Goal: Contribute content: Contribute content

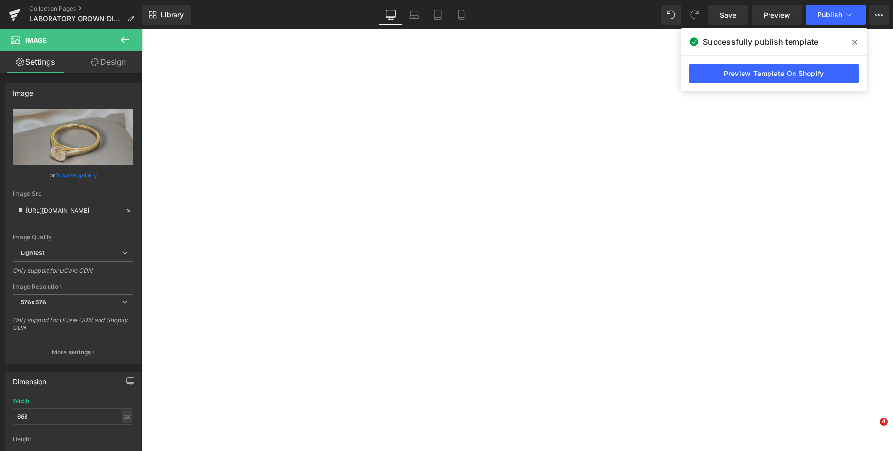
click at [876, 12] on icon at bounding box center [880, 15] width 8 height 8
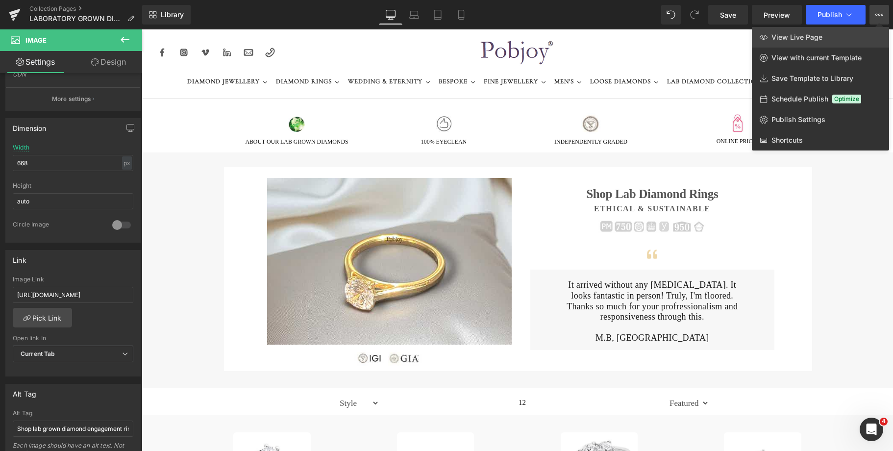
click at [811, 35] on span "View Live Page" at bounding box center [797, 37] width 51 height 9
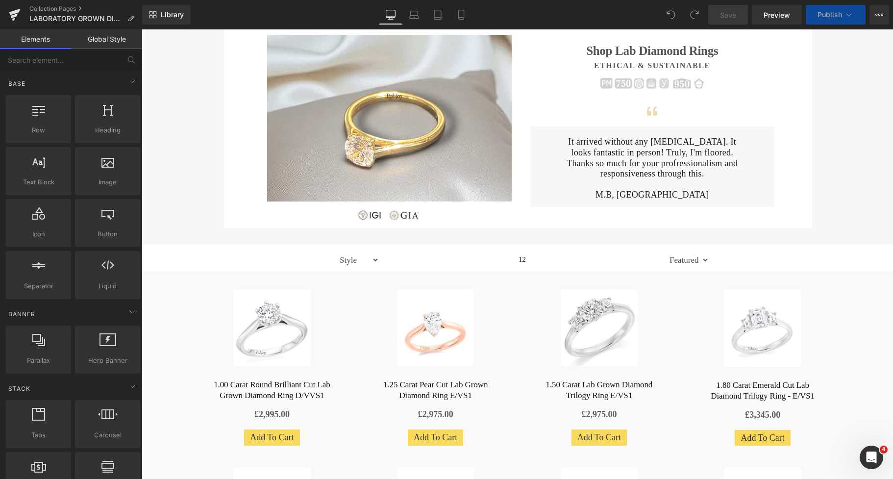
scroll to position [107, 0]
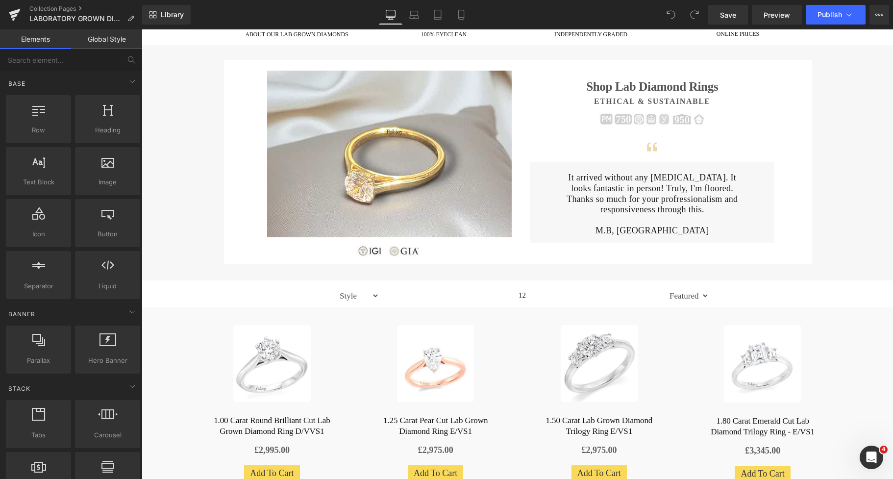
click at [597, 186] on p "It arrived without any [MEDICAL_DATA]. It looks fantastic in person! Truly, I'm…" at bounding box center [653, 183] width 180 height 21
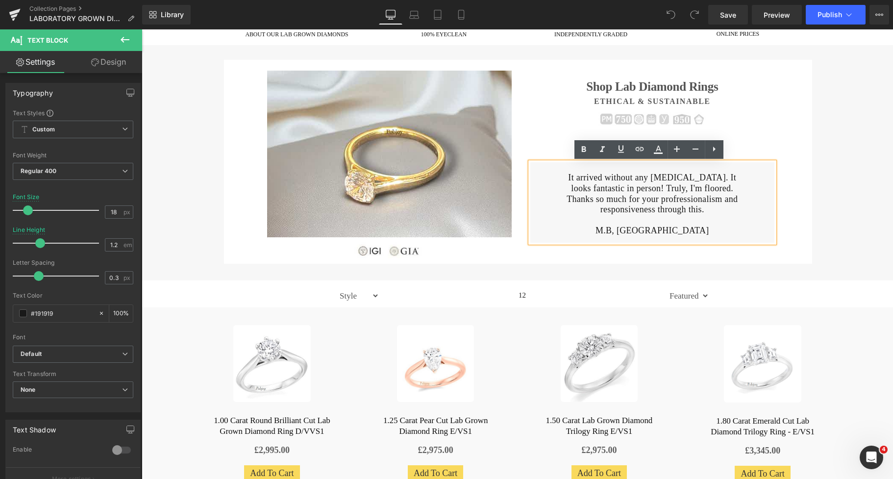
click at [597, 186] on p "It arrived without any [MEDICAL_DATA]. It looks fantastic in person! Truly, I'm…" at bounding box center [653, 183] width 180 height 21
click at [670, 176] on p "It arrived without any [MEDICAL_DATA]. It looks fantastic in person! Truly, I'm…" at bounding box center [653, 183] width 180 height 21
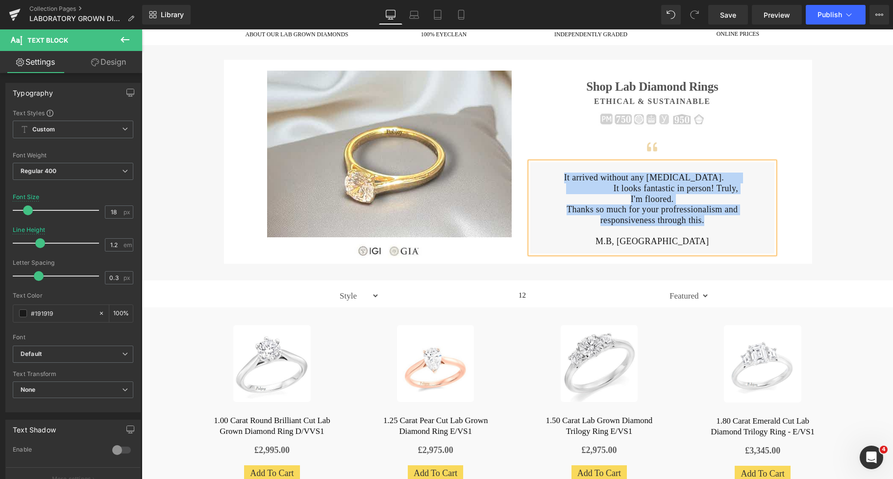
drag, startPoint x: 701, startPoint y: 213, endPoint x: 551, endPoint y: 180, distance: 153.6
click at [555, 179] on div "It arrived without any hiccups. It looks fantastic in person! Truly, I'm floore…" at bounding box center [653, 207] width 245 height 91
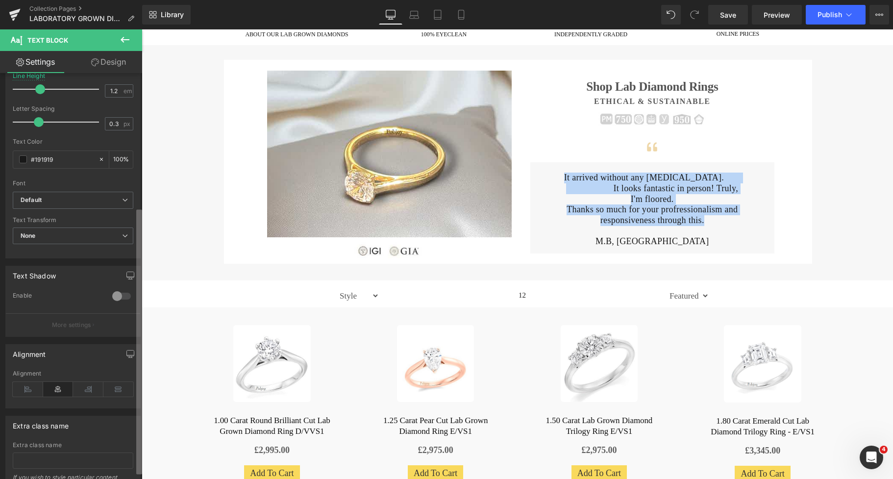
scroll to position [215, 0]
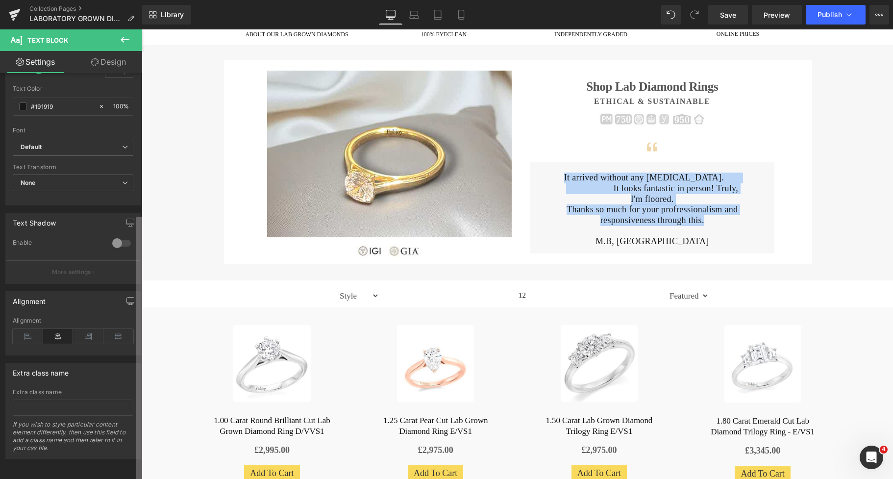
click at [119, 372] on div "Typography Text Styles Custom Custom Setup Global Style Custom Setup Global Sty…" at bounding box center [71, 278] width 142 height 410
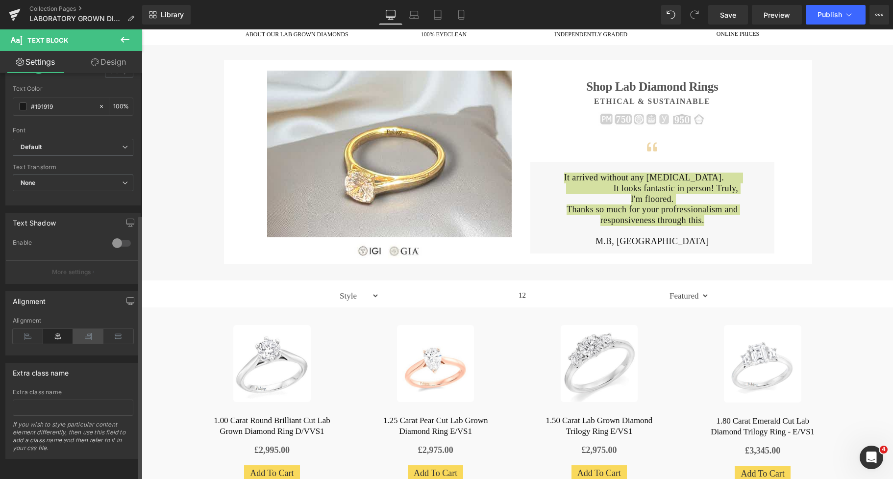
click at [83, 330] on icon at bounding box center [88, 336] width 30 height 15
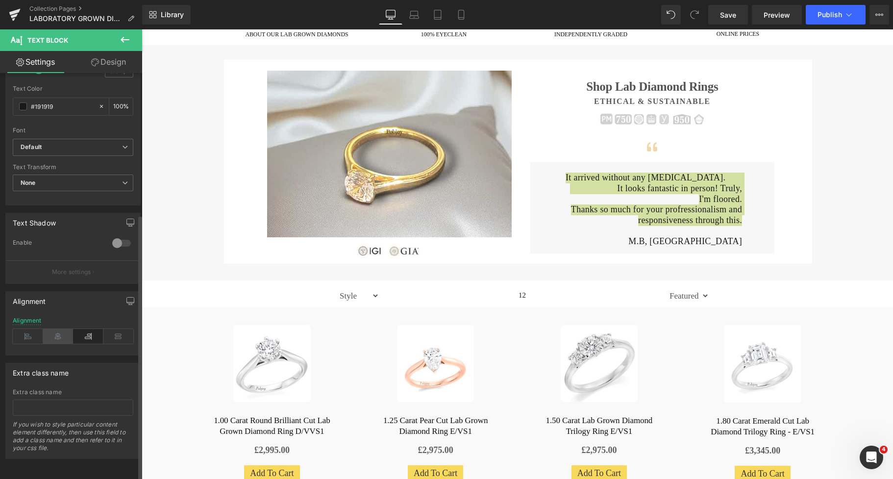
click at [62, 329] on icon at bounding box center [58, 336] width 30 height 15
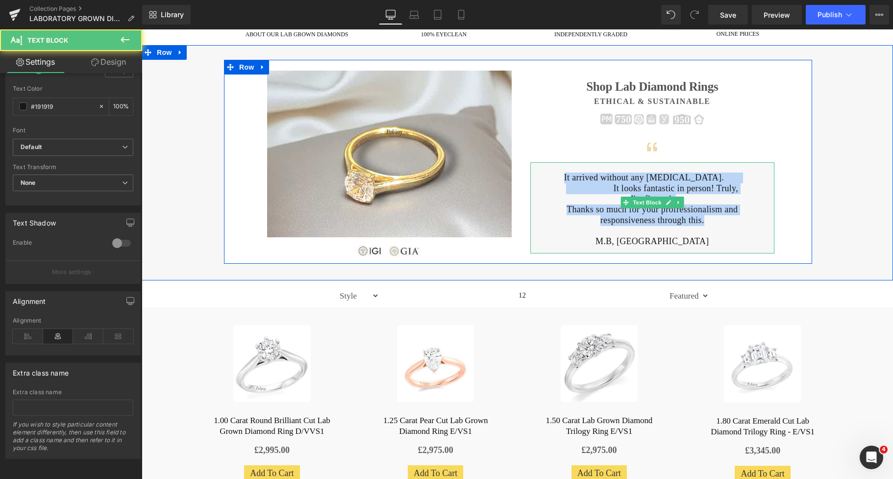
click at [582, 190] on p "It arrived without any hiccups. It looks fantastic in person! Truly, I'm floore…" at bounding box center [653, 189] width 180 height 32
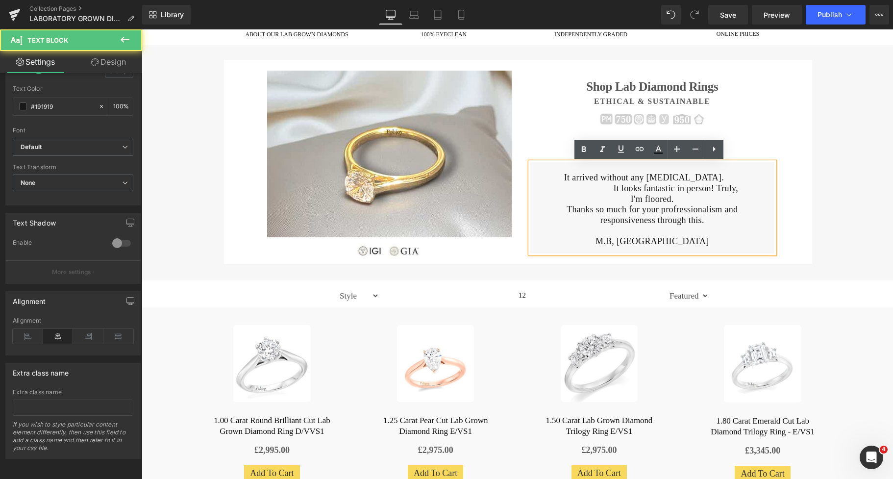
click at [563, 180] on p "It arrived without any hiccups. It looks fantastic in person! Truly, I'm floore…" at bounding box center [653, 189] width 180 height 32
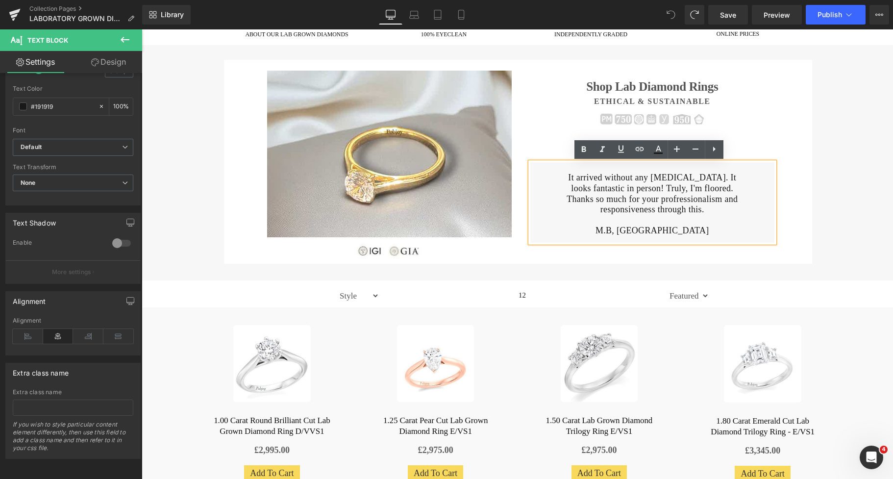
click at [669, 175] on p "It arrived without any [MEDICAL_DATA]. It looks fantastic in person! Truly, I'm…" at bounding box center [653, 183] width 180 height 21
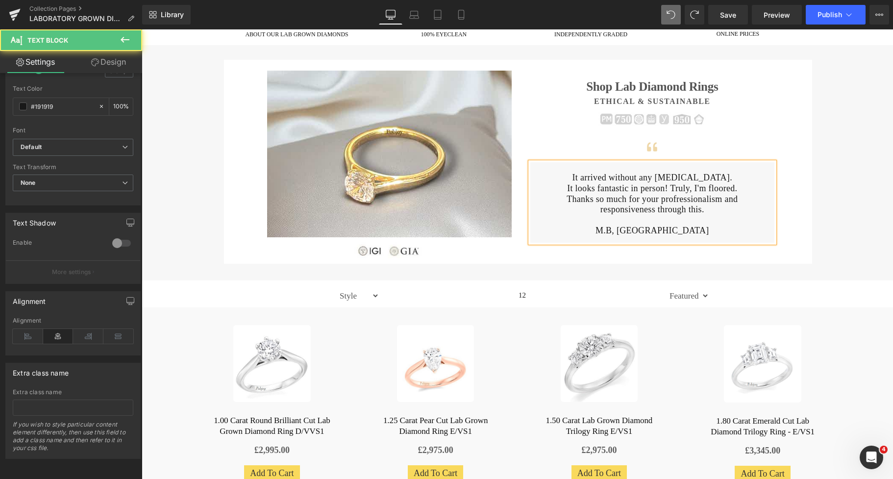
click at [738, 187] on p "It looks fantastic in person! Truly, I'm floored." at bounding box center [653, 188] width 180 height 11
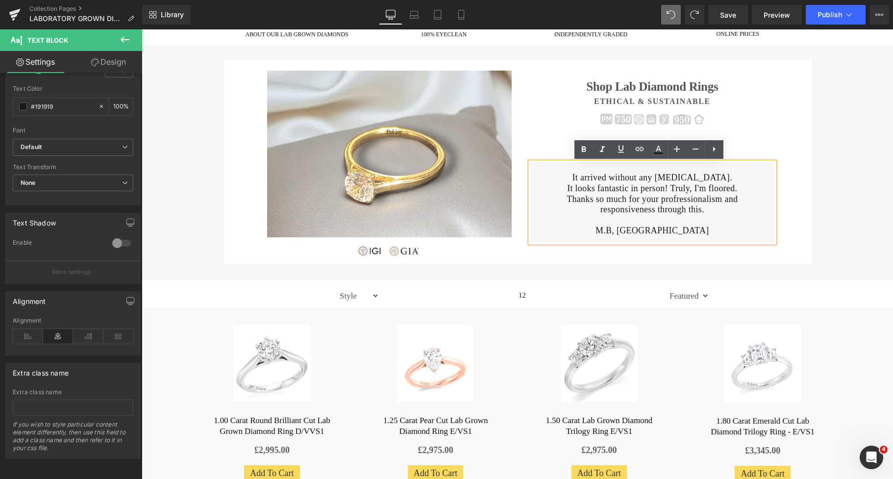
click at [823, 166] on div "Image Image Shop Lab Diamond Rings Heading Ethical & Sustainable Heading Image …" at bounding box center [518, 162] width 686 height 204
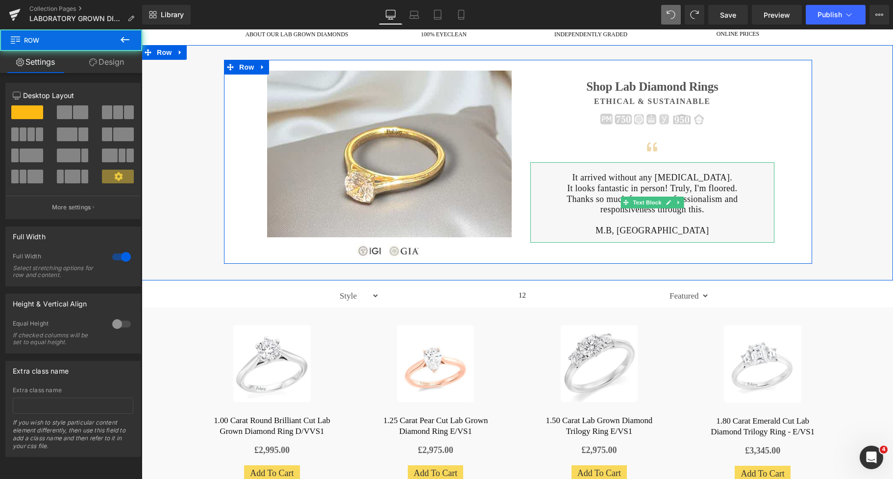
click at [619, 189] on p "It looks fantastic in person! Truly, I'm floored." at bounding box center [653, 188] width 180 height 11
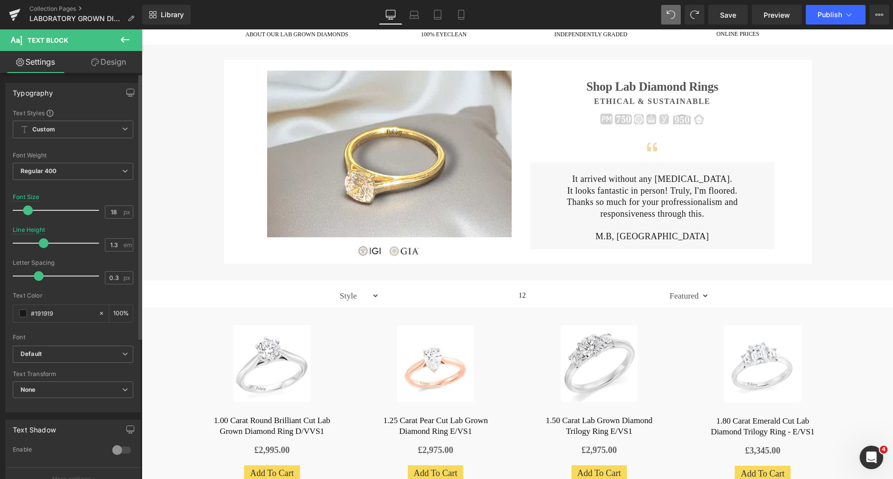
type input "1.2"
click at [42, 242] on span at bounding box center [40, 243] width 10 height 10
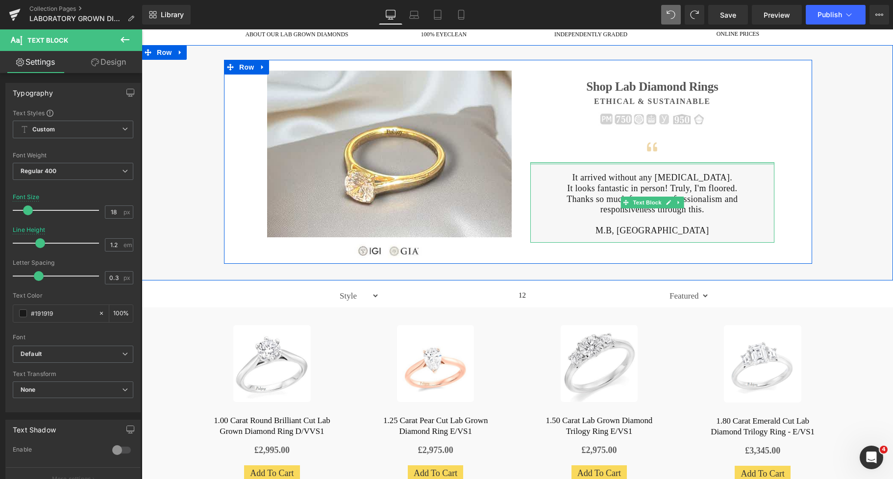
click at [572, 165] on div at bounding box center [653, 163] width 245 height 2
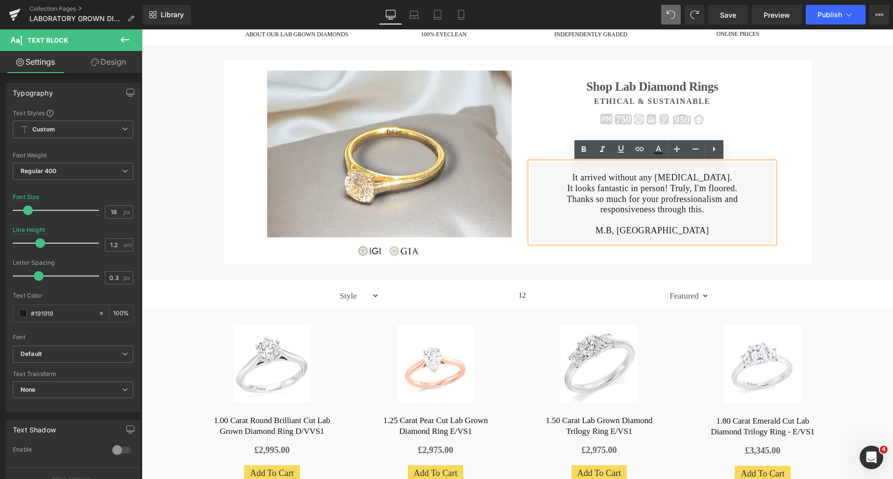
click at [125, 64] on link "Design" at bounding box center [108, 62] width 71 height 22
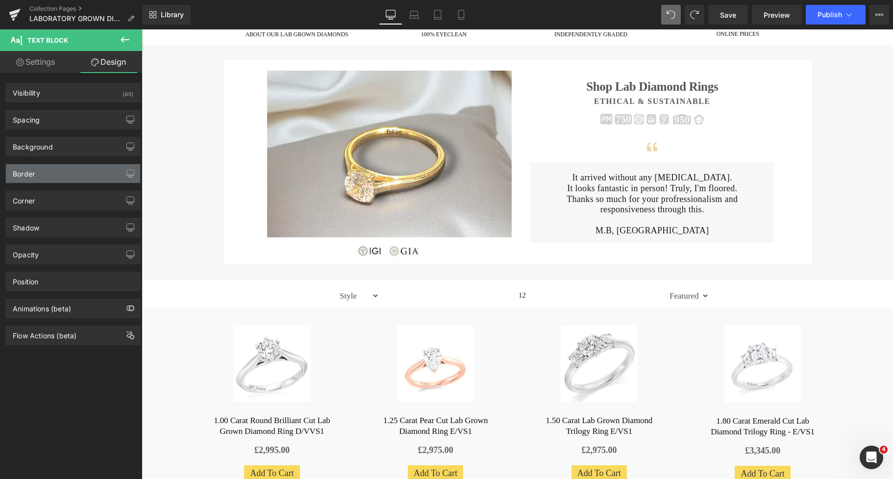
type input "#e3e3e3"
type input "100"
click at [40, 174] on div "Border" at bounding box center [73, 173] width 134 height 19
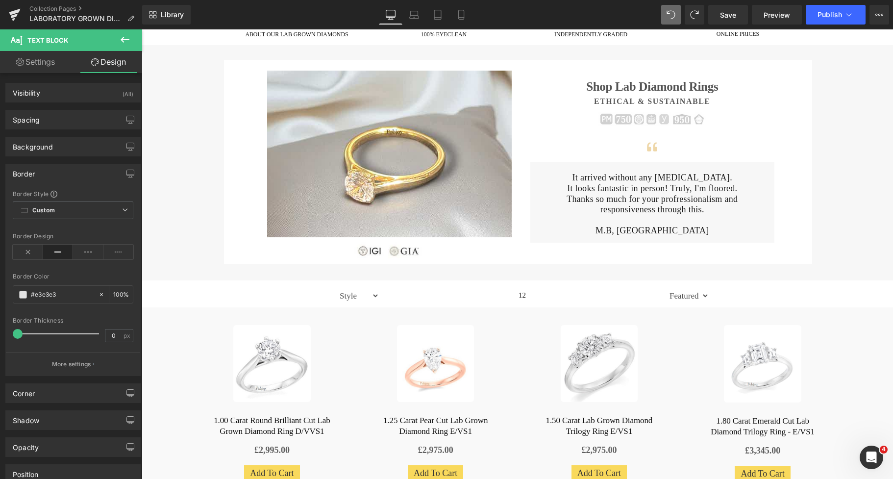
click at [51, 253] on icon at bounding box center [58, 252] width 30 height 15
type input "1"
click at [18, 331] on span at bounding box center [19, 334] width 10 height 10
click at [25, 295] on span at bounding box center [23, 295] width 8 height 8
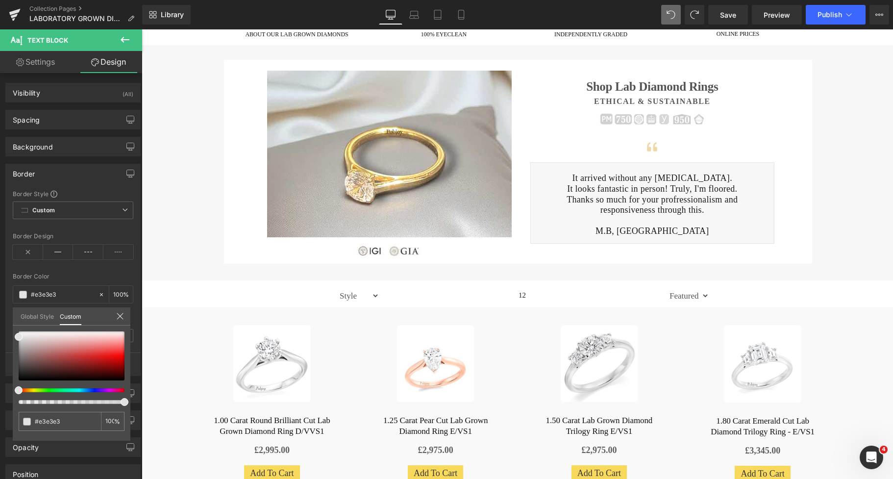
type input "#e2e2e2"
click at [27, 388] on div at bounding box center [68, 390] width 106 height 4
type input "#f1dcab"
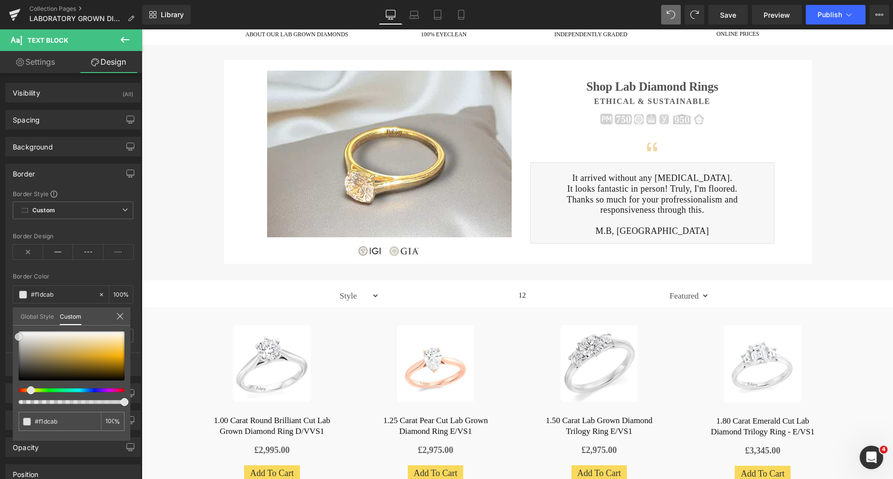
click at [97, 341] on div at bounding box center [72, 355] width 106 height 49
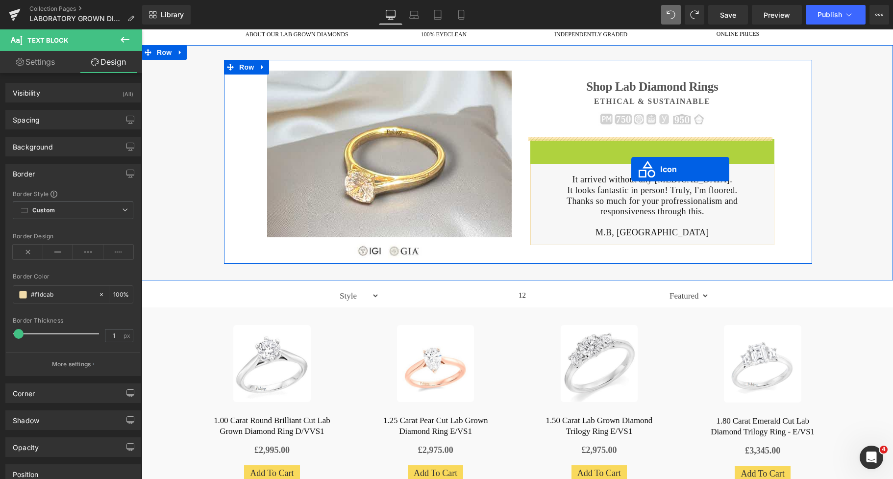
drag, startPoint x: 635, startPoint y: 148, endPoint x: 632, endPoint y: 169, distance: 21.8
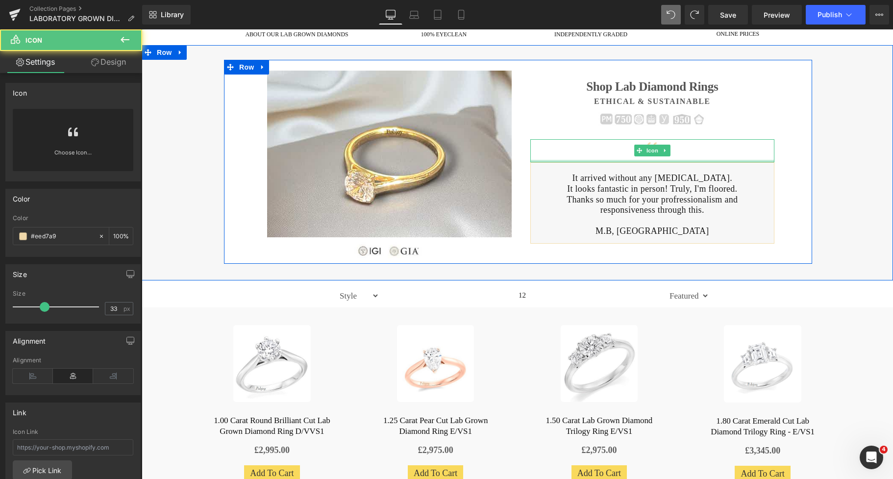
click at [638, 171] on p at bounding box center [652, 168] width 179 height 11
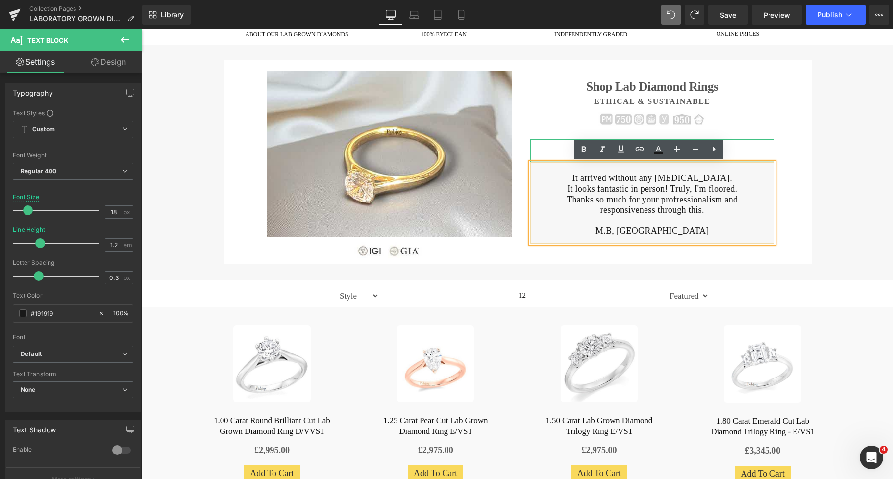
click at [827, 133] on div "Image Image Shop Lab Diamond Rings Heading Ethical & Sustainable Heading Image …" at bounding box center [518, 162] width 686 height 204
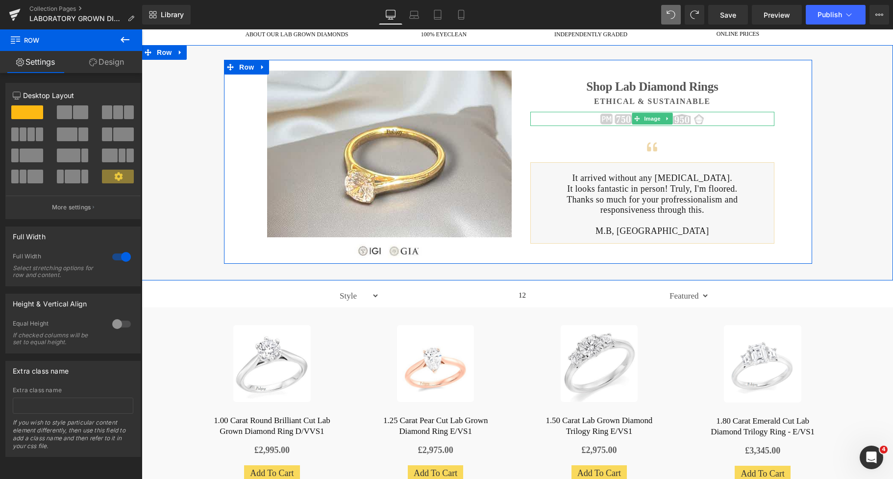
click at [738, 114] on link at bounding box center [653, 119] width 245 height 14
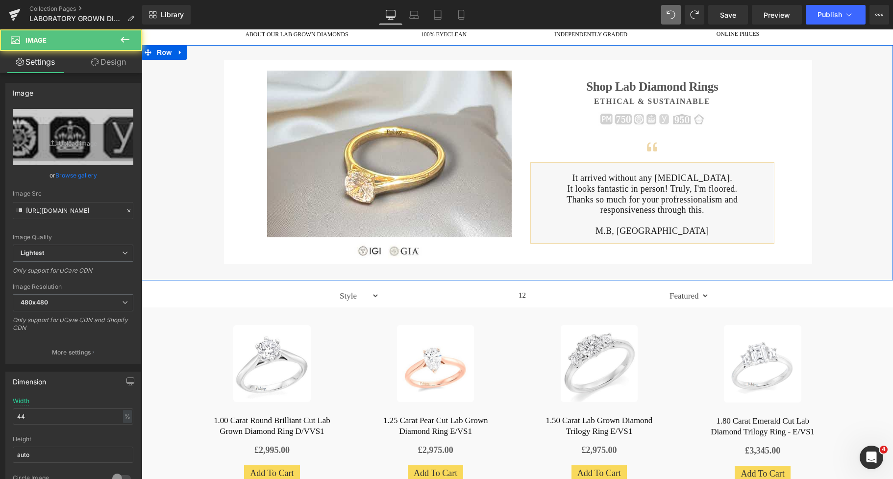
click at [869, 120] on div "Image Image Shop Lab Diamond Rings Heading Ethical & Sustainable Heading Image …" at bounding box center [518, 162] width 752 height 235
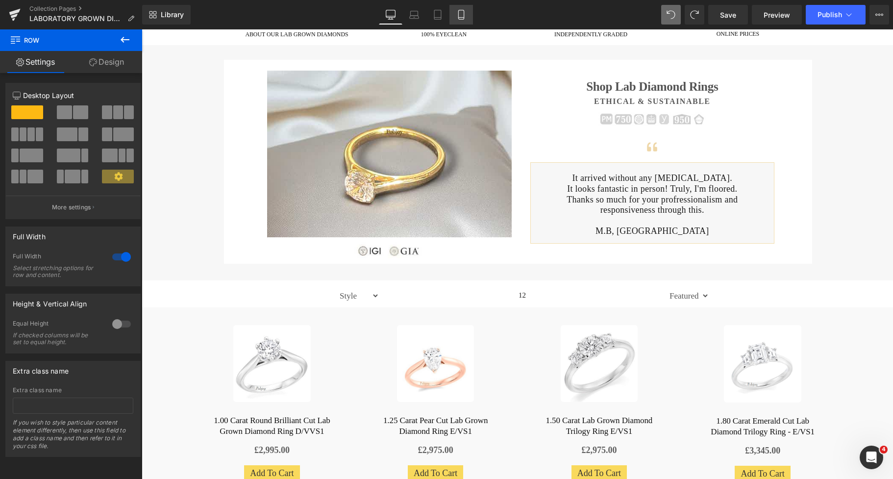
click at [457, 14] on icon at bounding box center [461, 15] width 10 height 10
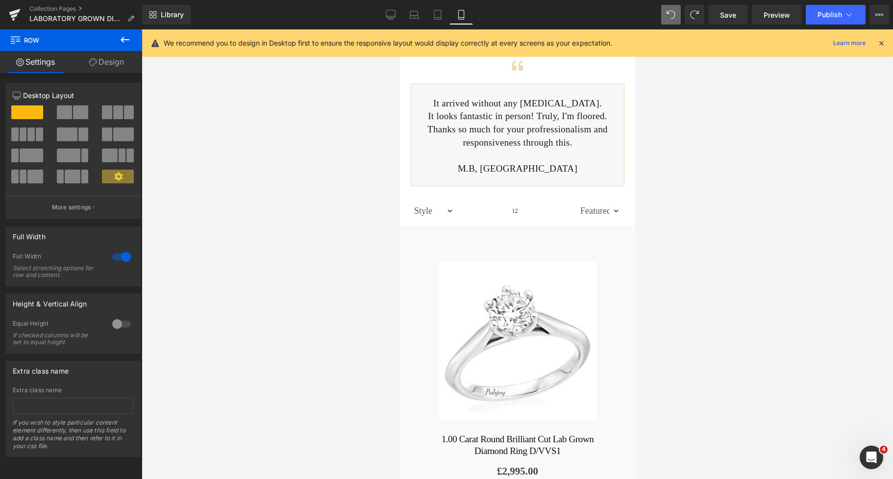
scroll to position [256, 0]
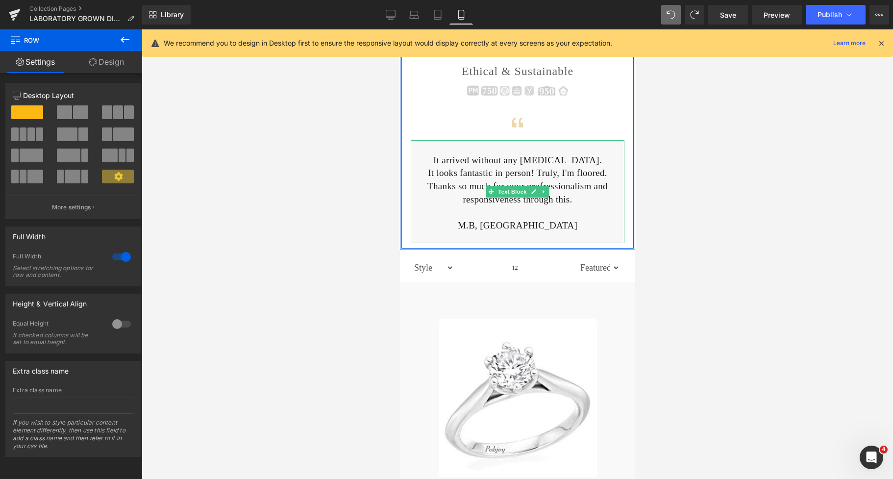
click at [478, 237] on div "It arrived without any hiccups. It looks fantastic in person! Truly, I'm floore…" at bounding box center [517, 191] width 214 height 103
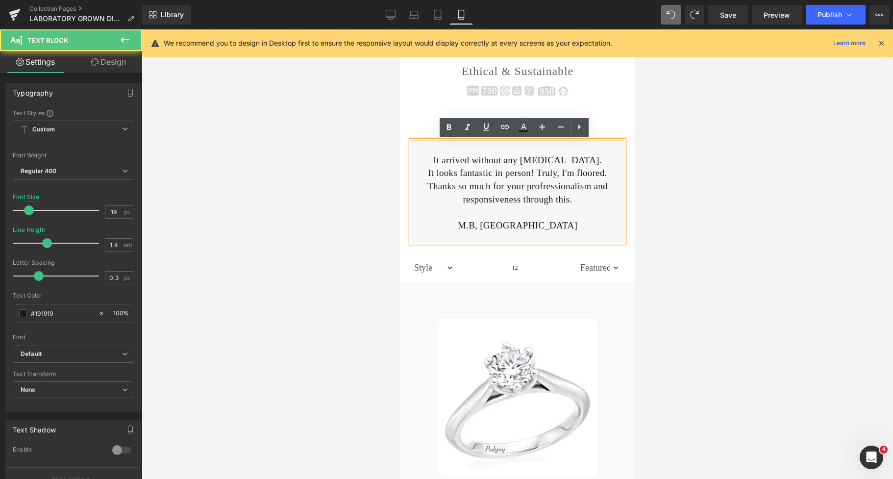
click at [541, 228] on p "M.B, [GEOGRAPHIC_DATA]" at bounding box center [517, 225] width 200 height 13
click at [496, 239] on div "It arrived without any hiccups. It looks fantastic in person! Truly, I'm floore…" at bounding box center [517, 191] width 214 height 103
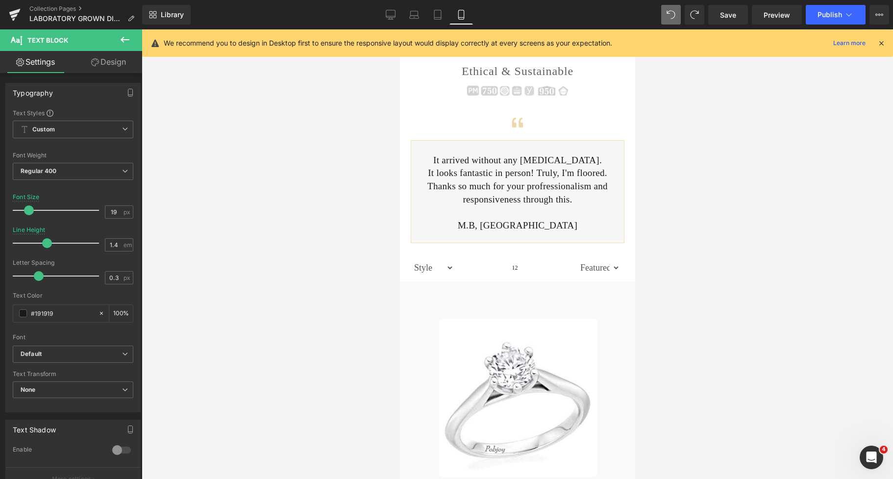
click at [112, 64] on link "Design" at bounding box center [108, 62] width 71 height 22
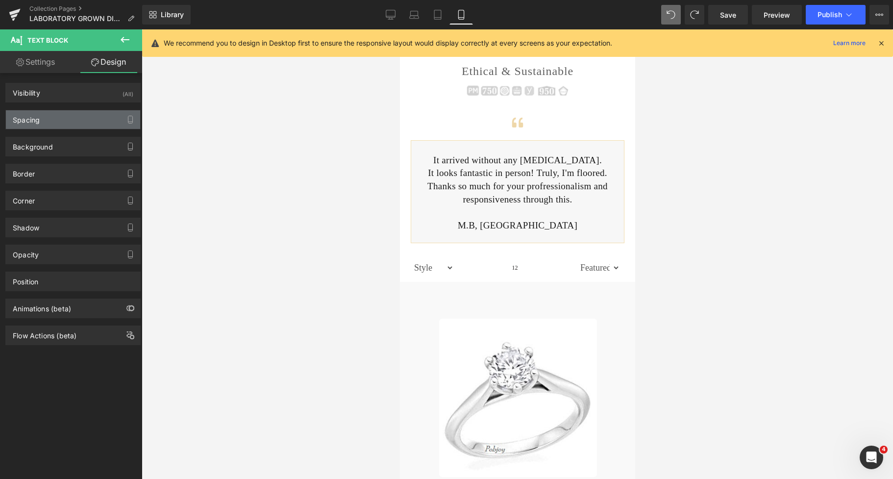
click at [49, 122] on div "Spacing" at bounding box center [73, 119] width 134 height 19
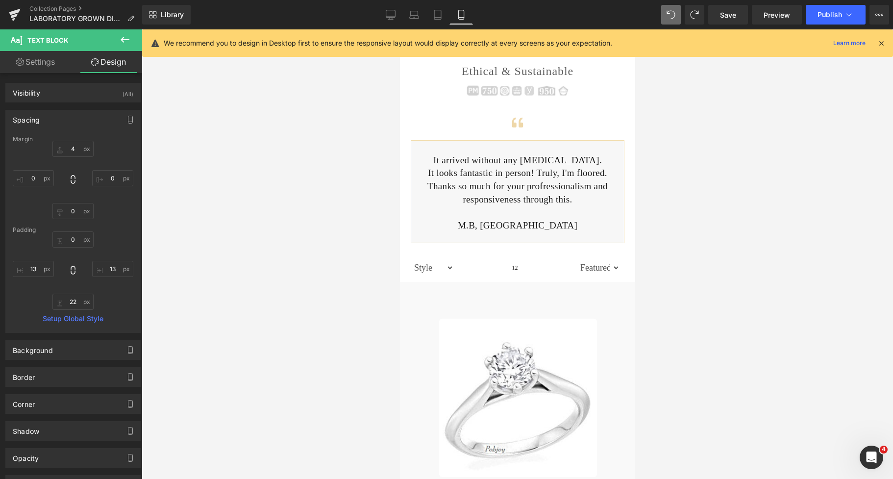
type input "4"
type input "0"
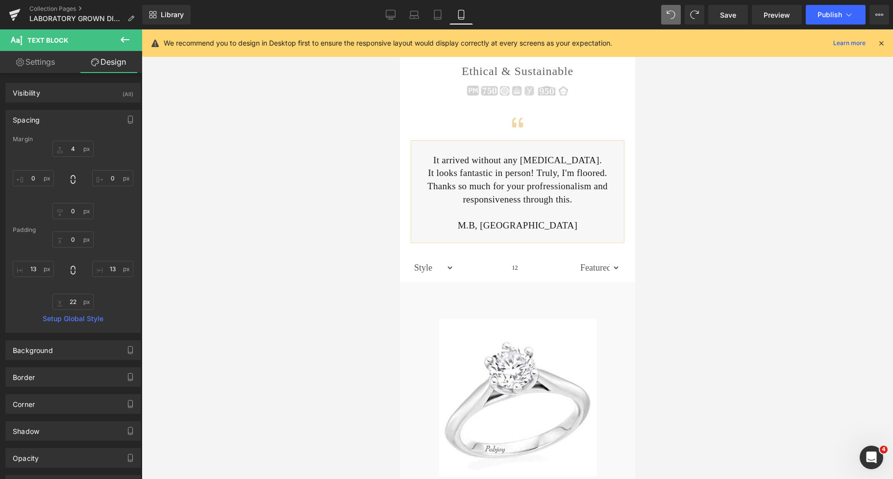
type input "13"
type input "22"
type input "13"
click at [71, 303] on input "22" at bounding box center [72, 302] width 41 height 16
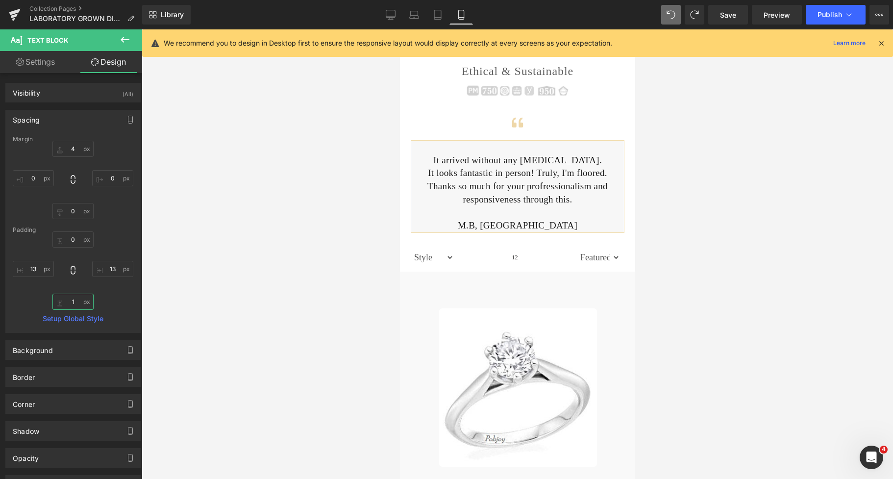
type input "18"
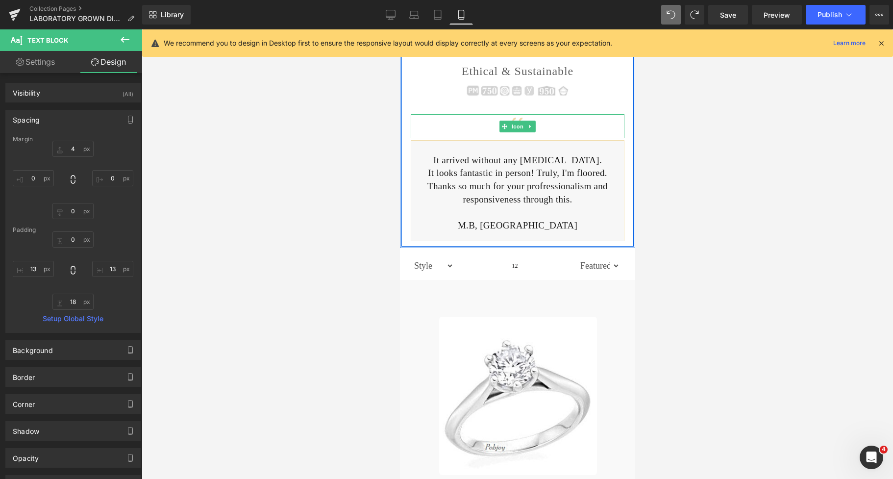
click at [538, 123] on div at bounding box center [517, 126] width 214 height 24
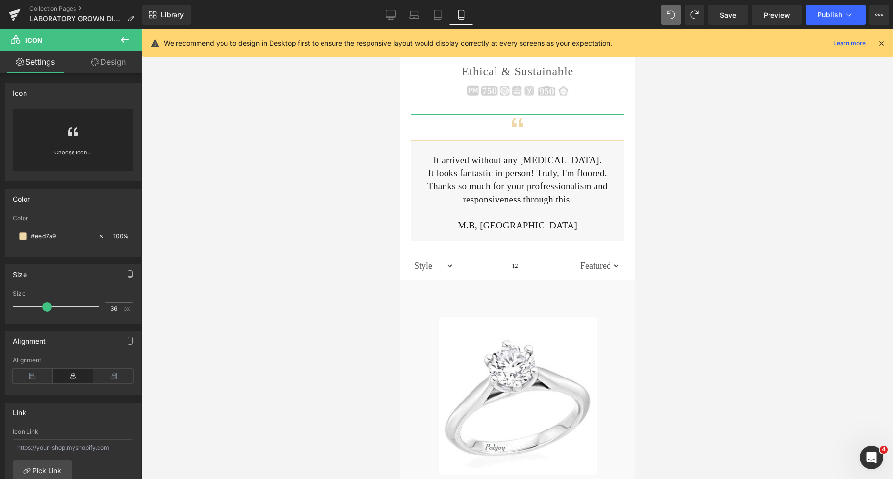
click at [119, 57] on link "Design" at bounding box center [108, 62] width 71 height 22
click at [0, 0] on div "Spacing" at bounding box center [0, 0] width 0 height 0
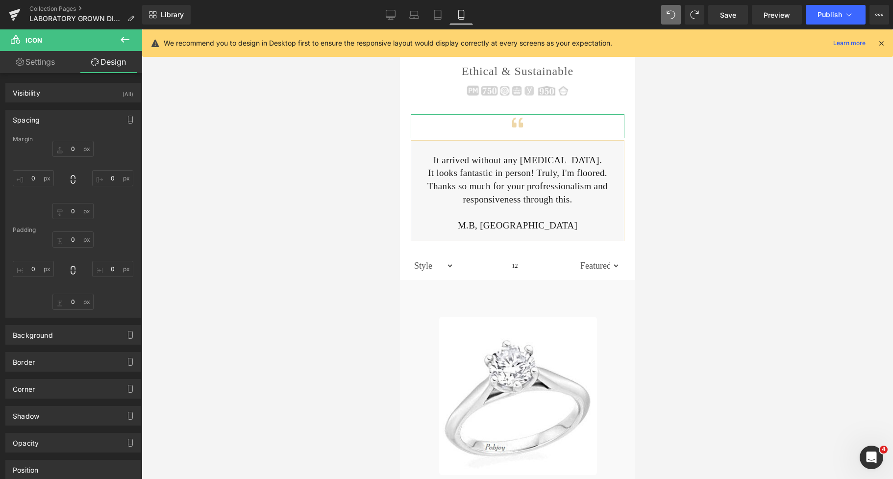
type input "27"
type input "0"
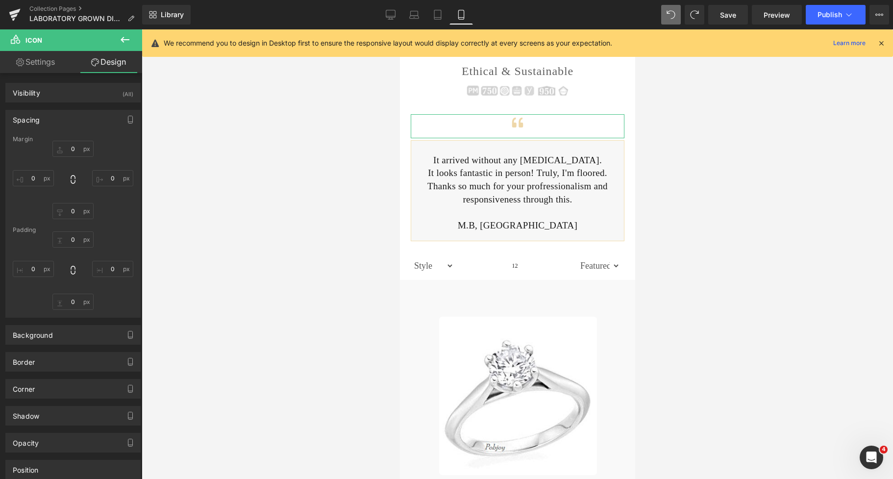
type input "0"
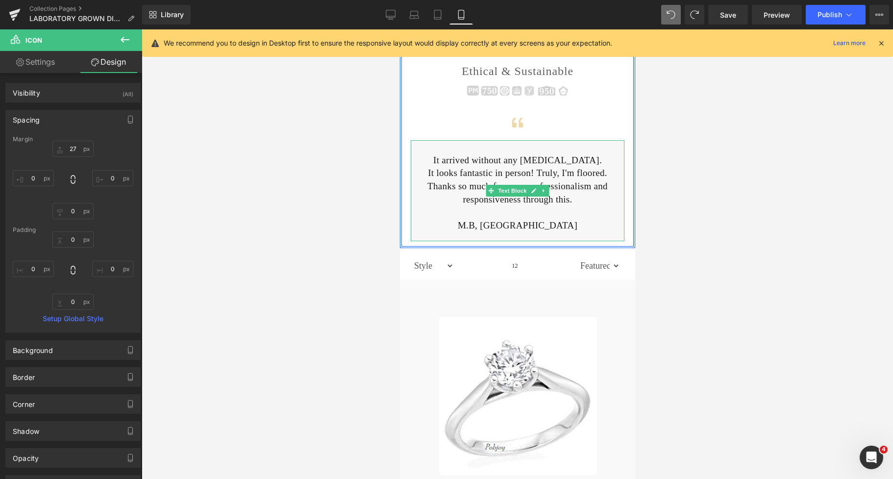
click at [471, 148] on p at bounding box center [517, 147] width 200 height 13
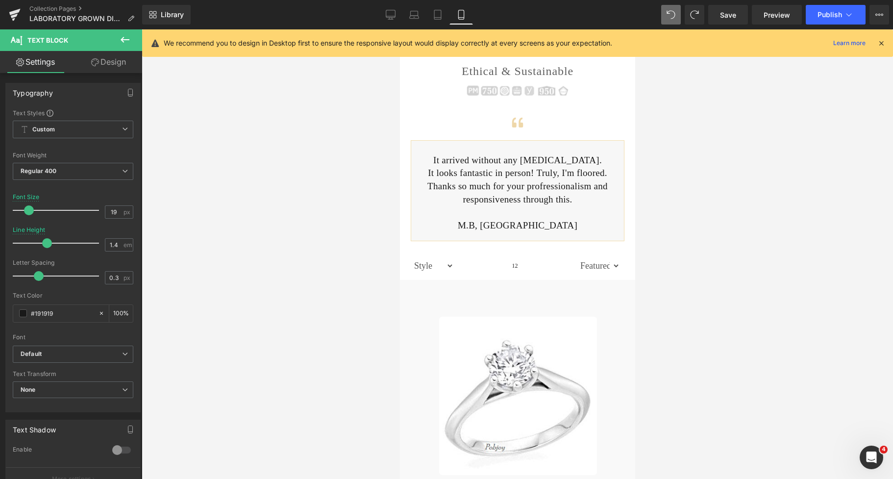
click at [108, 67] on link "Design" at bounding box center [108, 62] width 71 height 22
click at [0, 0] on div "Spacing" at bounding box center [0, 0] width 0 height 0
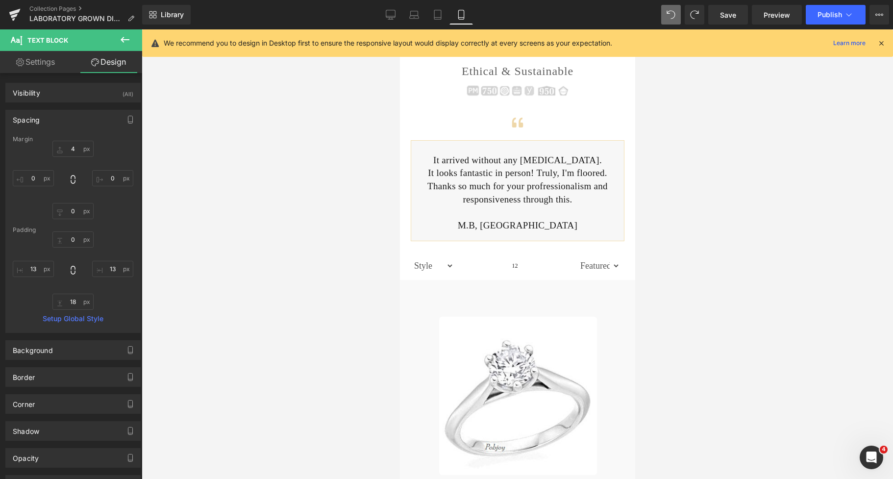
type input "4"
type input "0"
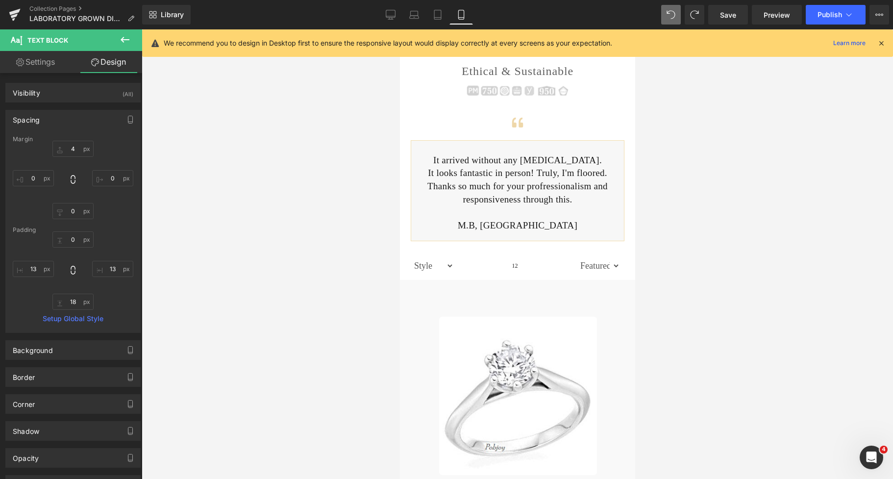
type input "13"
type input "18"
type input "13"
click at [76, 148] on input "4" at bounding box center [72, 149] width 41 height 16
click at [395, 14] on icon at bounding box center [391, 15] width 10 height 10
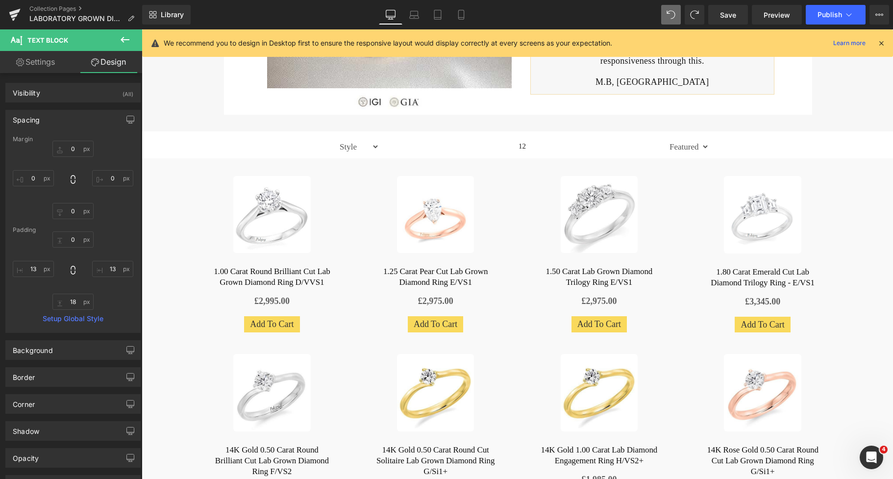
type input "0"
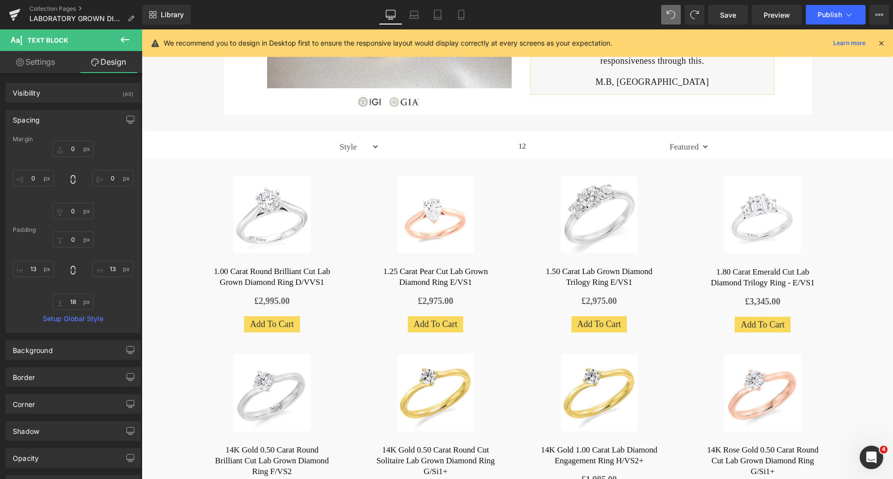
type input "66"
type input "13"
type input "66"
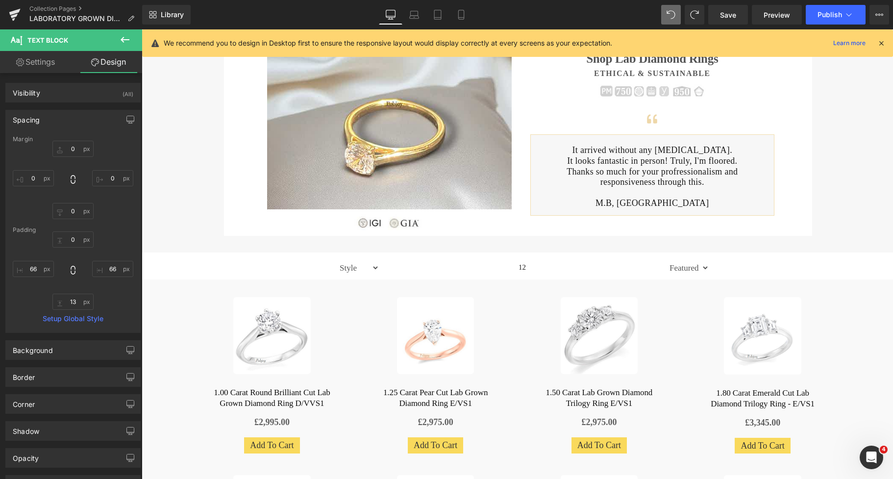
click at [584, 145] on p at bounding box center [652, 140] width 179 height 11
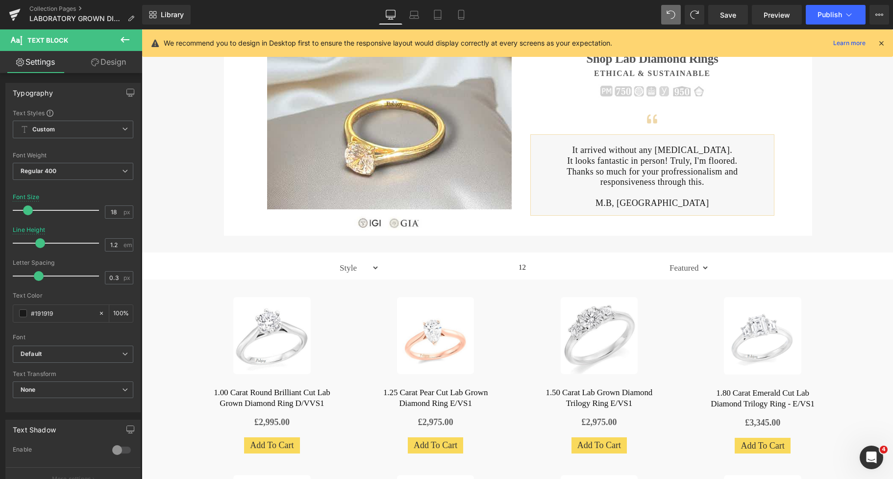
click at [120, 64] on link "Design" at bounding box center [108, 62] width 71 height 22
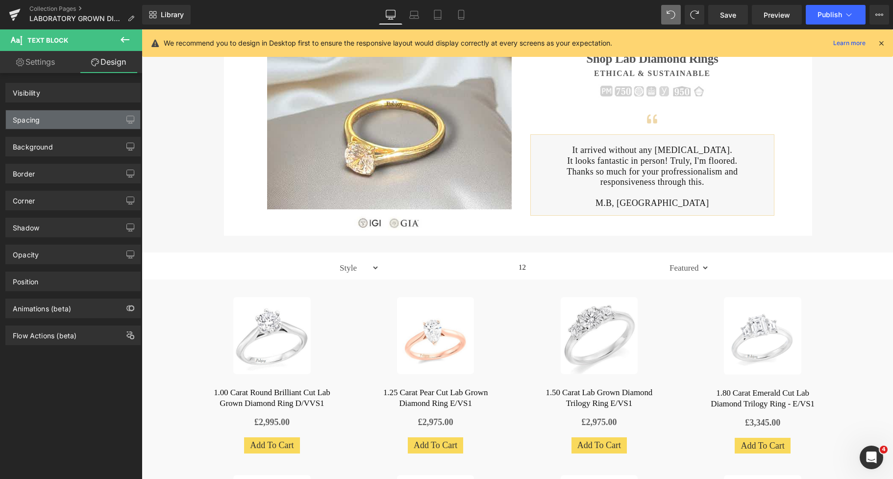
click at [46, 116] on div "Spacing" at bounding box center [73, 119] width 134 height 19
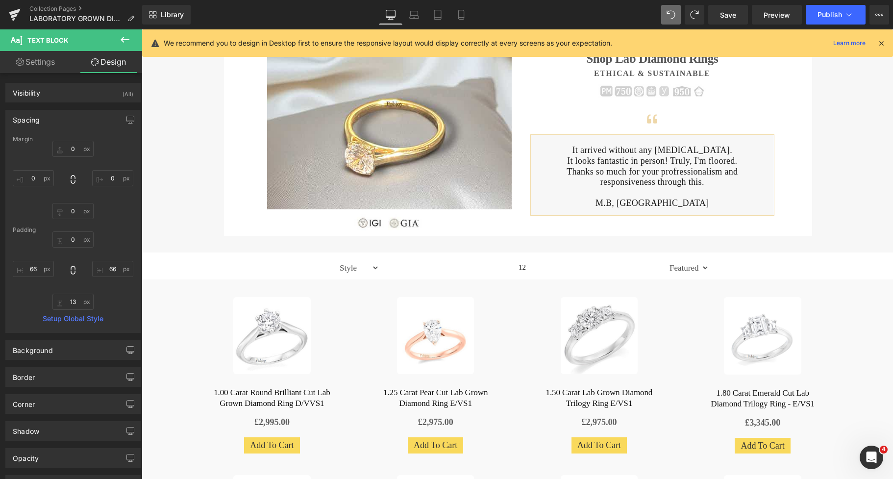
type input "0"
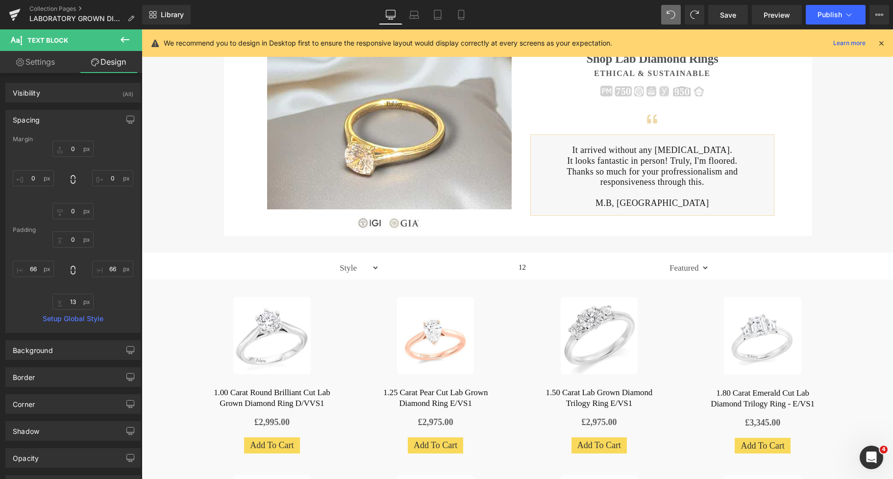
type input "66"
type input "13"
type input "66"
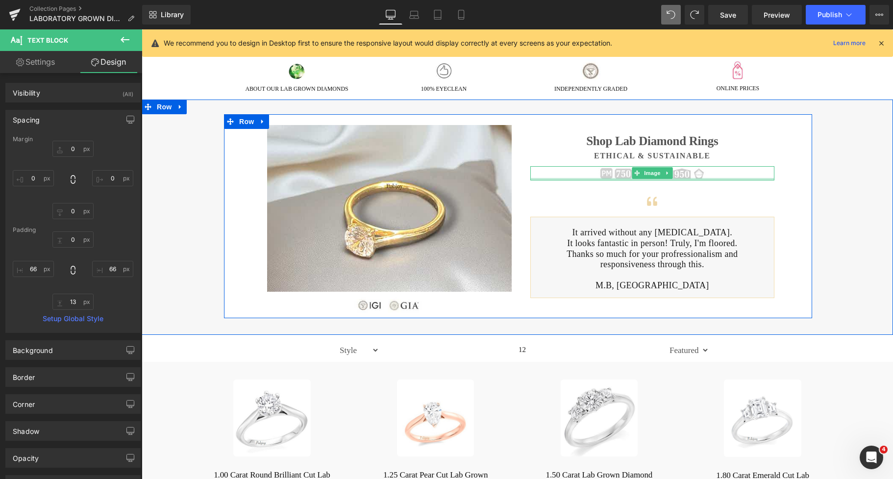
click at [584, 180] on div at bounding box center [653, 179] width 245 height 2
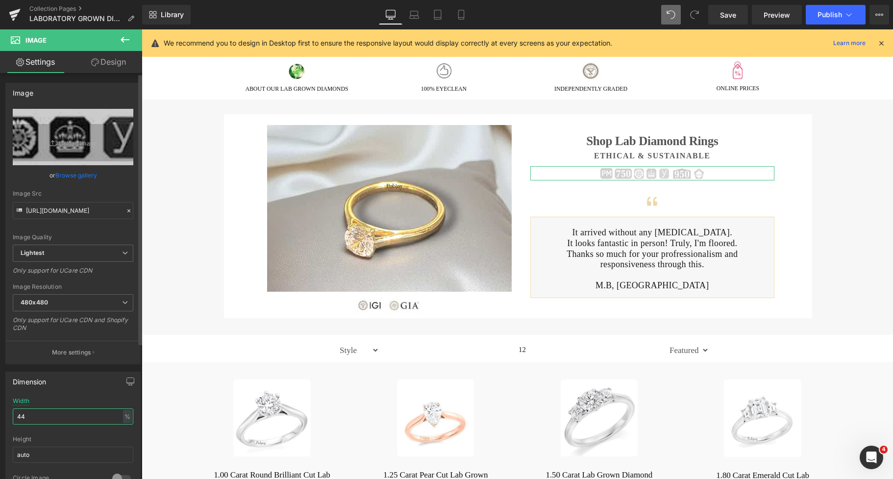
drag, startPoint x: 32, startPoint y: 410, endPoint x: 0, endPoint y: 422, distance: 34.1
click at [4, 421] on div "Dimension 44% Width 44 % % px auto Height auto 0 Circle Image" at bounding box center [73, 430] width 147 height 132
type input "38"
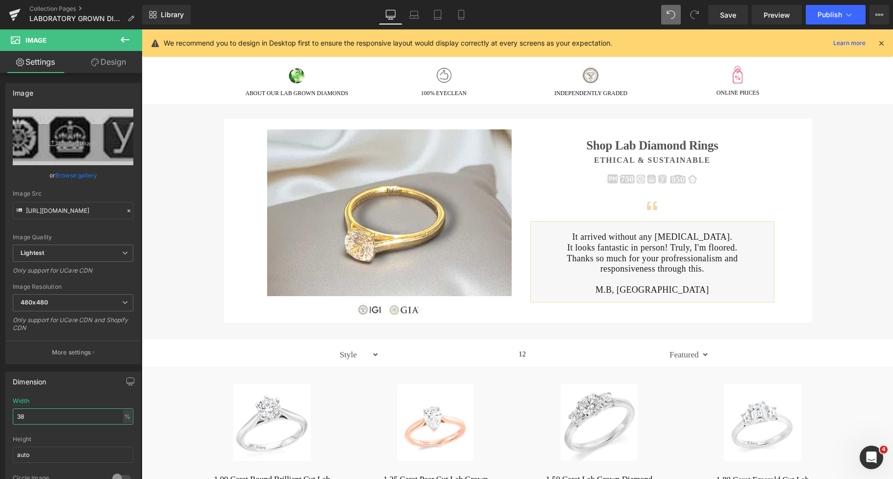
scroll to position [87, 0]
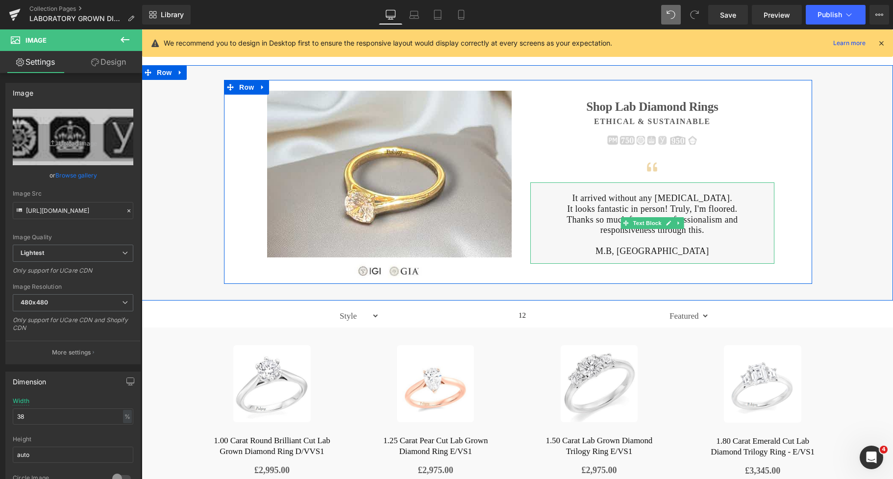
click at [593, 199] on p "It arrived without any hiccups." at bounding box center [652, 198] width 179 height 11
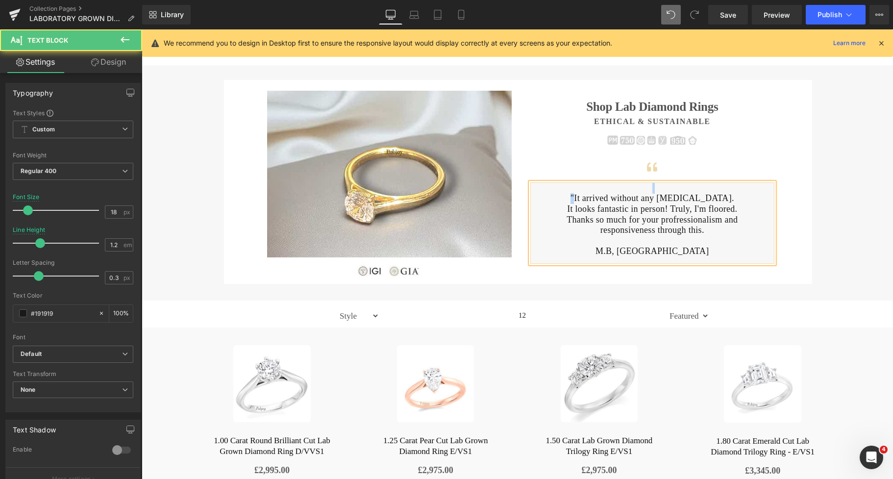
click at [592, 193] on div ""It arrived without any hiccups. It looks fantastic in person! Truly, I'm floor…" at bounding box center [653, 222] width 245 height 81
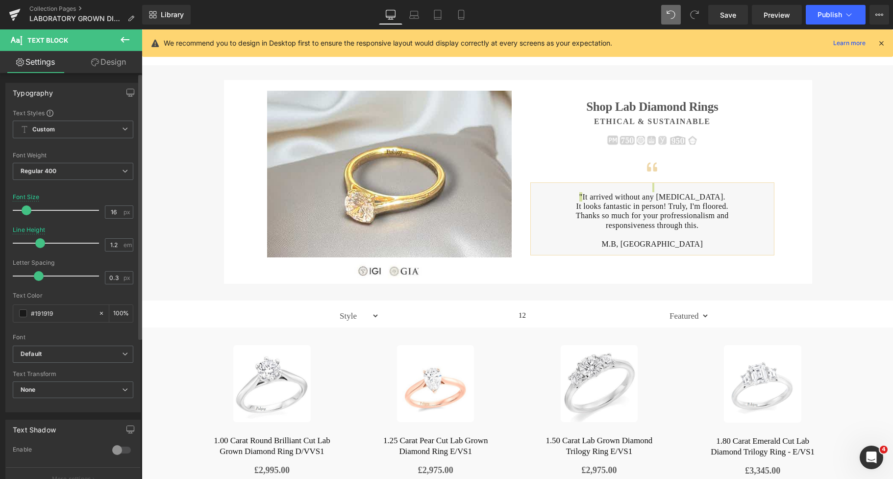
click at [25, 210] on span at bounding box center [27, 210] width 10 height 10
type input "18"
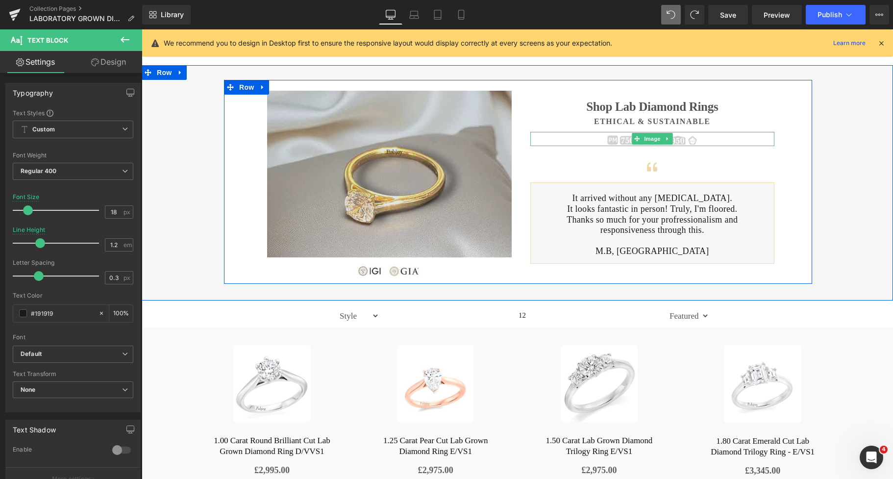
click at [616, 135] on img at bounding box center [652, 140] width 93 height 12
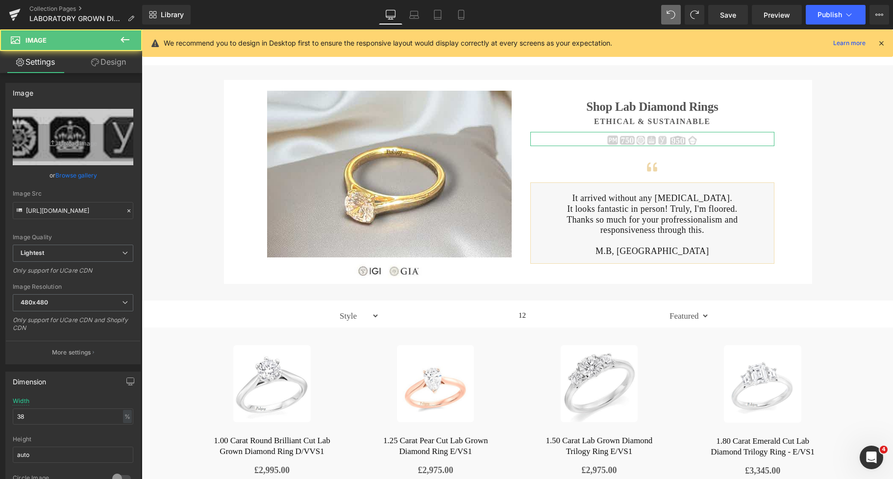
click at [121, 65] on link "Design" at bounding box center [108, 62] width 71 height 22
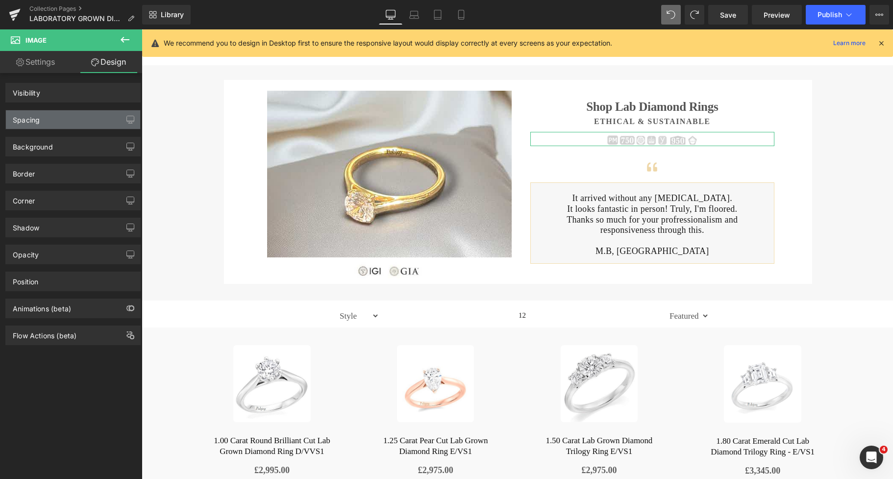
click at [52, 121] on div "Spacing" at bounding box center [73, 119] width 134 height 19
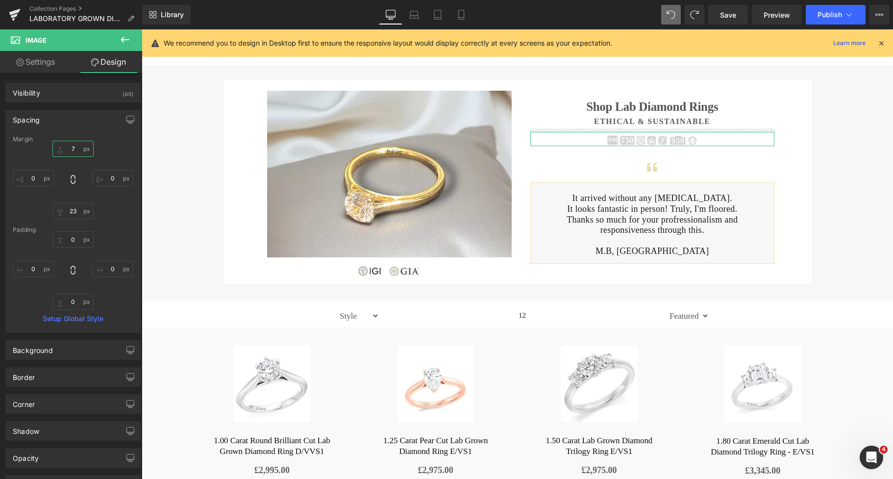
click at [66, 147] on input "7" at bounding box center [72, 149] width 41 height 16
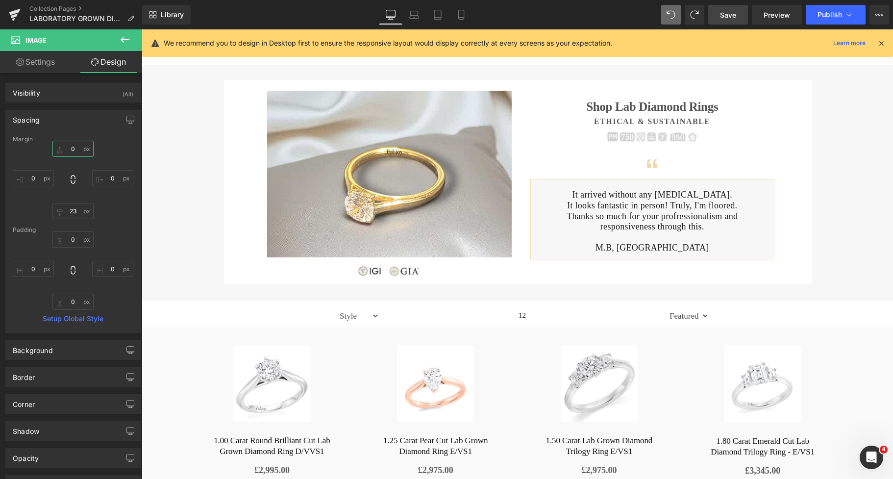
type input "0"
click at [722, 13] on span "Save" at bounding box center [728, 15] width 16 height 10
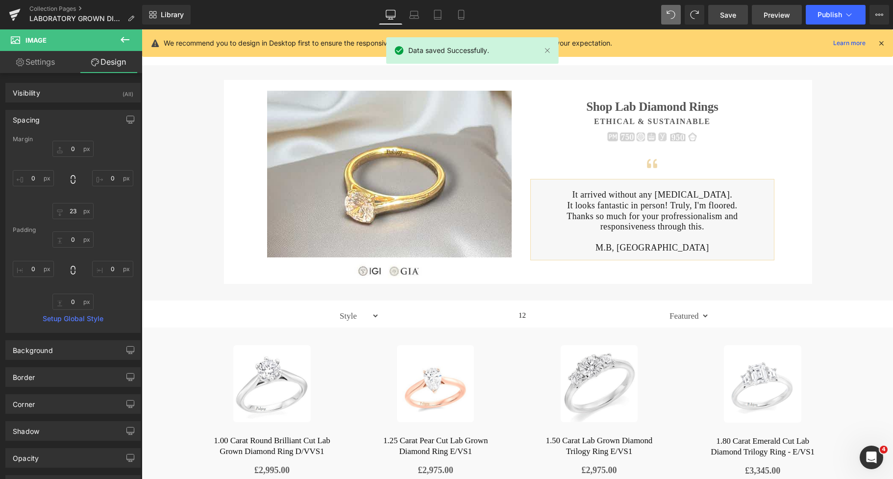
click at [771, 18] on span "Preview" at bounding box center [777, 15] width 26 height 10
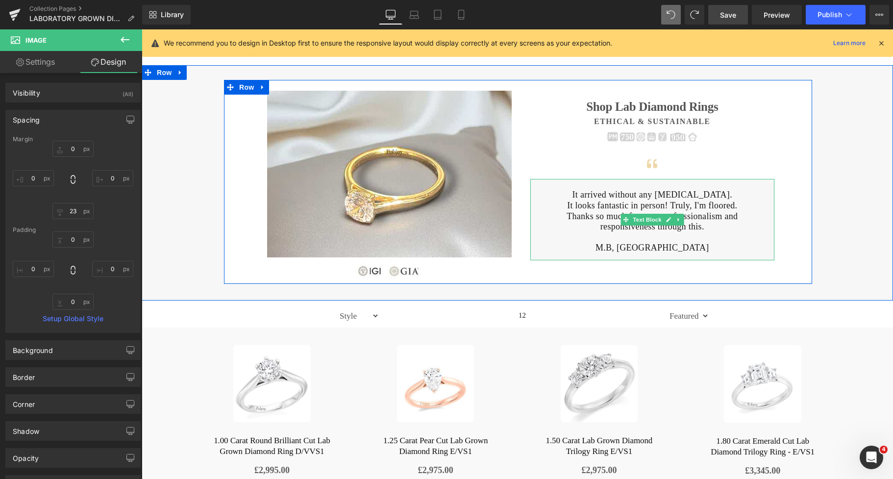
click at [623, 247] on p "M.B, [GEOGRAPHIC_DATA]" at bounding box center [652, 248] width 179 height 11
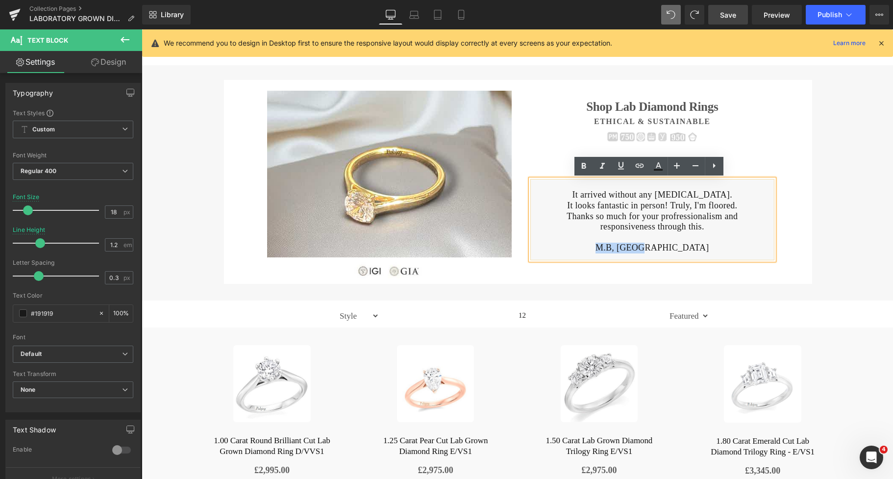
drag, startPoint x: 667, startPoint y: 250, endPoint x: 626, endPoint y: 244, distance: 41.6
click at [626, 244] on p "M.B, [GEOGRAPHIC_DATA]" at bounding box center [652, 248] width 179 height 11
drag, startPoint x: 573, startPoint y: 216, endPoint x: 592, endPoint y: 219, distance: 18.9
click at [592, 219] on p "Thanks so much for your profressionalism and responsiveness through this." at bounding box center [652, 221] width 179 height 21
click at [688, 224] on p "Thanks so much for your profressionalism and responsiveness through this." at bounding box center [652, 221] width 179 height 21
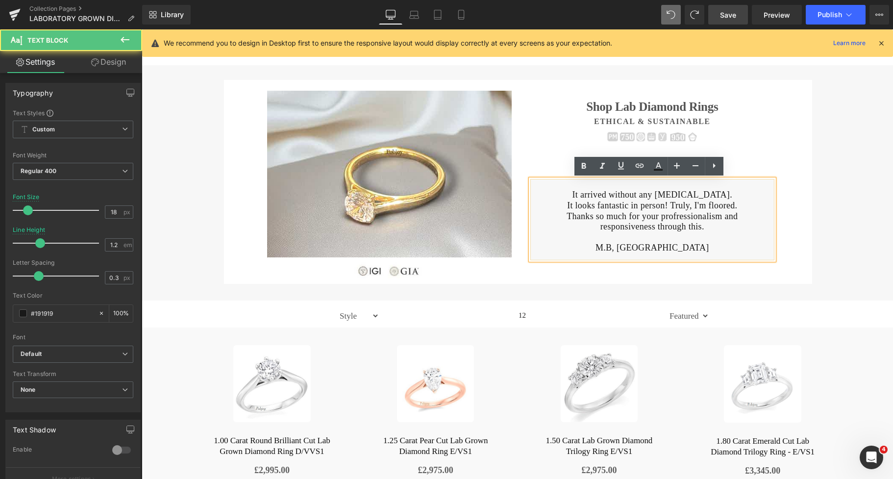
click at [656, 235] on p at bounding box center [652, 237] width 179 height 11
click at [548, 254] on div "It arrived without any hiccups. It looks fantastic in person! Truly, I'm floore…" at bounding box center [653, 219] width 245 height 81
click at [544, 179] on div "It arrived without any hiccups. It looks fantastic in person! Truly, I'm floore…" at bounding box center [653, 219] width 245 height 81
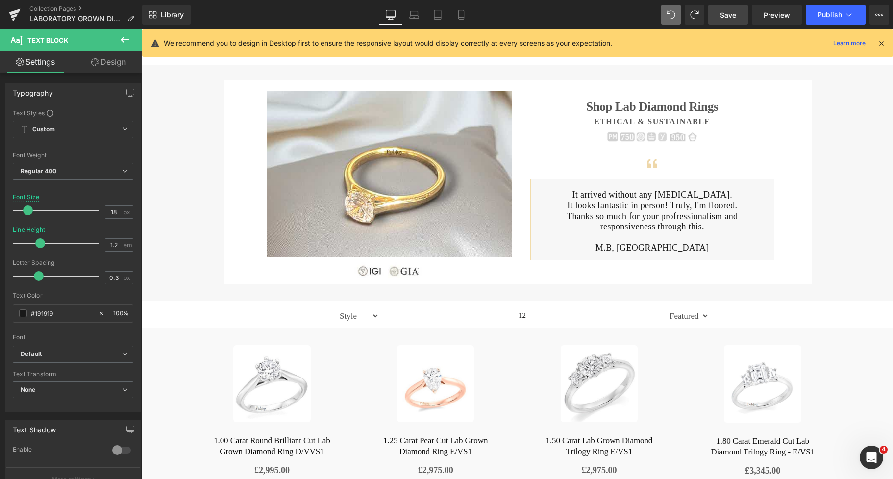
click at [124, 64] on link "Design" at bounding box center [108, 62] width 71 height 22
click at [0, 0] on div "Spacing" at bounding box center [0, 0] width 0 height 0
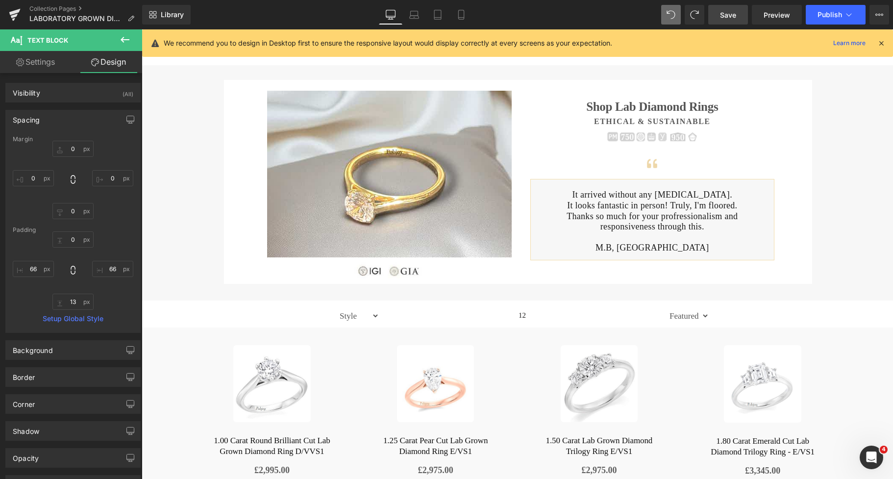
type input "0"
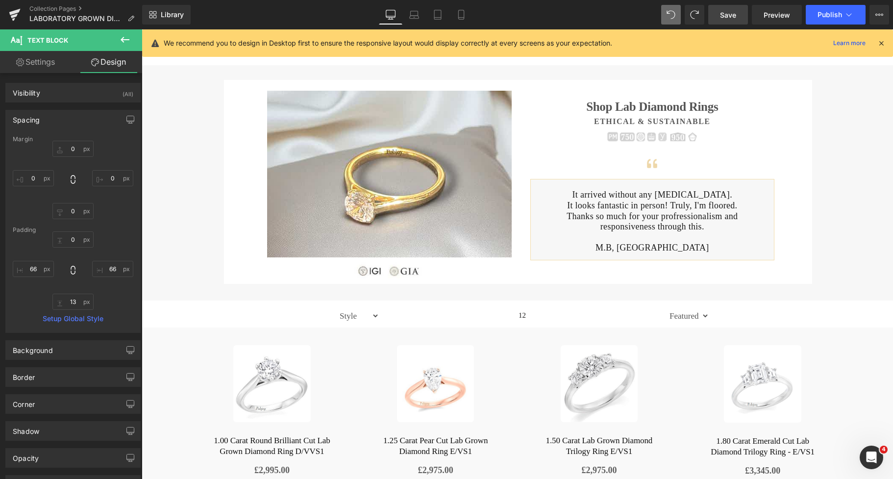
type input "66"
type input "13"
type input "66"
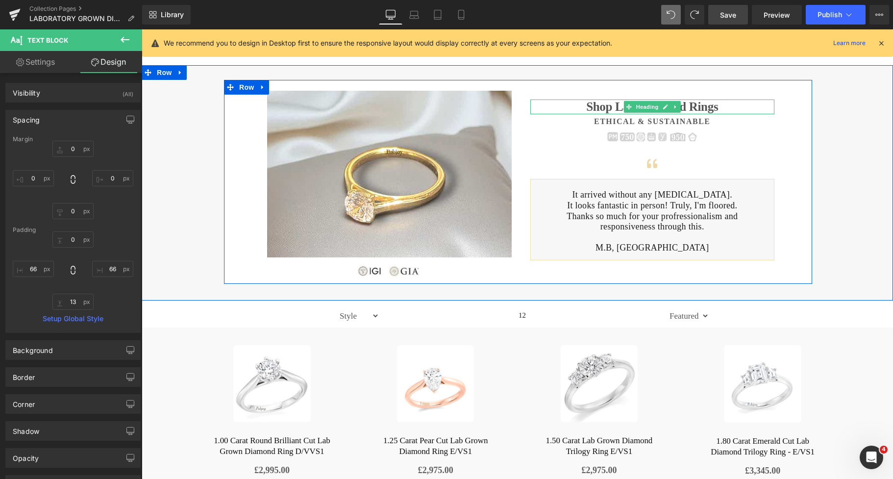
click at [611, 107] on h1 "Shop Lab Diamond Rings" at bounding box center [653, 107] width 245 height 15
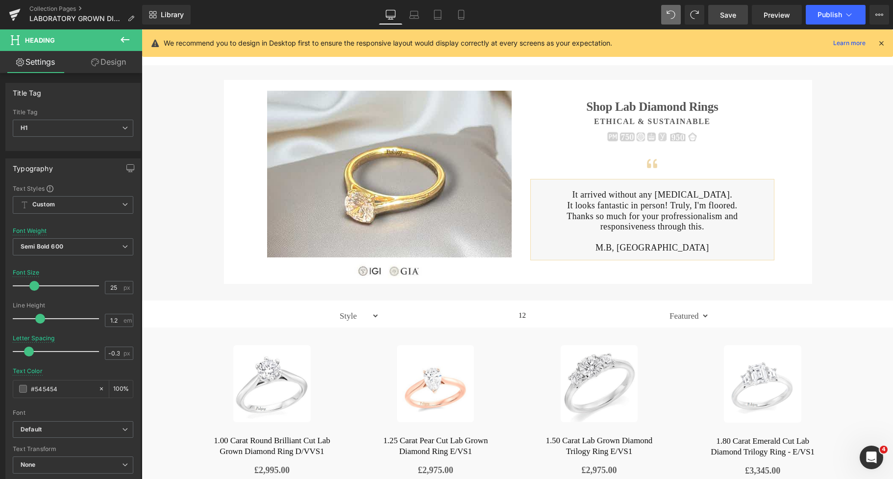
click at [119, 64] on link "Design" at bounding box center [108, 62] width 71 height 22
click at [0, 0] on div "Spacing" at bounding box center [0, 0] width 0 height 0
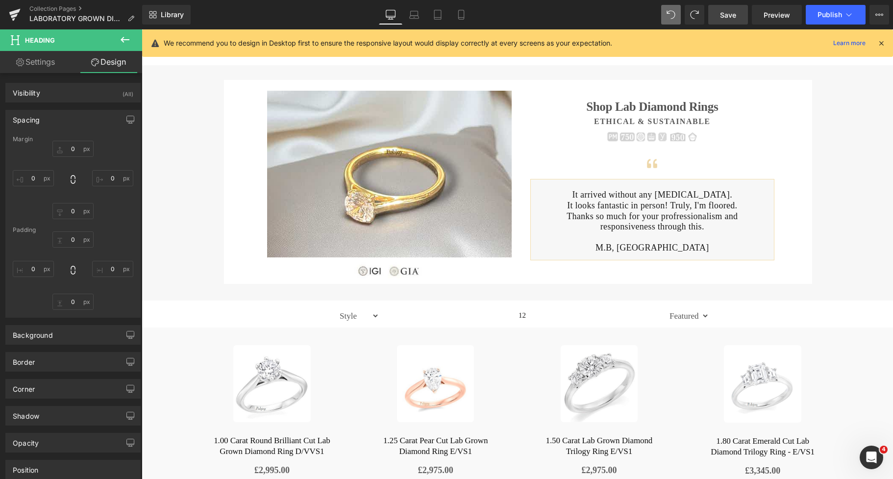
type input "18"
type input "0"
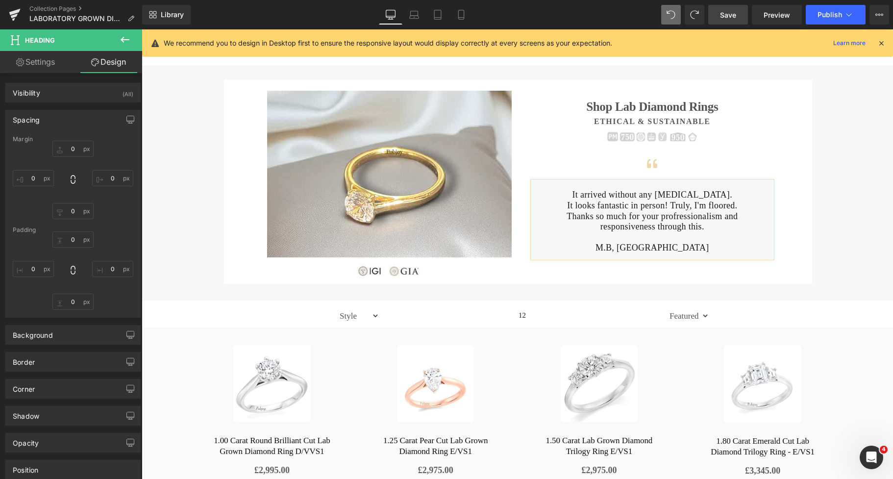
type input "0"
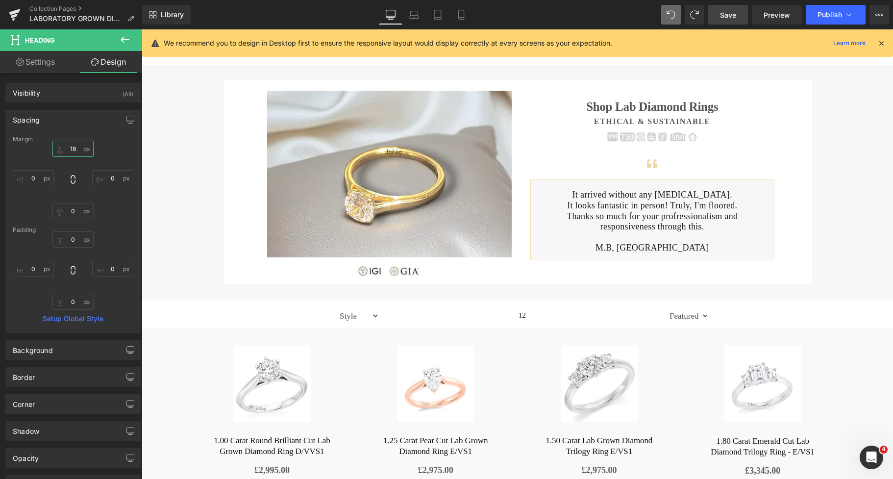
click at [68, 146] on input "18" at bounding box center [72, 149] width 41 height 16
type input "17"
click at [730, 6] on link "Save" at bounding box center [728, 15] width 40 height 20
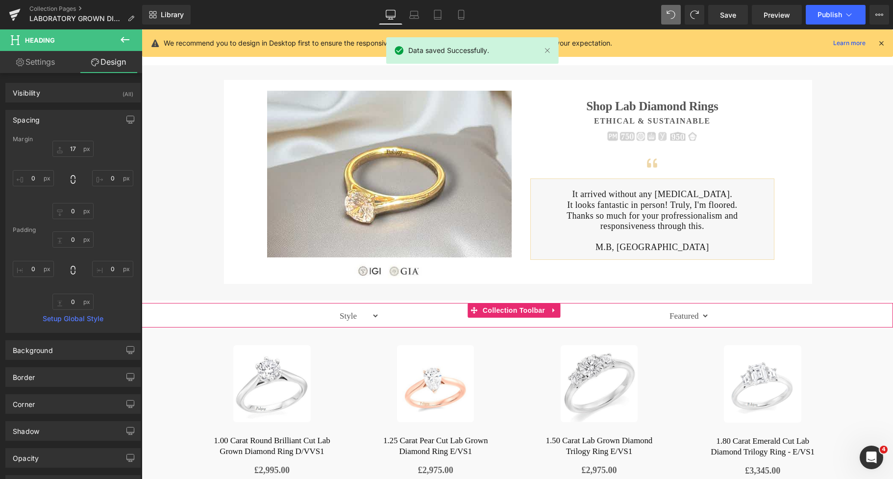
click at [331, 321] on div "Style 0.51 - 1.00 CARAT INCLUDES ENGRAVING LABGROWN LABGROWNRING LABGROWNROUND …" at bounding box center [523, 315] width 394 height 25
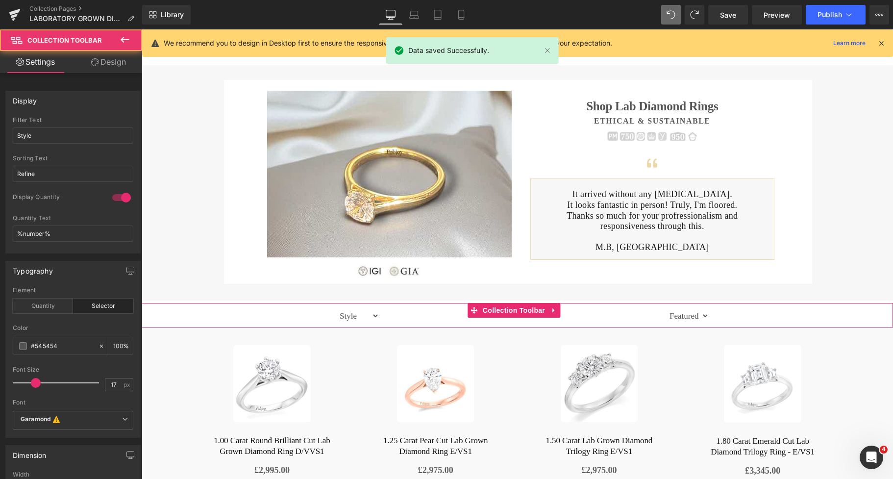
click at [319, 310] on div "Style 0.51 - 1.00 CARAT INCLUDES ENGRAVING LABGROWN LABGROWNRING LABGROWNROUND …" at bounding box center [518, 315] width 752 height 25
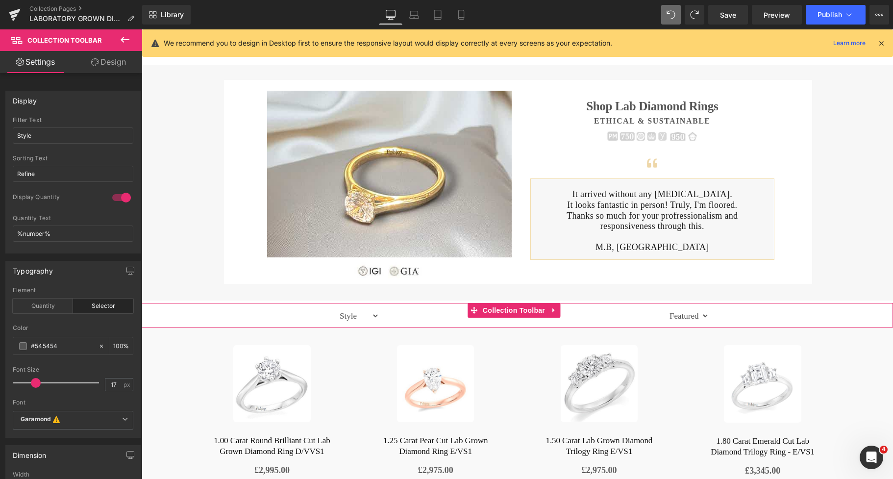
click at [112, 59] on link "Design" at bounding box center [108, 62] width 71 height 22
click at [0, 0] on div "Spacing" at bounding box center [0, 0] width 0 height 0
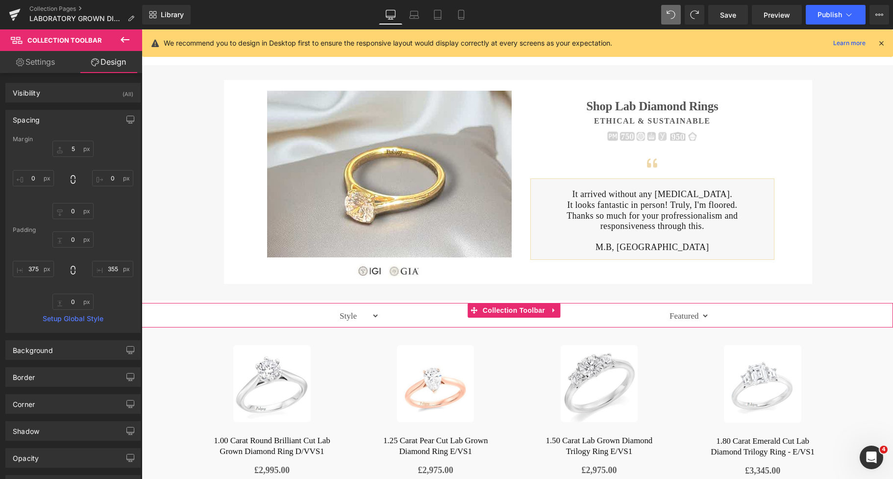
type input "5"
type input "0"
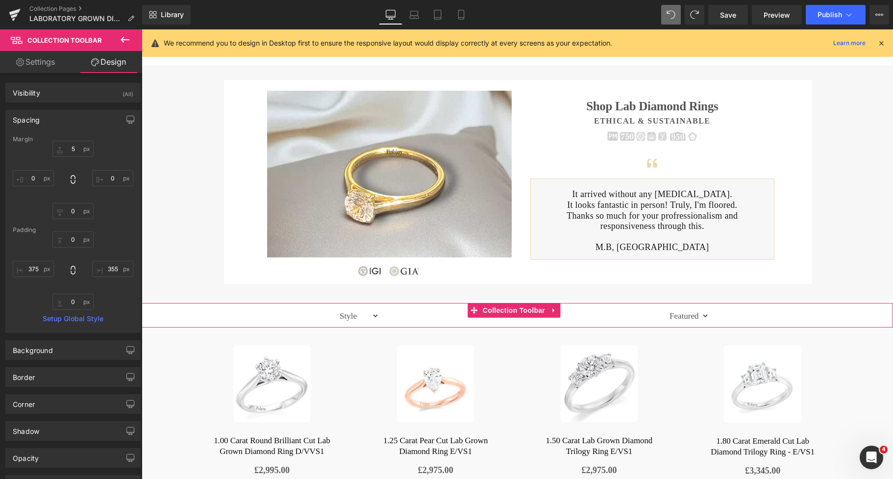
type input "355"
type input "0"
click at [29, 269] on input "375" at bounding box center [33, 269] width 41 height 16
type input "333"
click at [98, 270] on input "355" at bounding box center [112, 269] width 41 height 16
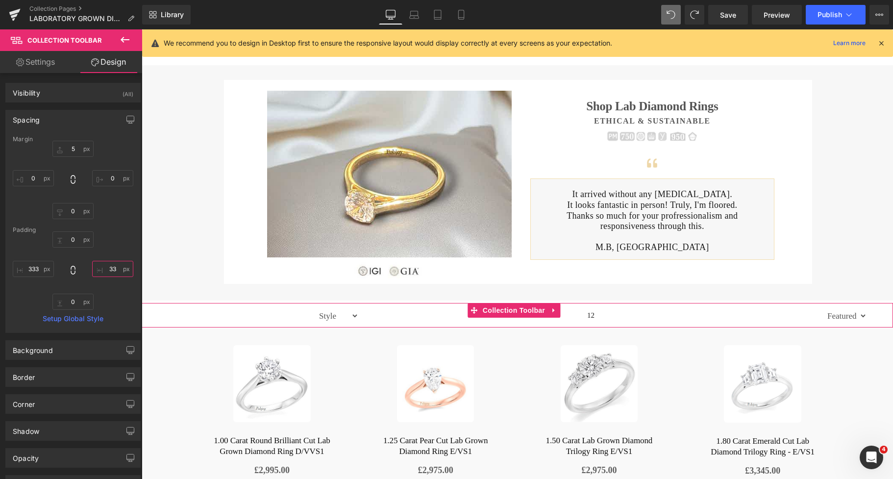
type input "333"
type input "185px"
drag, startPoint x: 263, startPoint y: 316, endPoint x: 191, endPoint y: 314, distance: 72.6
click at [191, 314] on div "185px" at bounding box center [187, 315] width 91 height 25
drag, startPoint x: 777, startPoint y: 316, endPoint x: 837, endPoint y: 313, distance: 60.9
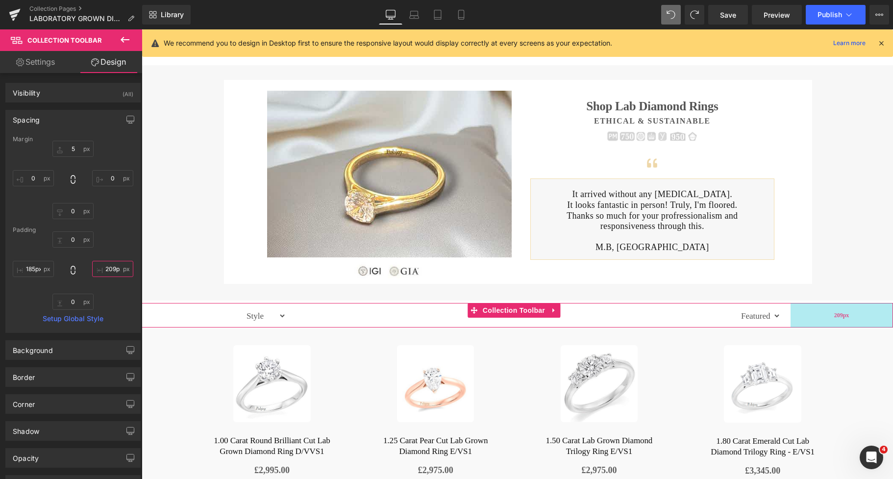
click at [837, 313] on div "209px" at bounding box center [842, 315] width 102 height 25
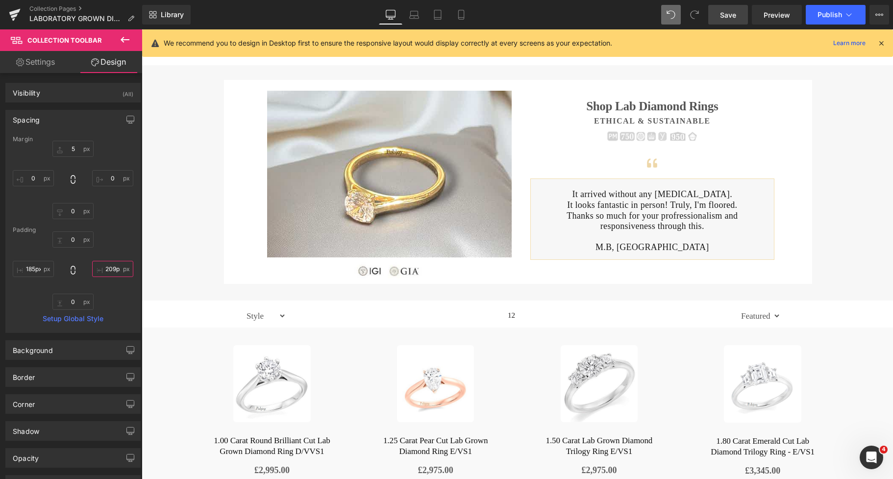
type input "209px"
click at [732, 10] on span "Save" at bounding box center [728, 15] width 16 height 10
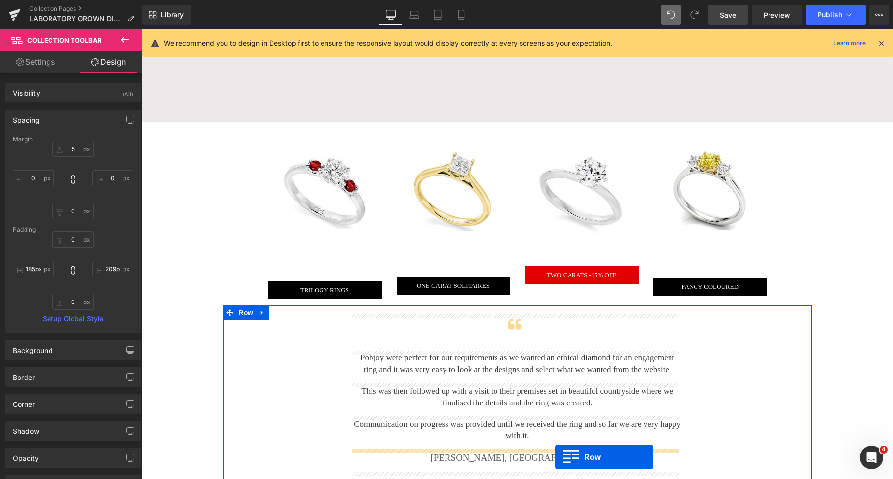
scroll to position [1079, 0]
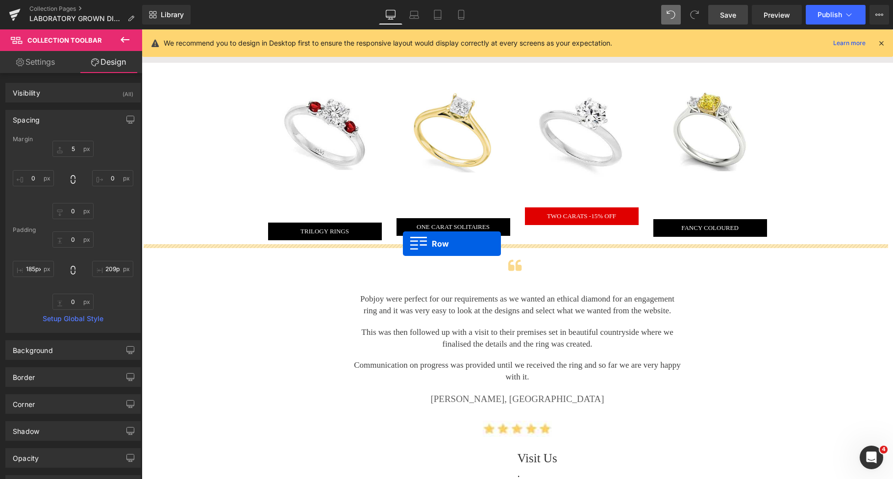
drag, startPoint x: 227, startPoint y: 118, endPoint x: 403, endPoint y: 244, distance: 216.6
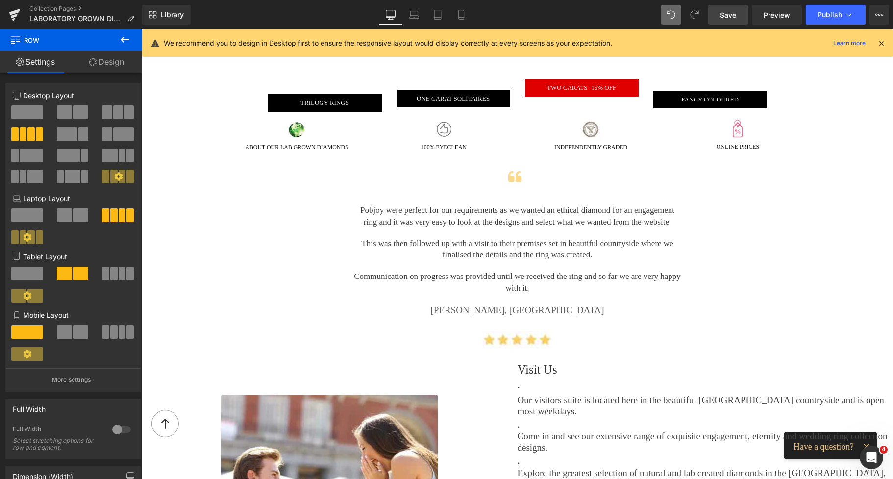
scroll to position [1149, 0]
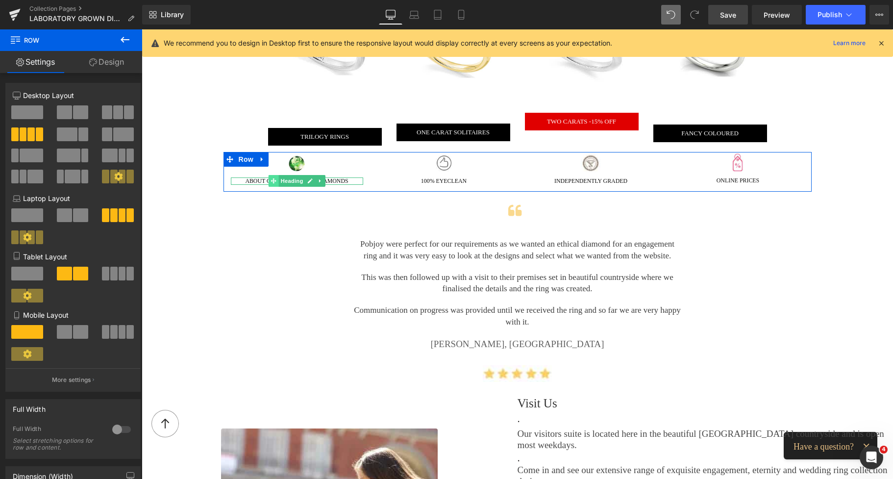
click at [271, 179] on icon at bounding box center [273, 180] width 5 height 5
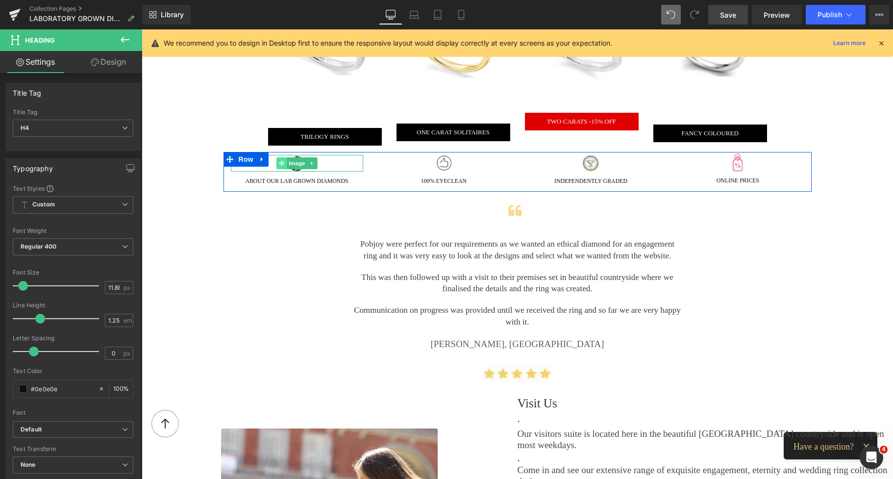
click at [280, 165] on span at bounding box center [282, 163] width 10 height 12
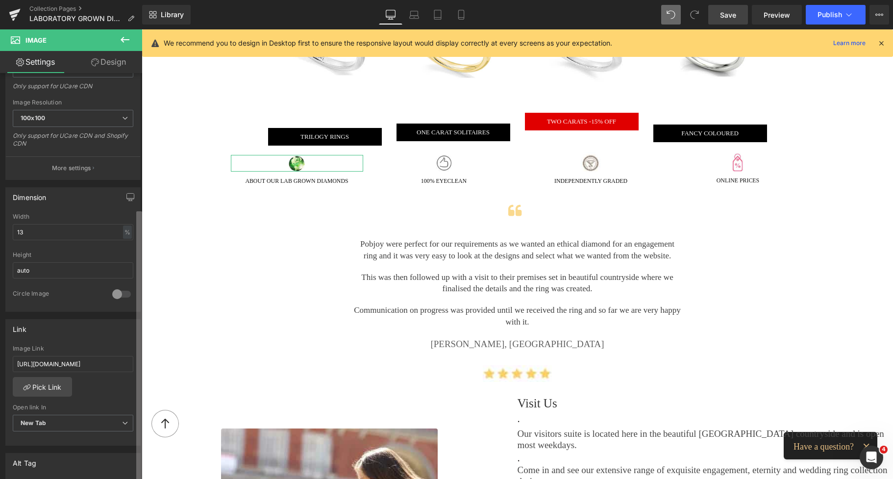
scroll to position [209, 0]
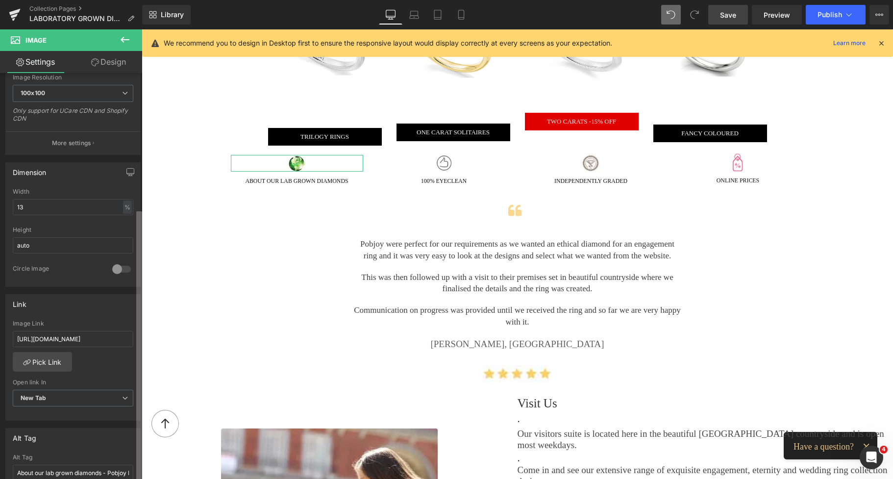
click at [131, 343] on div "Image https://ucarecdn.com/7a852003-abef-4631-91b9-c3d07a62bb66/-/format/auto/-…" at bounding box center [71, 278] width 142 height 410
drag, startPoint x: 17, startPoint y: 338, endPoint x: 127, endPoint y: 351, distance: 110.6
click at [127, 351] on div "Image Link https://www.pobjoydiamonds.com/pages/lab-grown-diamond-solitaire-rin…" at bounding box center [73, 336] width 121 height 32
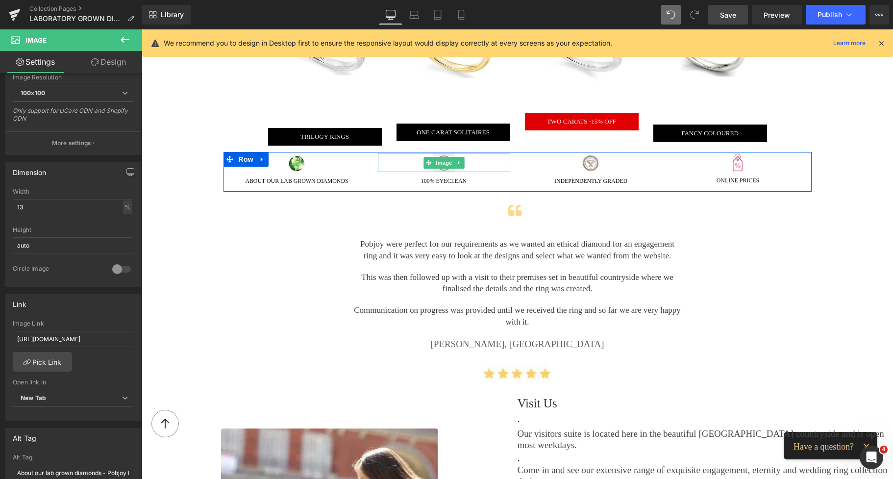
click at [434, 160] on span "Image" at bounding box center [444, 163] width 21 height 12
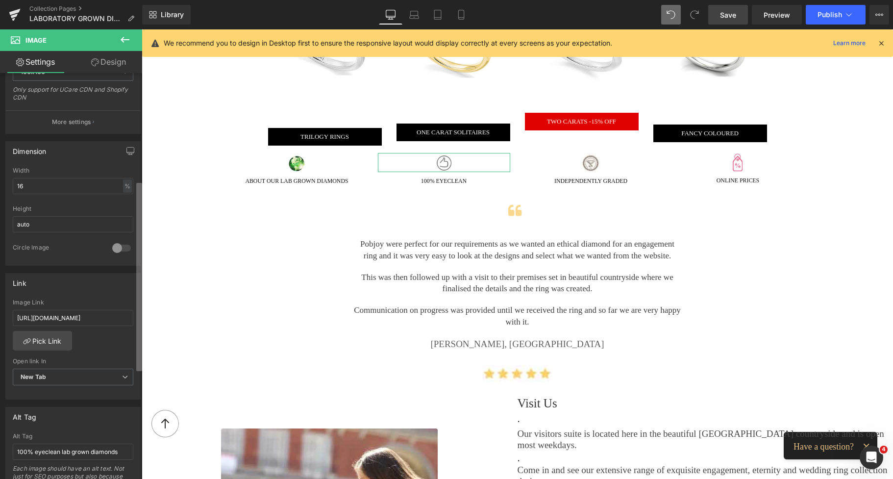
click at [127, 325] on div "Image https://ucarecdn.com/3922fa8b-6d1f-4603-a123-c9abce45381d/-/format/auto/-…" at bounding box center [71, 278] width 142 height 410
drag, startPoint x: 97, startPoint y: 317, endPoint x: 124, endPoint y: 318, distance: 26.5
click at [124, 318] on input "https://www.pobjoydiamonds.com/pages/eyeclean-diamonds-explained" at bounding box center [73, 317] width 121 height 16
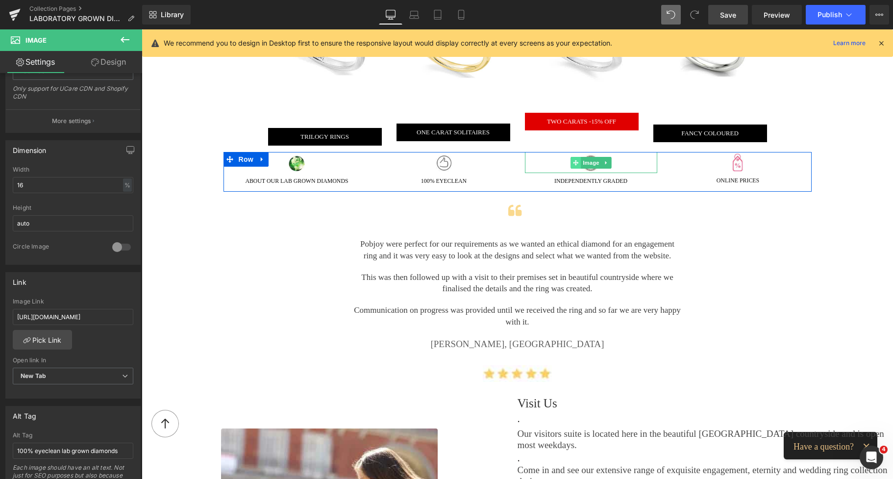
click at [571, 157] on span at bounding box center [576, 163] width 10 height 12
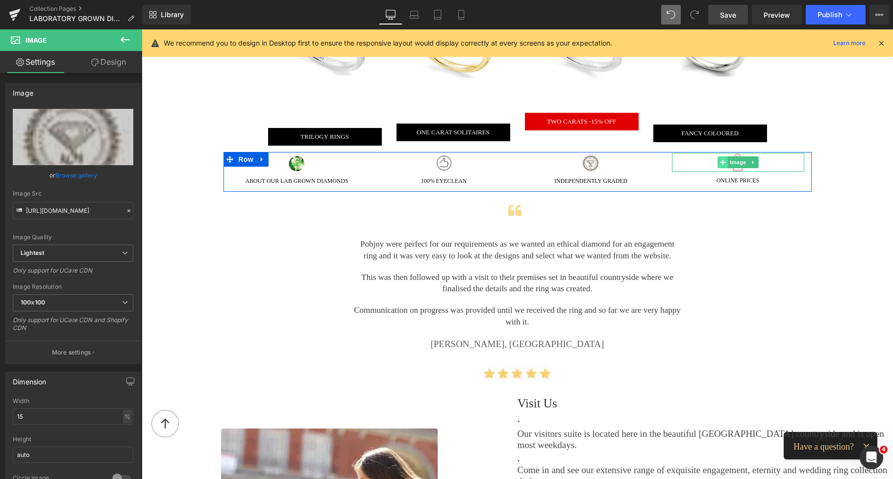
click at [720, 160] on icon at bounding box center [722, 162] width 5 height 5
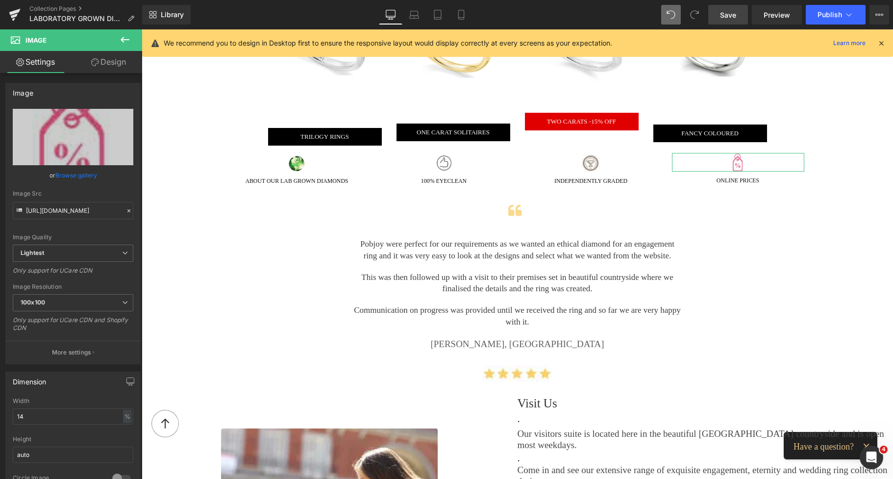
scroll to position [274, 0]
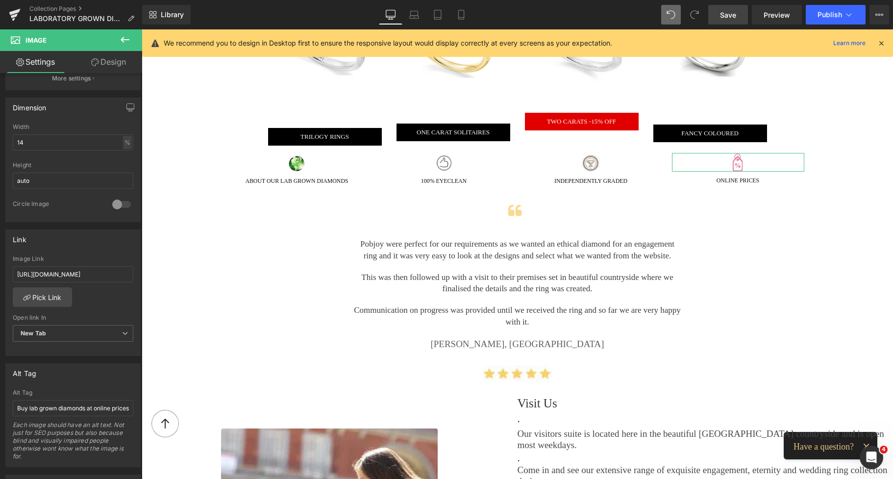
click at [135, 300] on div "Image https://ucarecdn.com/cd4a99c8-52fb-4a90-a339-af540f300351/-/format/auto/-…" at bounding box center [71, 278] width 142 height 410
drag, startPoint x: 87, startPoint y: 276, endPoint x: 126, endPoint y: 278, distance: 38.8
click at [126, 278] on input "https://www.pobjoydiamonds.com/pages/pobjoy-pricing-policy" at bounding box center [73, 274] width 121 height 16
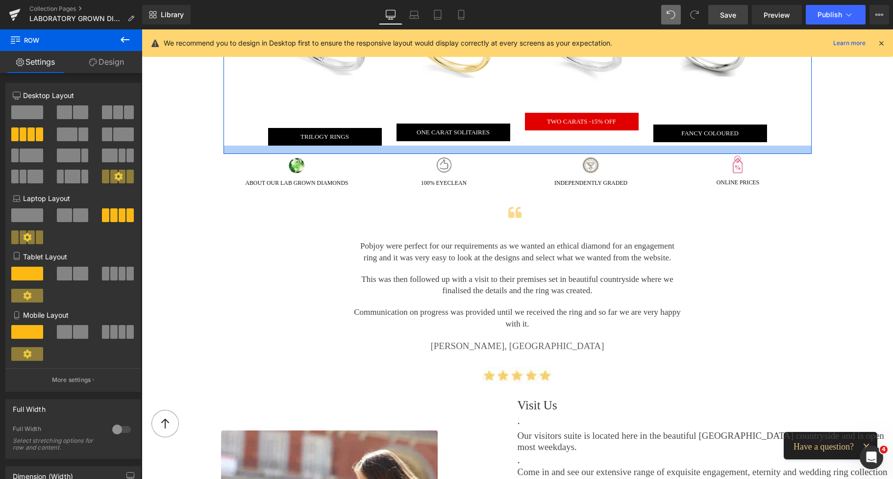
click at [497, 150] on div at bounding box center [518, 150] width 588 height 8
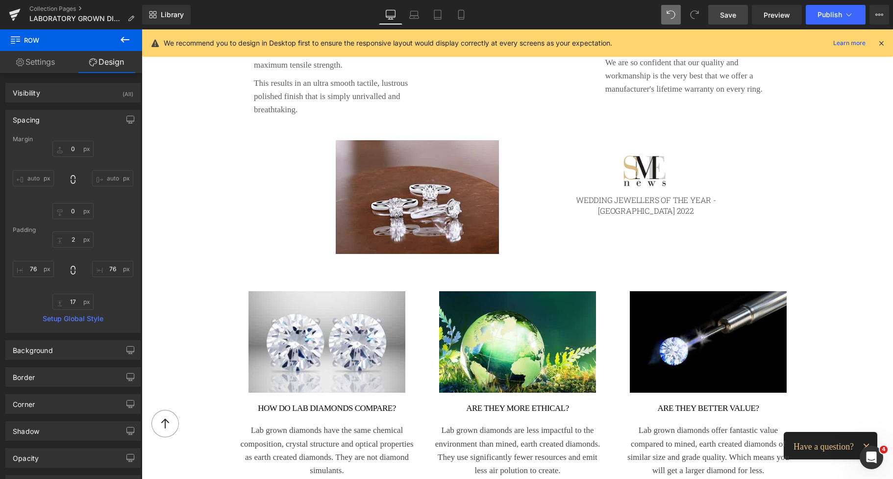
scroll to position [2102, 0]
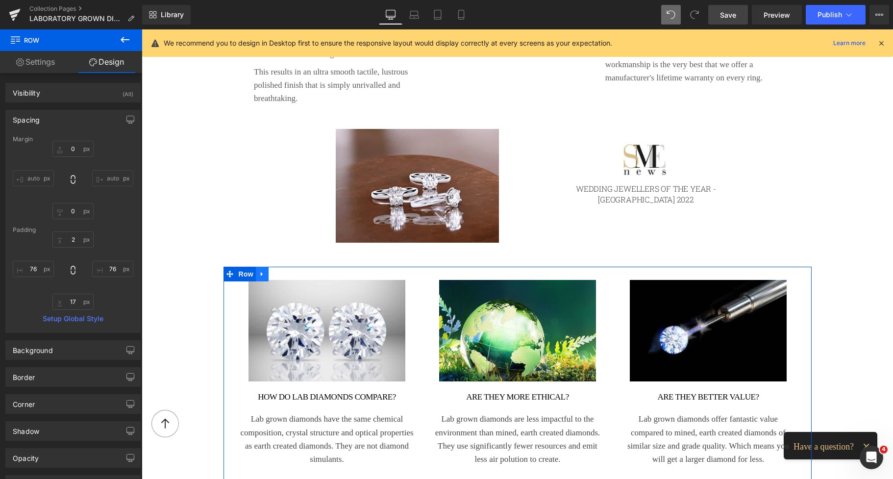
click at [262, 267] on link at bounding box center [262, 274] width 13 height 15
click at [259, 271] on icon at bounding box center [262, 274] width 7 height 7
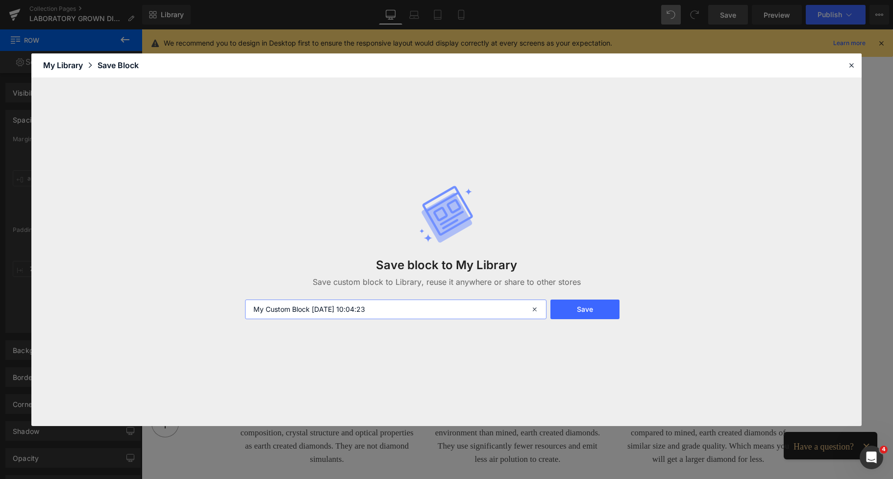
drag, startPoint x: 386, startPoint y: 313, endPoint x: 221, endPoint y: 313, distance: 165.2
click at [221, 313] on div "Save block to My Library Save custom block to Library, reuse it anywhere or sha…" at bounding box center [446, 252] width 831 height 348
type input "labdiamondskeypointsand images"
click at [570, 309] on button "Save" at bounding box center [585, 310] width 69 height 20
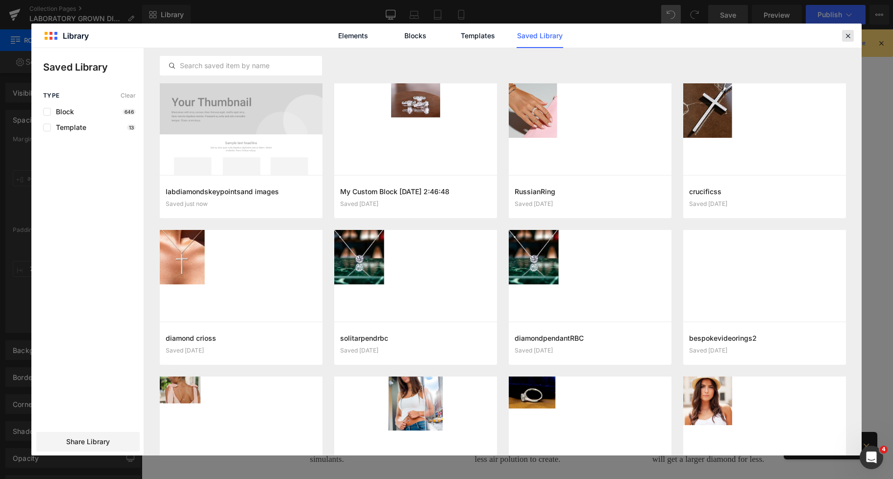
click at [845, 31] on icon at bounding box center [848, 35] width 9 height 9
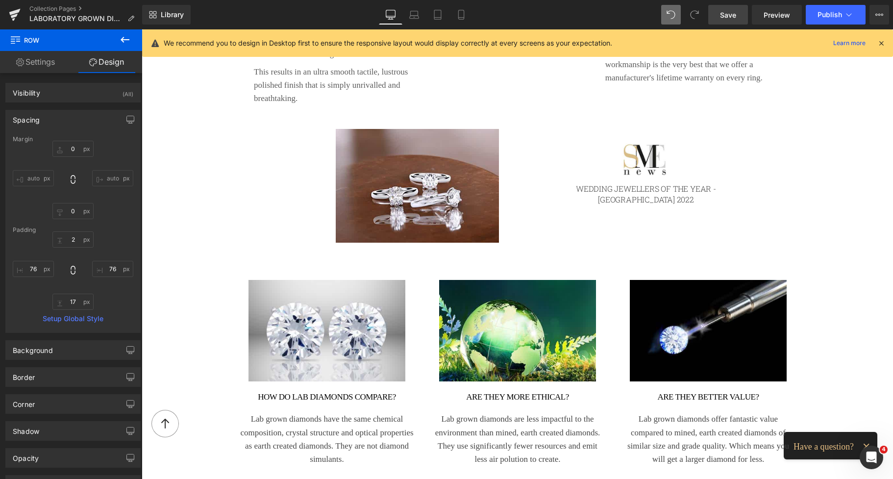
scroll to position [2238, 0]
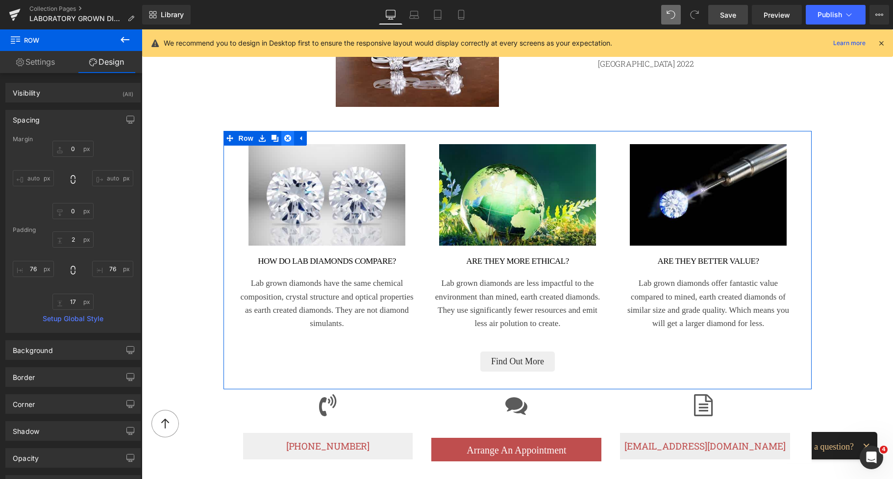
click at [284, 131] on link at bounding box center [287, 138] width 13 height 15
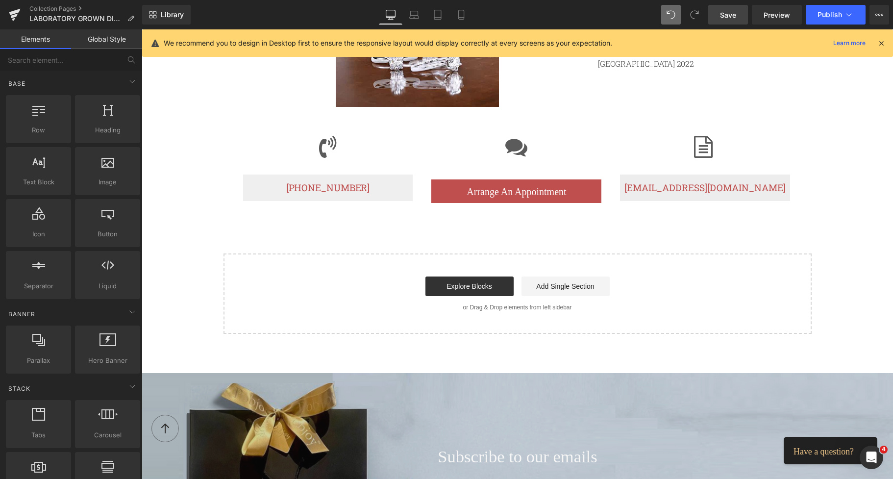
click at [427, 90] on div "Image Image Wedding Jewellers of the Year - Surrey 2022 Heading Row" at bounding box center [518, 51] width 588 height 159
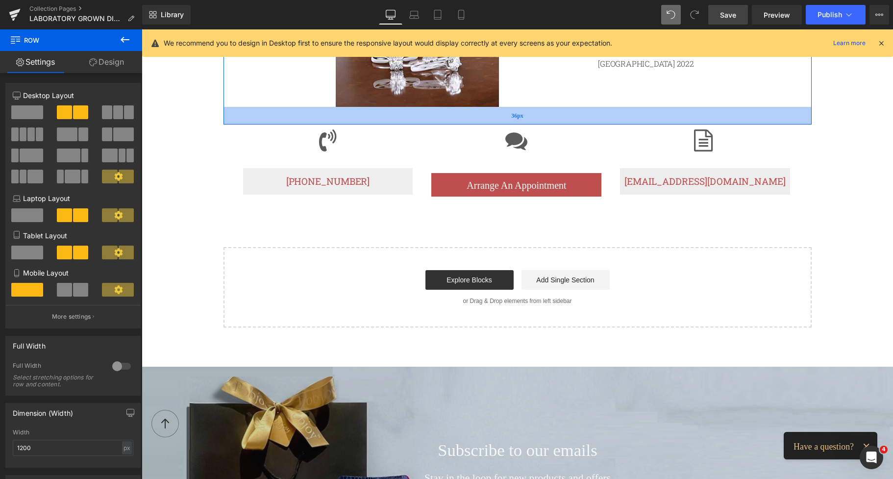
drag, startPoint x: 427, startPoint y: 104, endPoint x: 424, endPoint y: 98, distance: 7.2
click at [424, 107] on div "36px" at bounding box center [518, 116] width 588 height 18
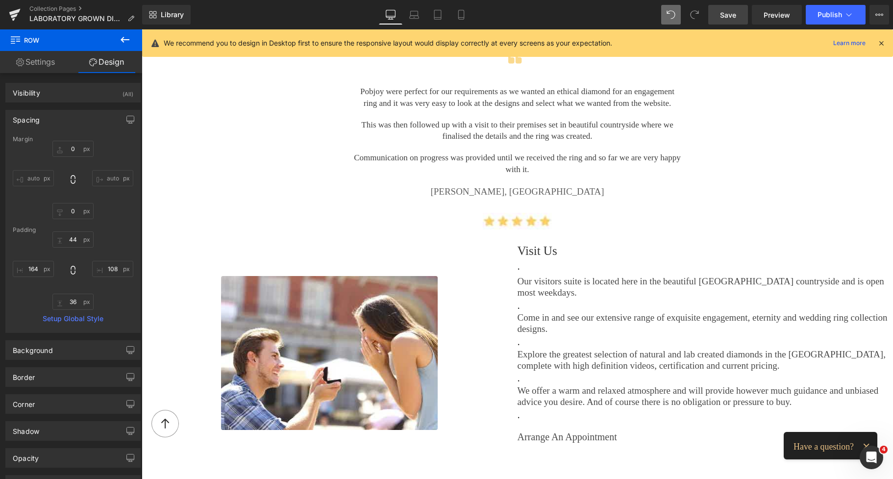
scroll to position [1359, 0]
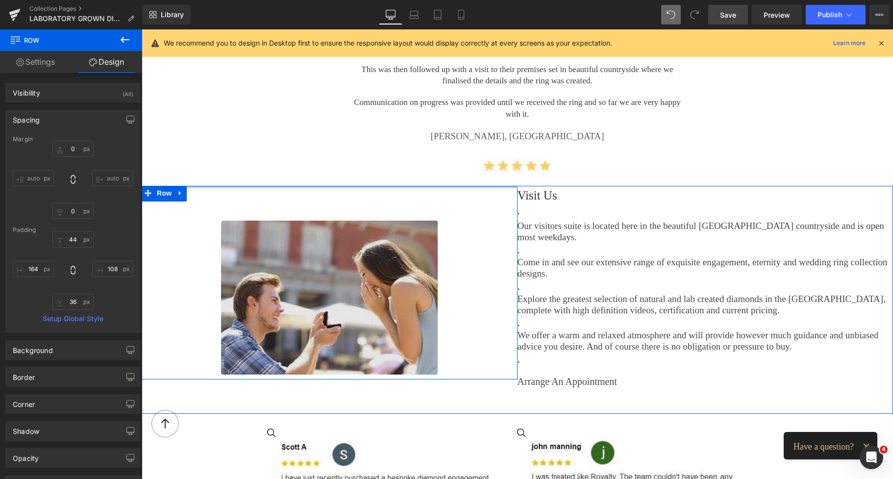
click at [345, 222] on img at bounding box center [329, 298] width 217 height 154
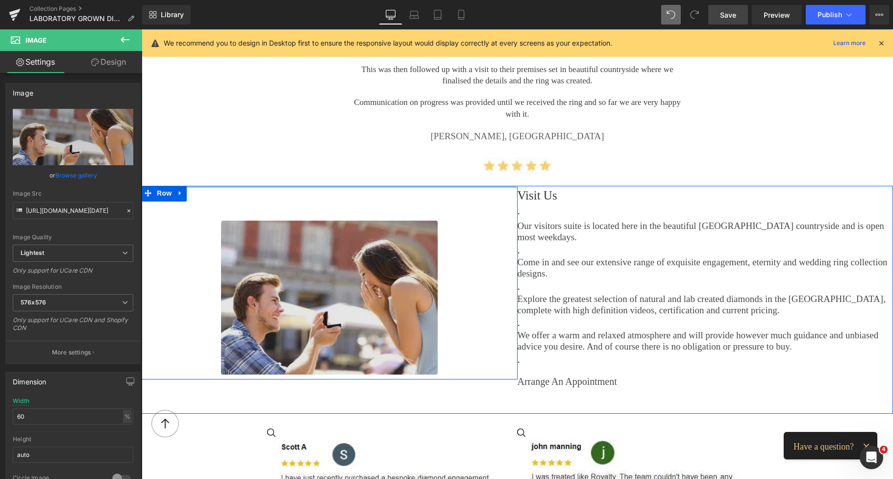
click at [266, 235] on img at bounding box center [329, 298] width 217 height 154
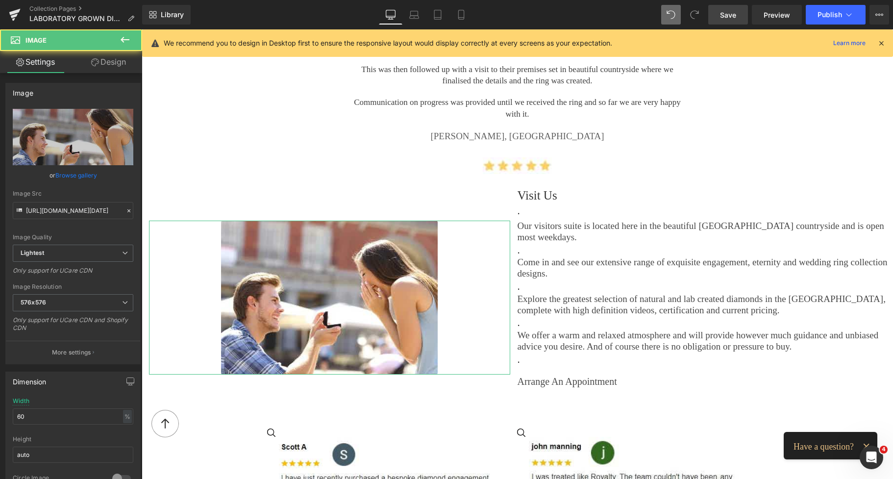
click at [109, 56] on link "Design" at bounding box center [108, 62] width 71 height 22
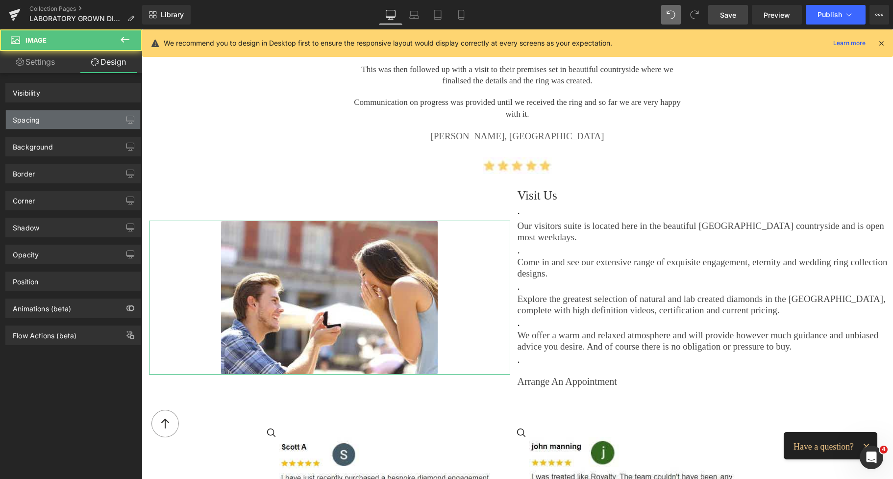
click at [45, 113] on div "Spacing" at bounding box center [73, 119] width 134 height 19
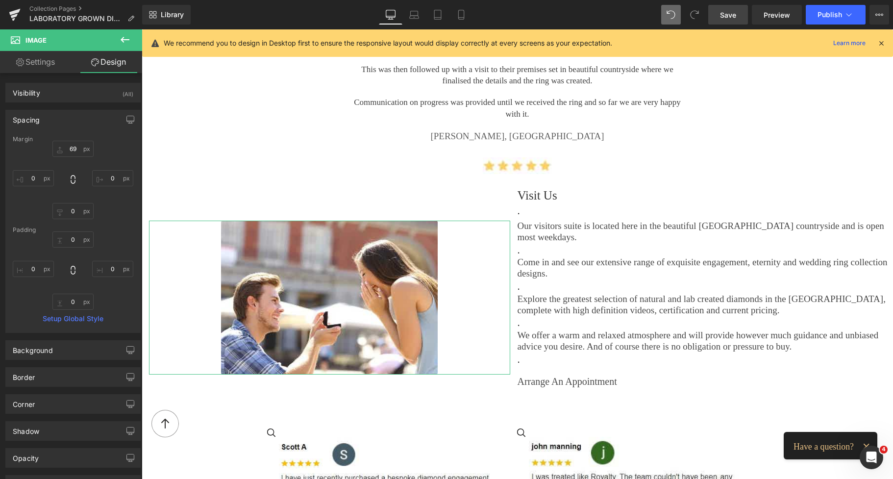
type input "69"
type input "0"
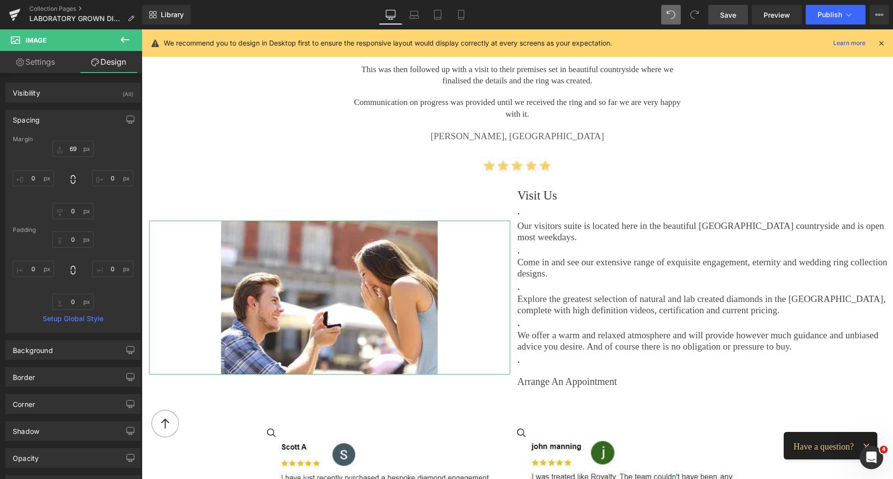
type input "0"
click at [68, 149] on input "69" at bounding box center [72, 149] width 41 height 16
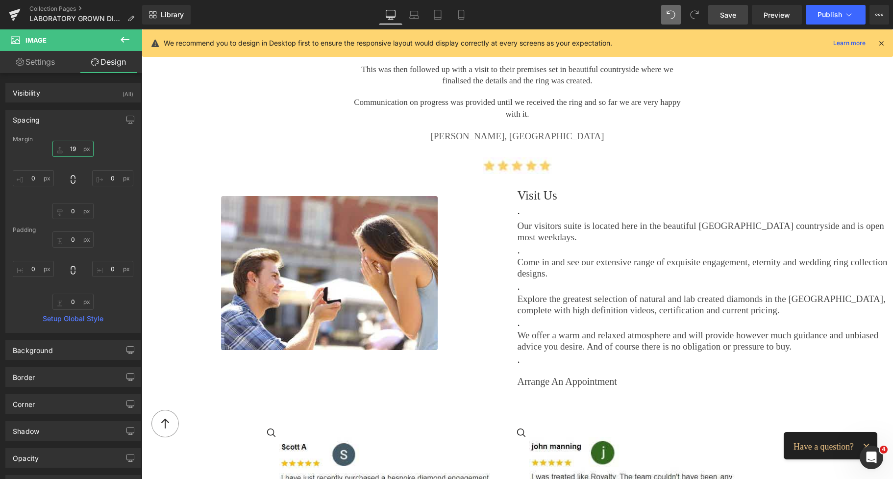
type input "19"
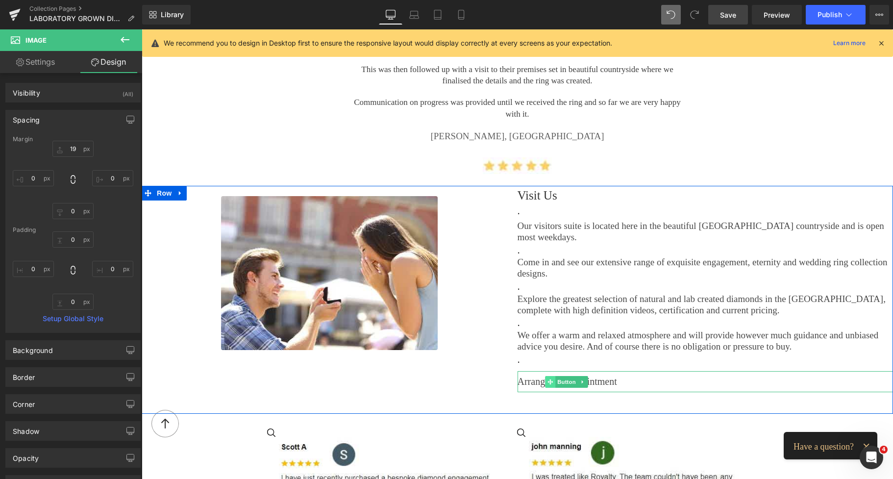
click at [546, 376] on span at bounding box center [551, 382] width 10 height 12
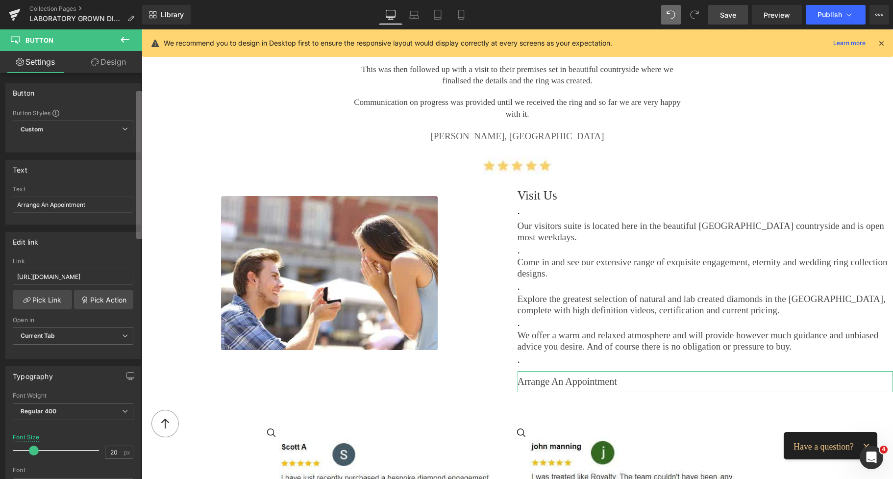
scroll to position [136, 0]
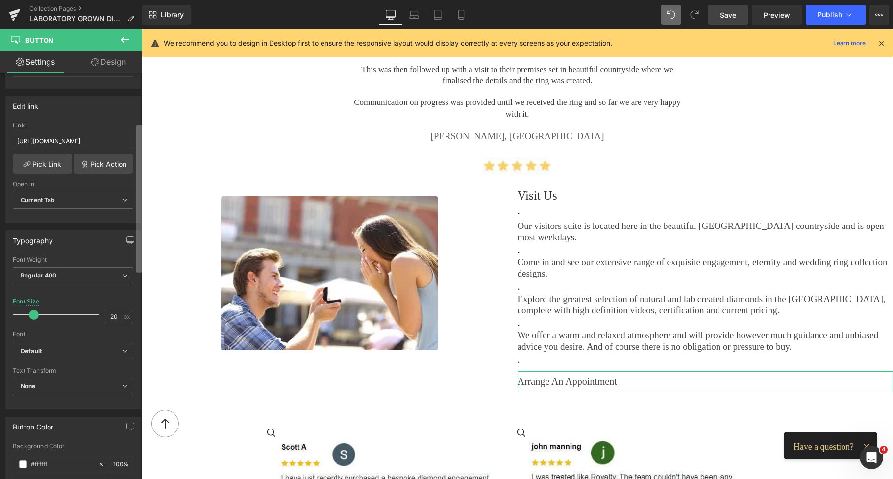
click at [134, 218] on div "Button Button Styles Custom Custom Setup Global Style Custom Setup Global Style…" at bounding box center [71, 278] width 142 height 410
click at [71, 274] on span "Regular 400" at bounding box center [73, 275] width 121 height 17
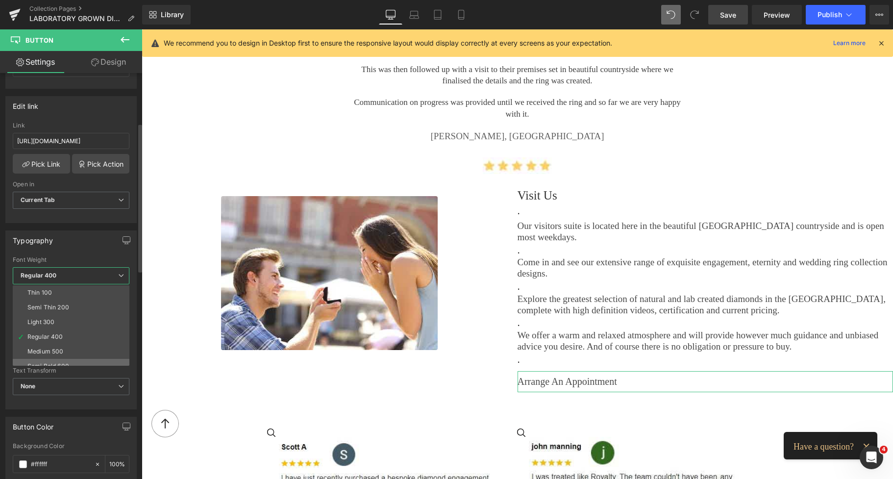
click at [52, 359] on li "Semi Bold 600" at bounding box center [73, 366] width 121 height 15
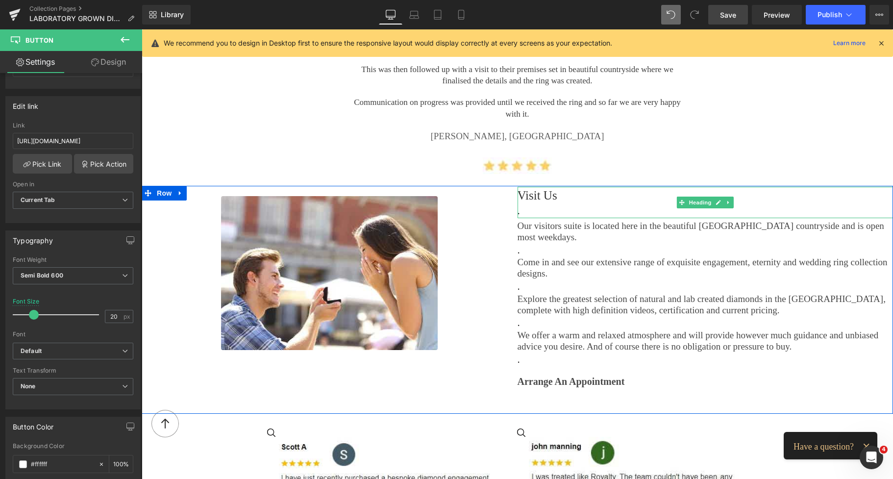
click at [520, 196] on h2 "Visit Us" at bounding box center [706, 195] width 376 height 17
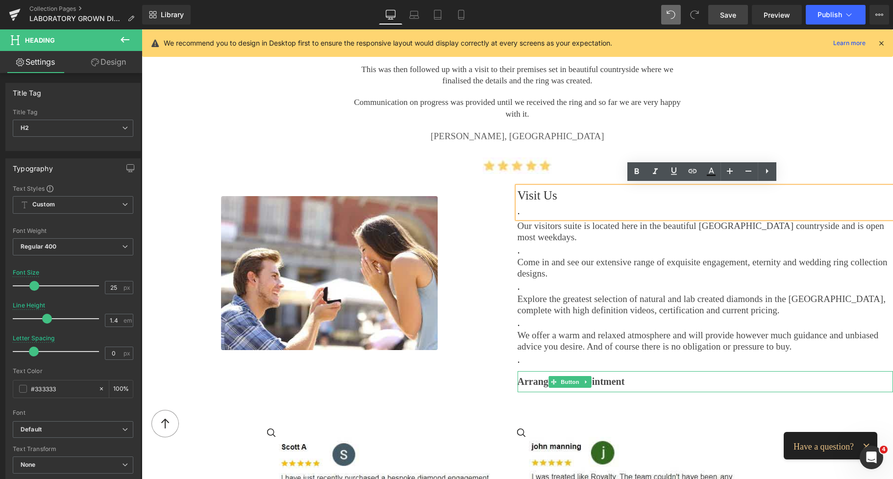
click at [694, 371] on div "Arrange An Appointment" at bounding box center [706, 382] width 376 height 22
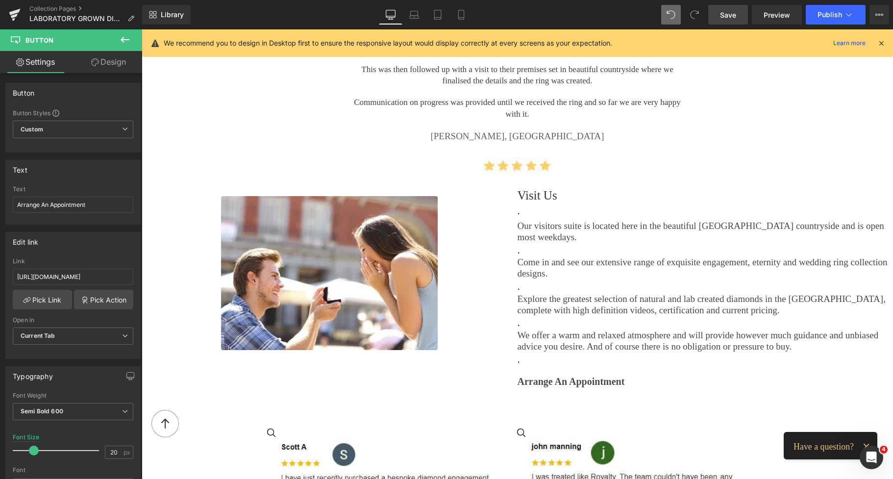
drag, startPoint x: 723, startPoint y: 11, endPoint x: 747, endPoint y: 200, distance: 190.3
click at [723, 11] on span "Save" at bounding box center [728, 15] width 16 height 10
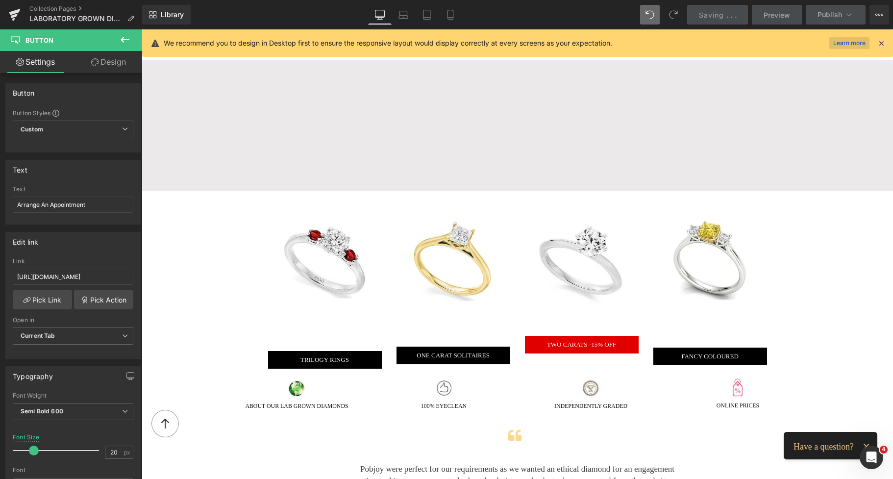
scroll to position [101, 0]
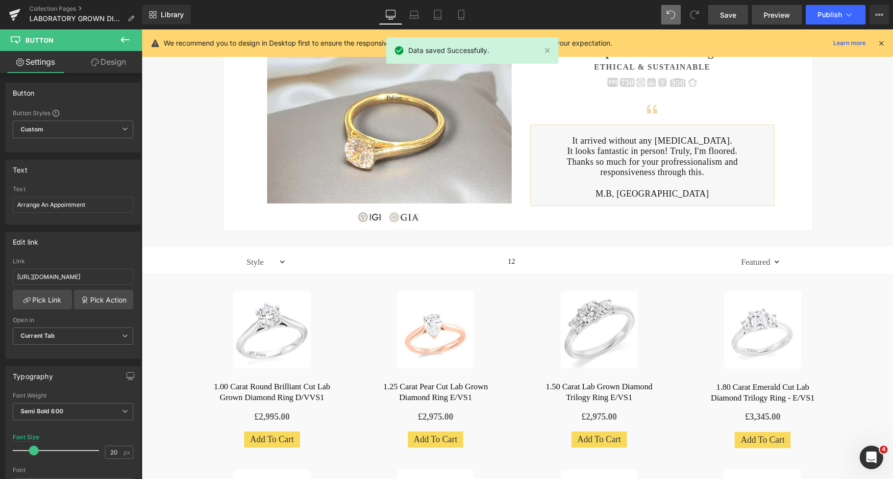
click at [783, 17] on span "Preview" at bounding box center [777, 15] width 26 height 10
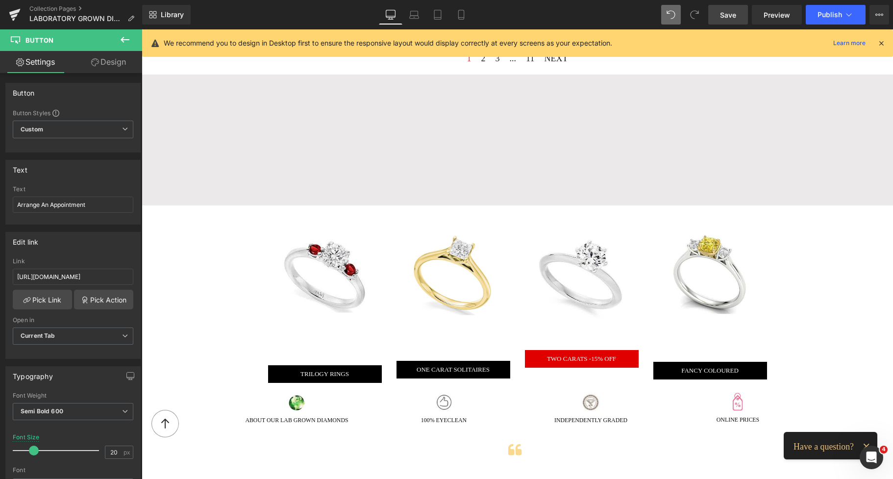
scroll to position [978, 0]
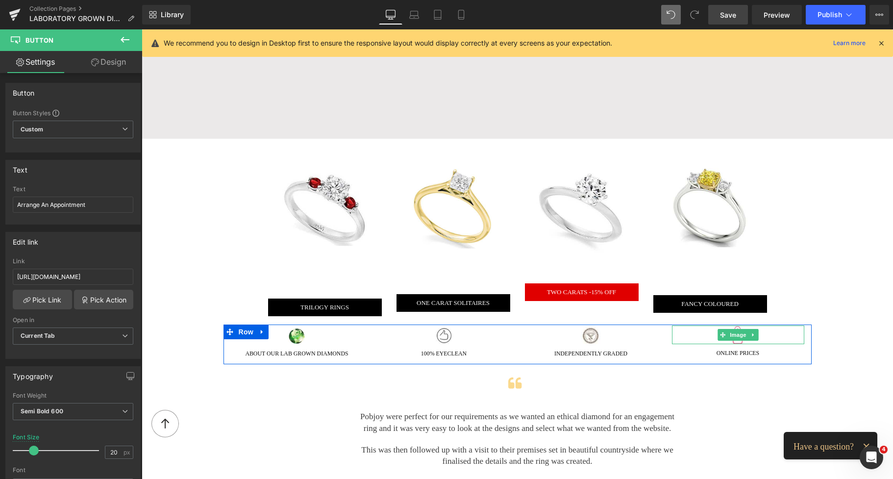
click at [756, 330] on link at bounding box center [738, 335] width 132 height 19
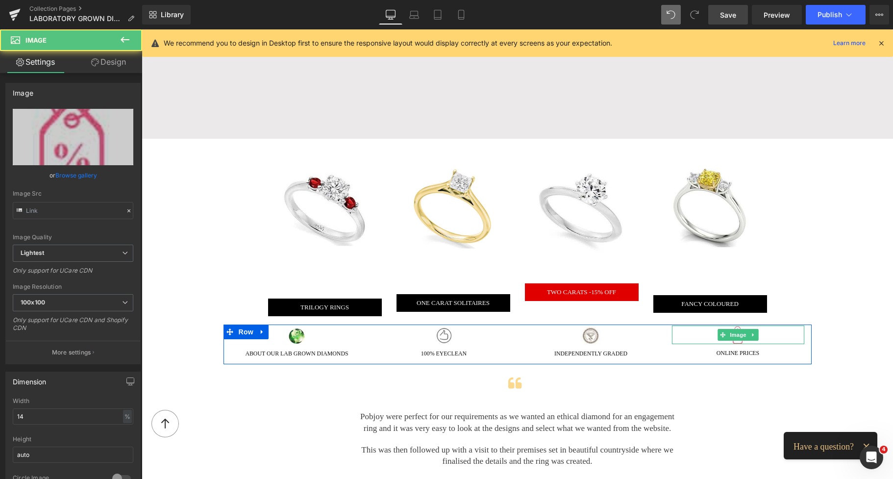
type input "https://ucarecdn.com/cd4a99c8-52fb-4a90-a339-af540f300351/-/format/auto/-/previ…"
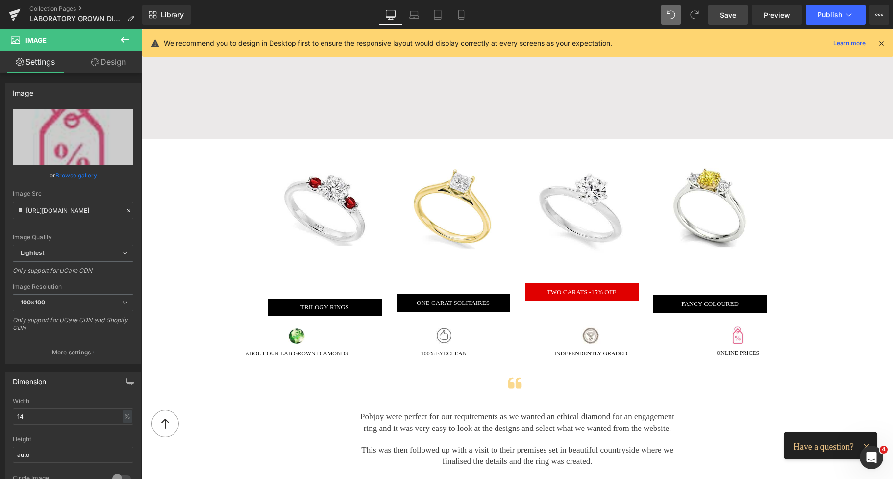
click at [225, 340] on div "Image ABOUT OUR LAB GROWN DIAMONDS Heading" at bounding box center [297, 341] width 147 height 33
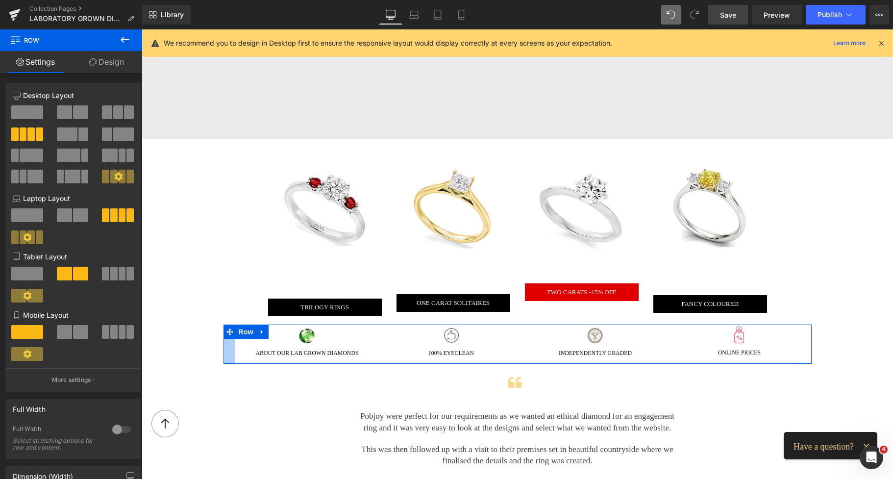
drag, startPoint x: 222, startPoint y: 340, endPoint x: 234, endPoint y: 342, distance: 11.9
click at [234, 342] on div "Image ABOUT OUR LAB GROWN DIAMONDS Heading Image 100% EYECLEAN Heading Image IN…" at bounding box center [518, 344] width 588 height 39
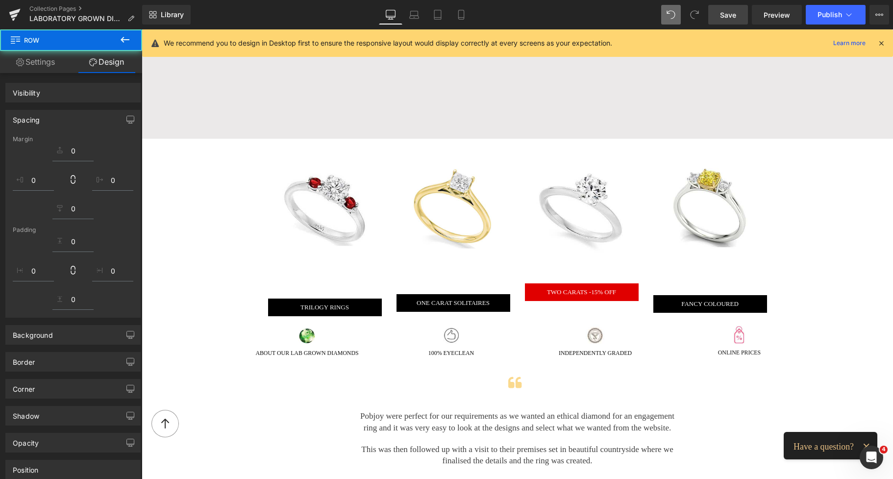
click at [729, 14] on span "Save" at bounding box center [728, 15] width 16 height 10
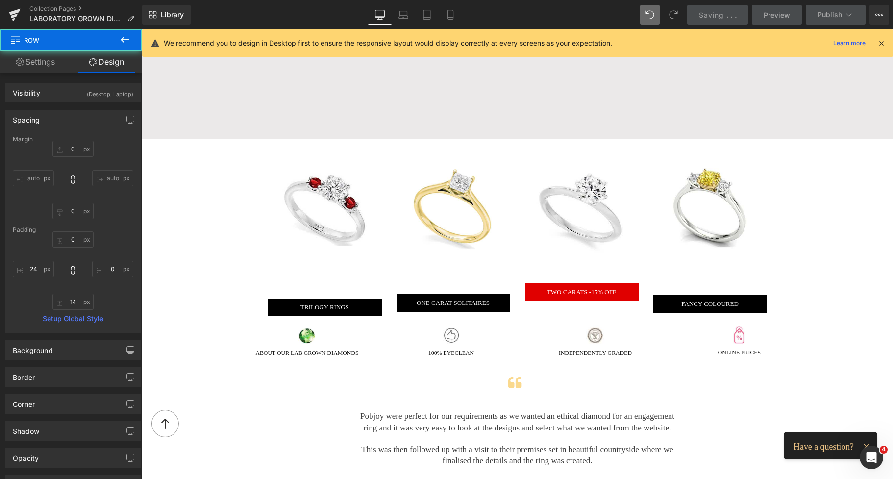
type input "0"
type input "14"
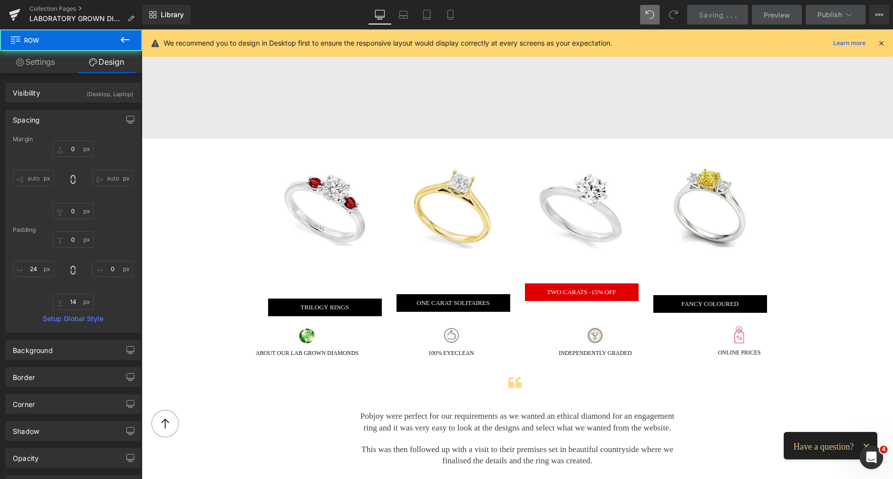
type input "24"
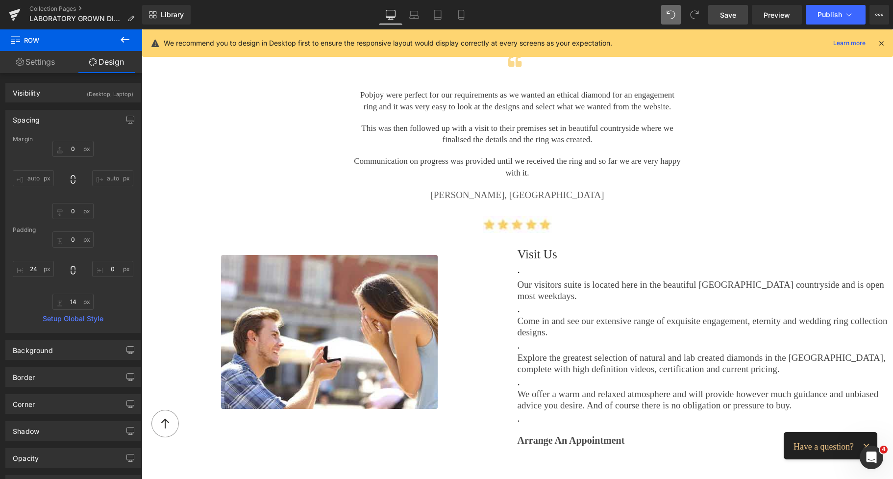
scroll to position [1320, 0]
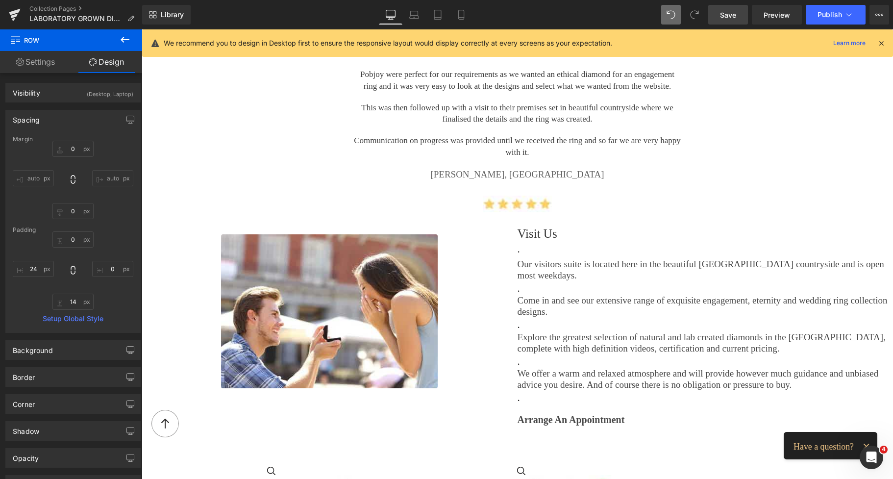
click at [373, 253] on img at bounding box center [329, 311] width 217 height 154
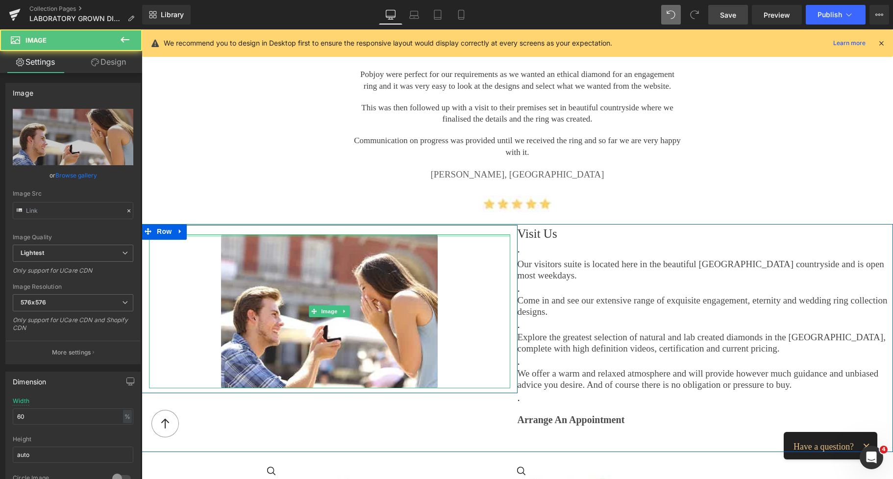
type input "https://ucarecdn.com/1878feb1-e1bd-41ee-a793-598fb3bf45bb/-/format/auto/-/previ…"
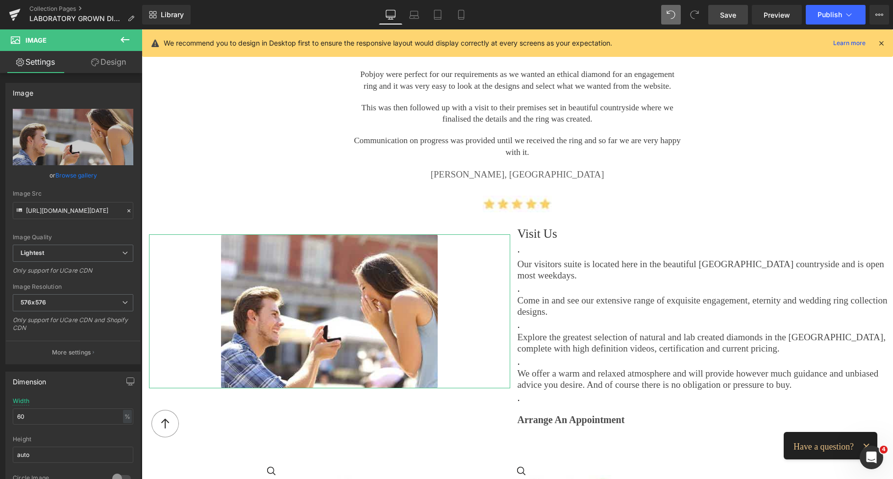
click at [114, 63] on link "Design" at bounding box center [108, 62] width 71 height 22
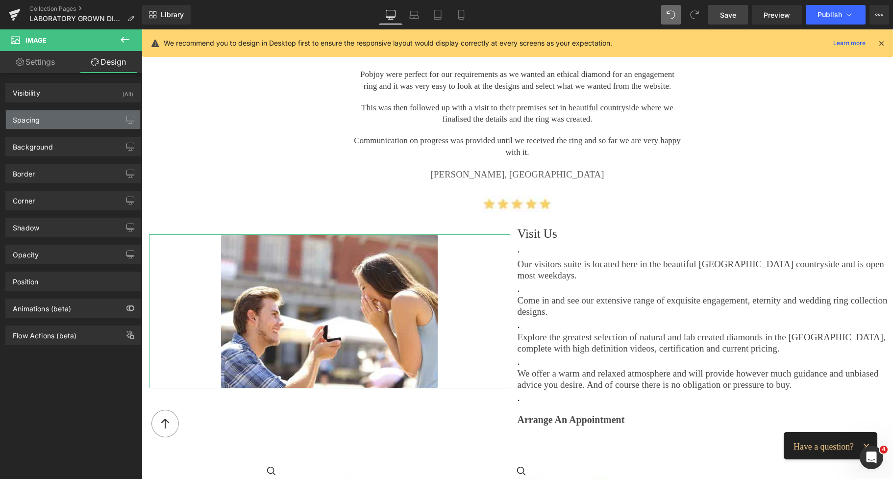
click at [63, 117] on div "Spacing" at bounding box center [73, 119] width 134 height 19
type input "19"
type input "0"
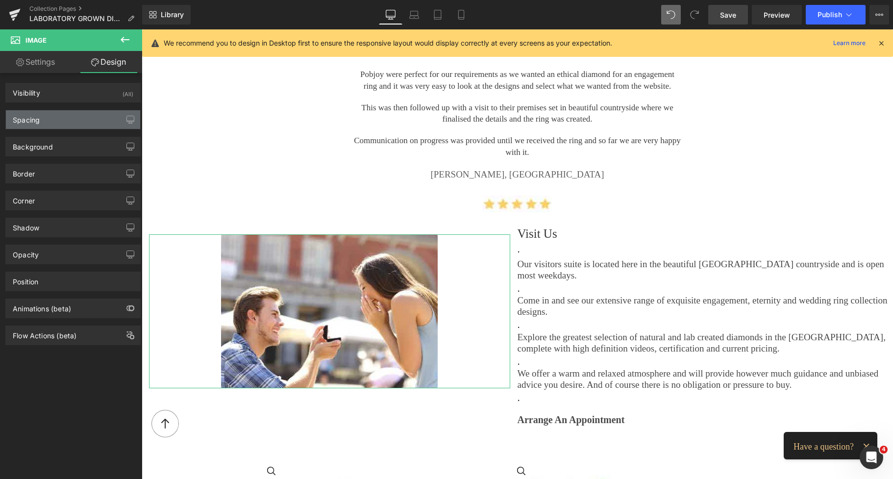
type input "0"
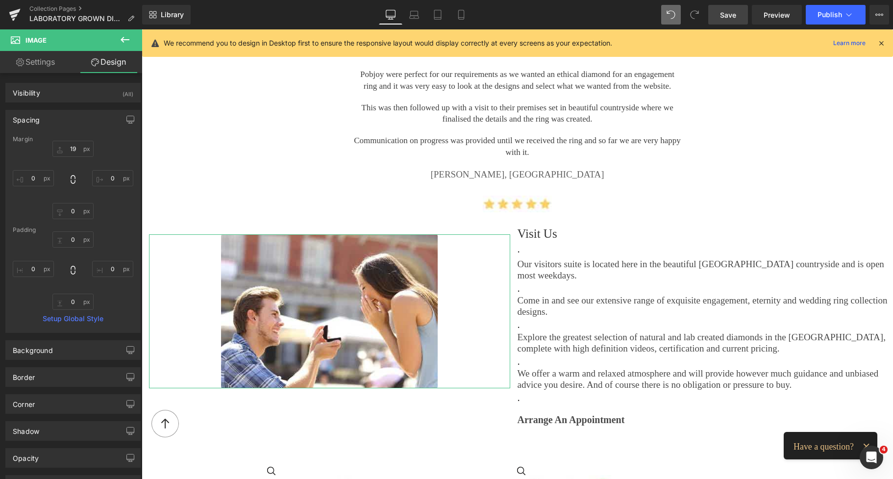
click at [69, 138] on div "Margin" at bounding box center [73, 139] width 121 height 7
click at [69, 143] on input "19" at bounding box center [72, 149] width 41 height 16
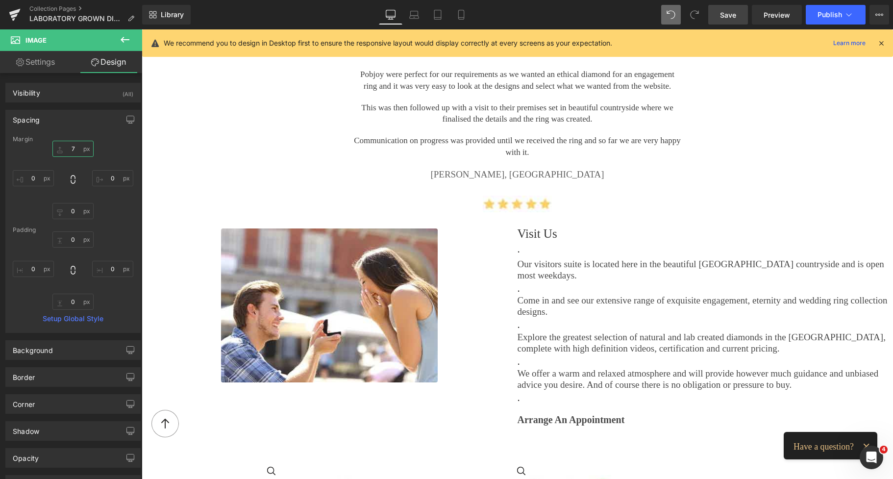
type input "7"
click at [727, 10] on span "Save" at bounding box center [728, 15] width 16 height 10
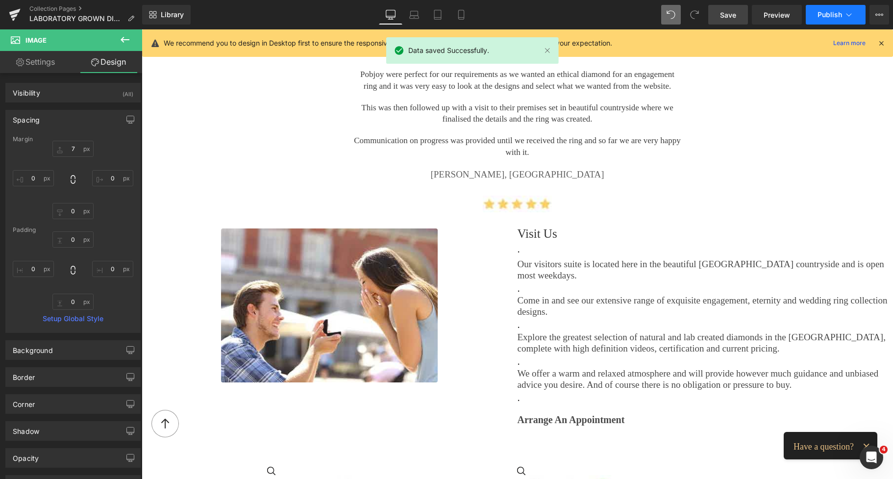
click at [836, 12] on span "Publish" at bounding box center [830, 15] width 25 height 8
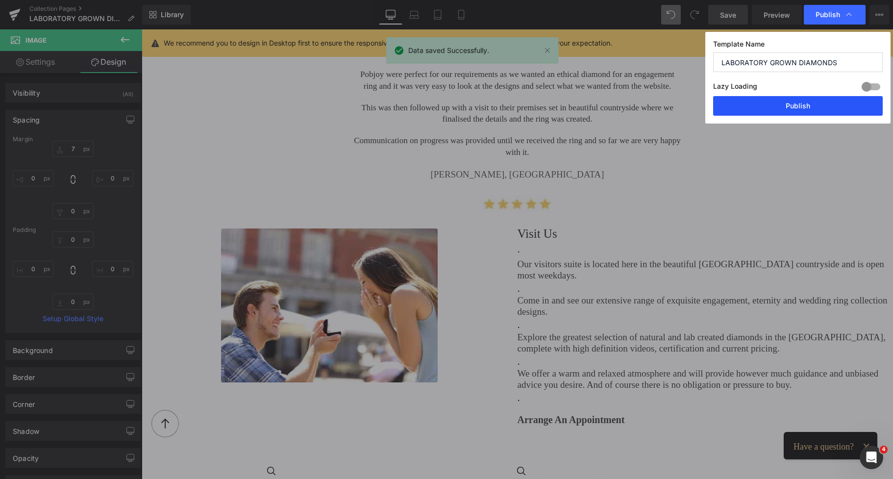
click at [788, 106] on button "Publish" at bounding box center [798, 106] width 170 height 20
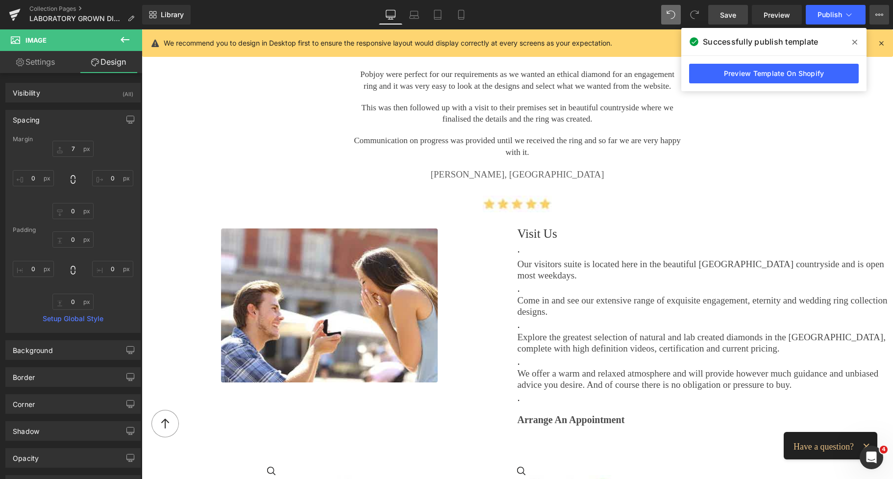
click at [882, 12] on icon at bounding box center [880, 15] width 8 height 8
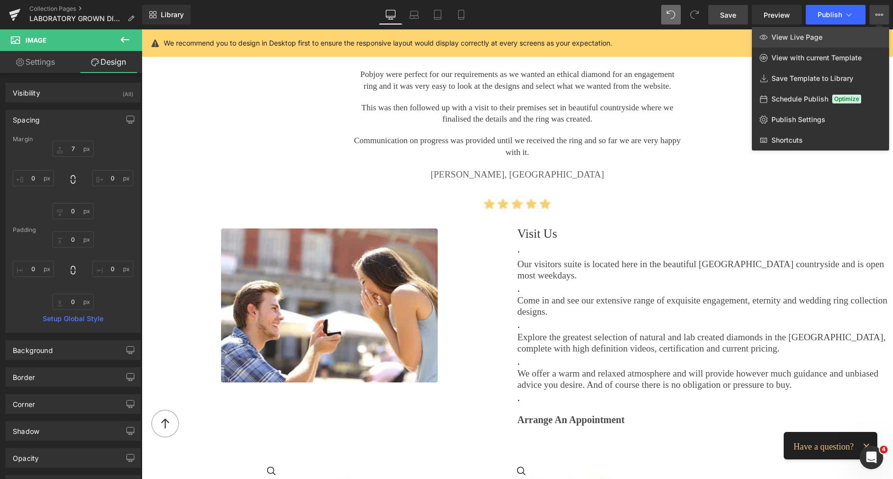
click at [824, 36] on link "View Live Page" at bounding box center [820, 37] width 137 height 21
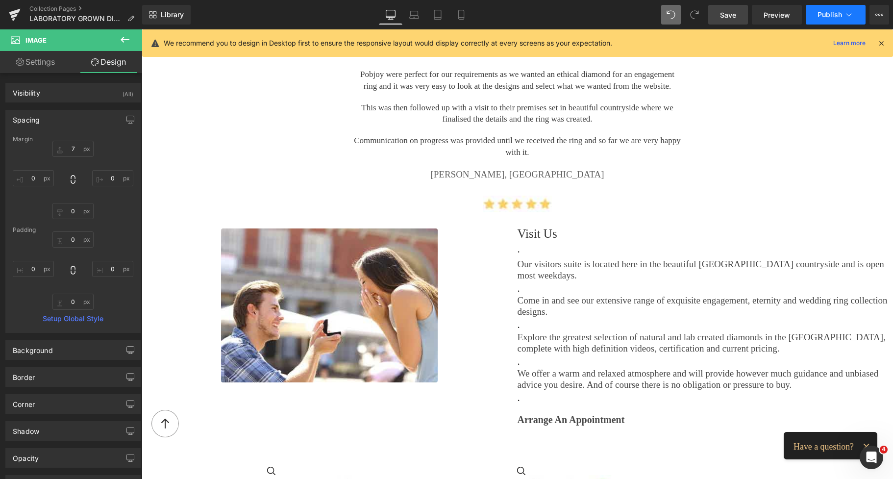
click at [825, 11] on span "Publish" at bounding box center [830, 15] width 25 height 8
click at [727, 14] on span "Save" at bounding box center [728, 15] width 16 height 10
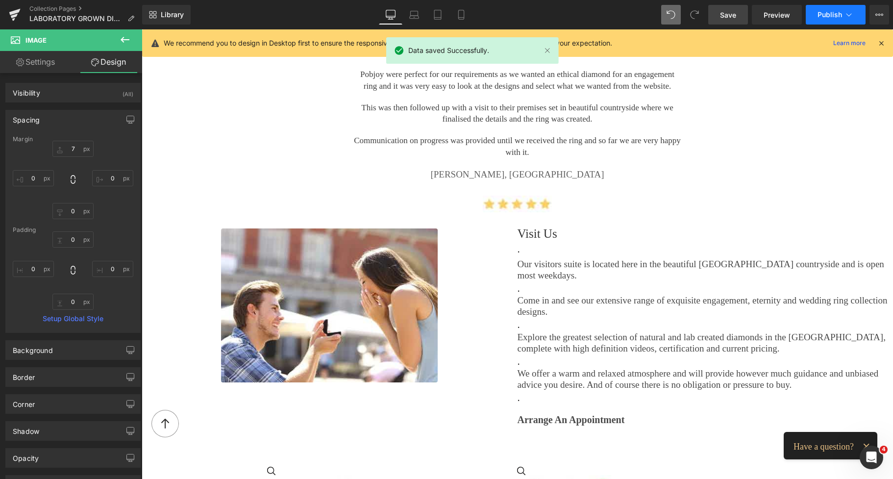
click at [821, 18] on span "Publish" at bounding box center [830, 15] width 25 height 8
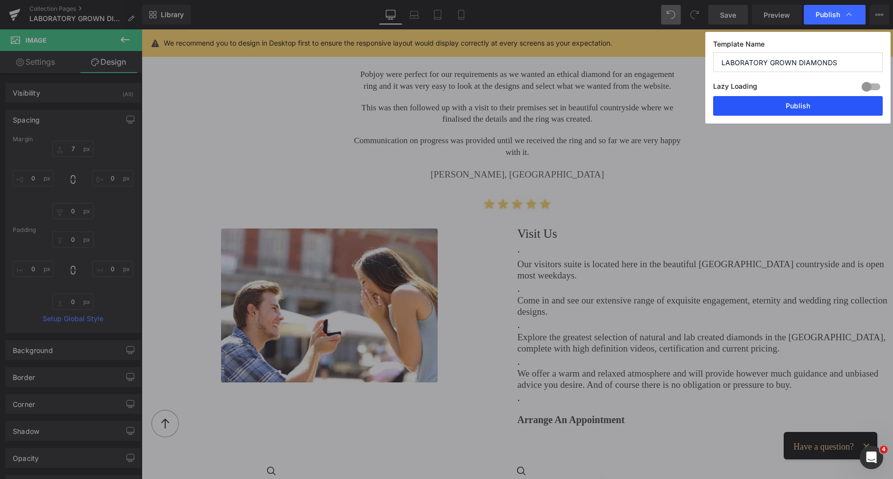
click at [801, 110] on button "Publish" at bounding box center [798, 106] width 170 height 20
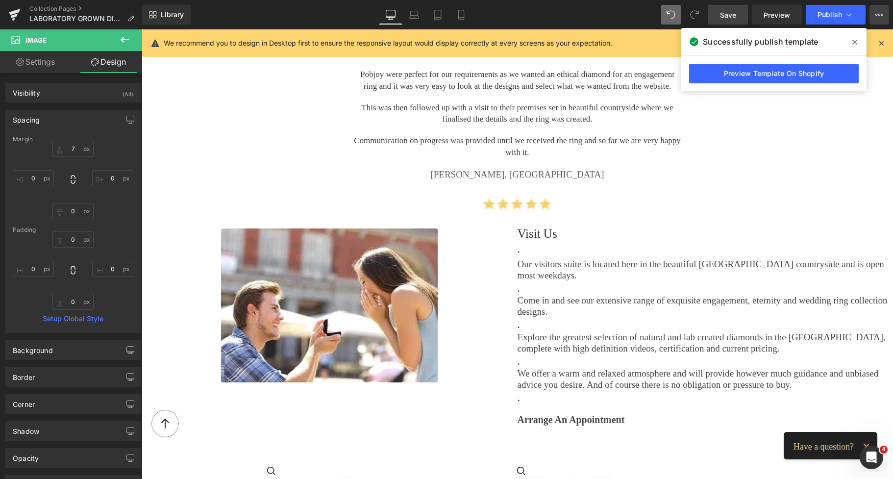
click at [881, 13] on icon at bounding box center [880, 15] width 8 height 8
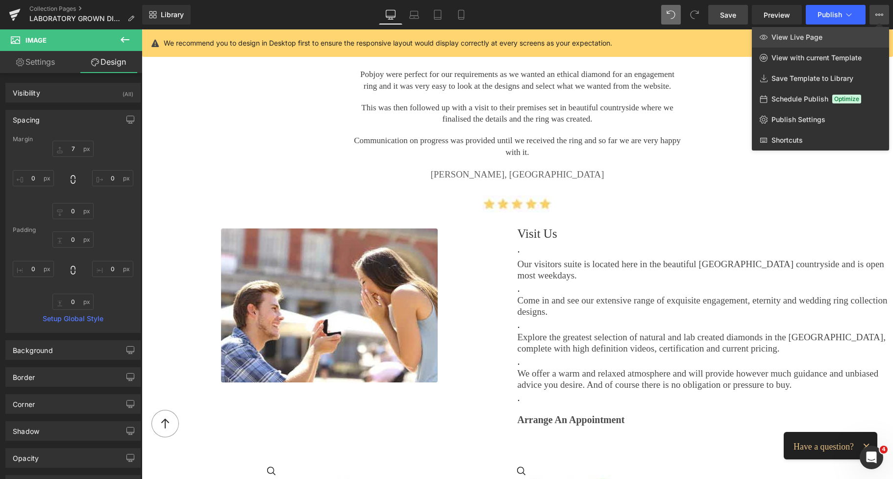
click at [831, 32] on link "View Live Page" at bounding box center [820, 37] width 137 height 21
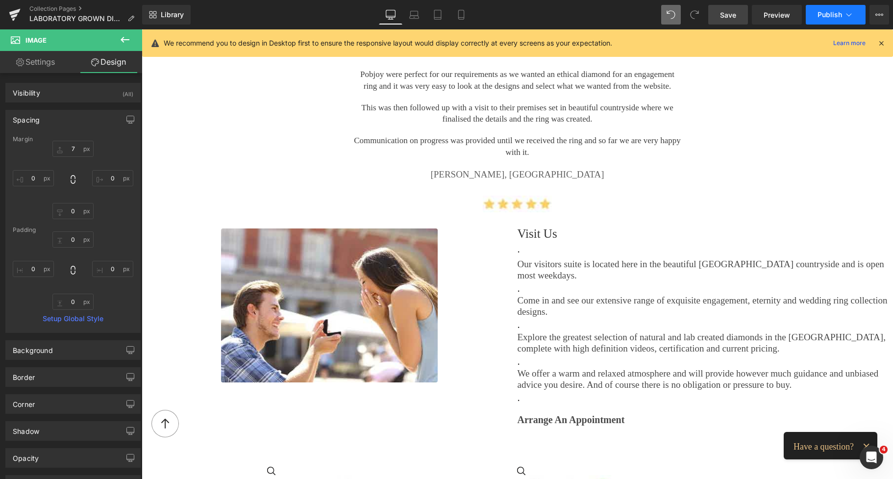
click at [815, 15] on button "Publish" at bounding box center [836, 15] width 60 height 20
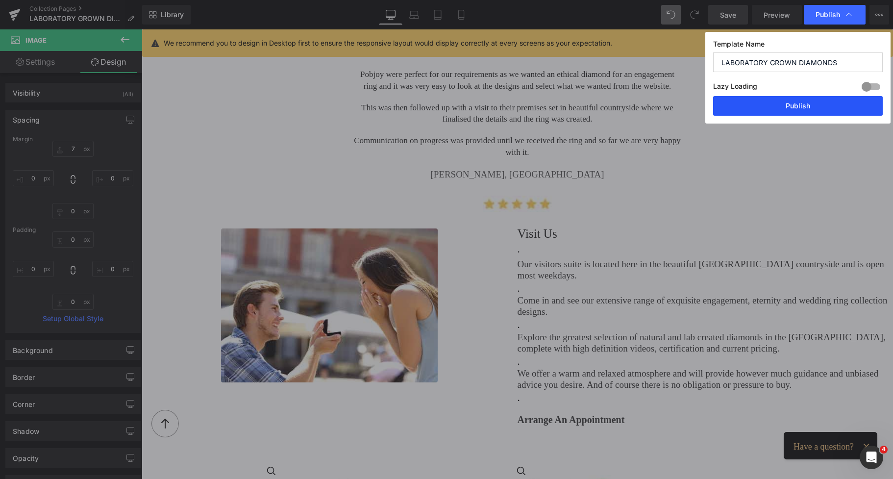
click at [775, 108] on button "Publish" at bounding box center [798, 106] width 170 height 20
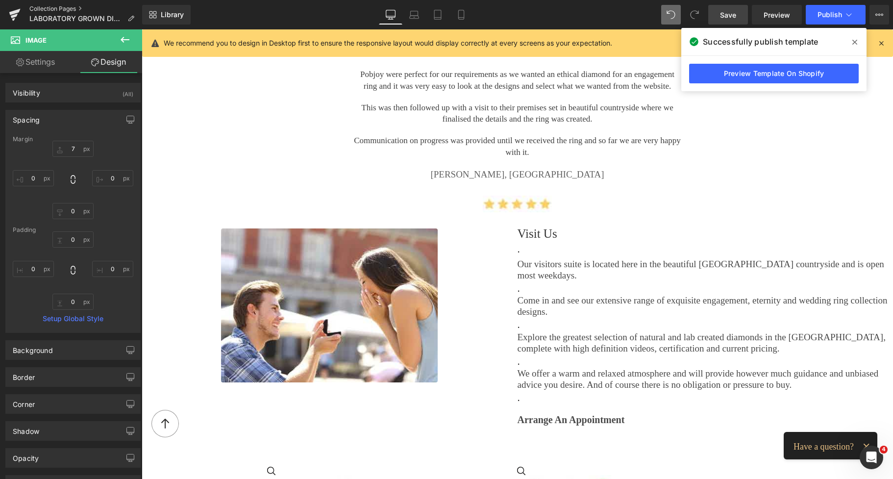
click at [45, 7] on link "Collection Pages" at bounding box center [85, 9] width 113 height 8
